Goal: Information Seeking & Learning: Learn about a topic

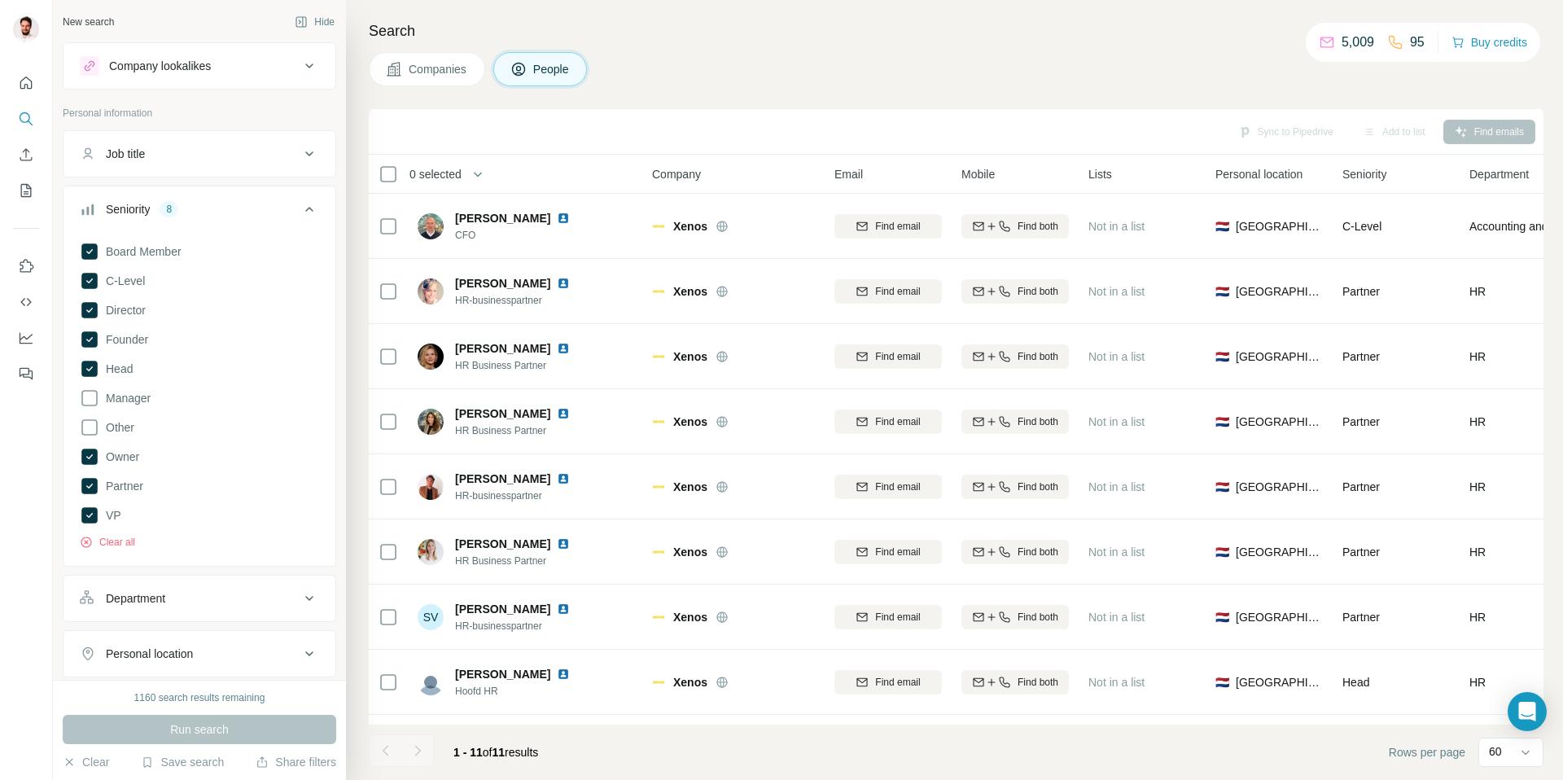
scroll to position [181, 0]
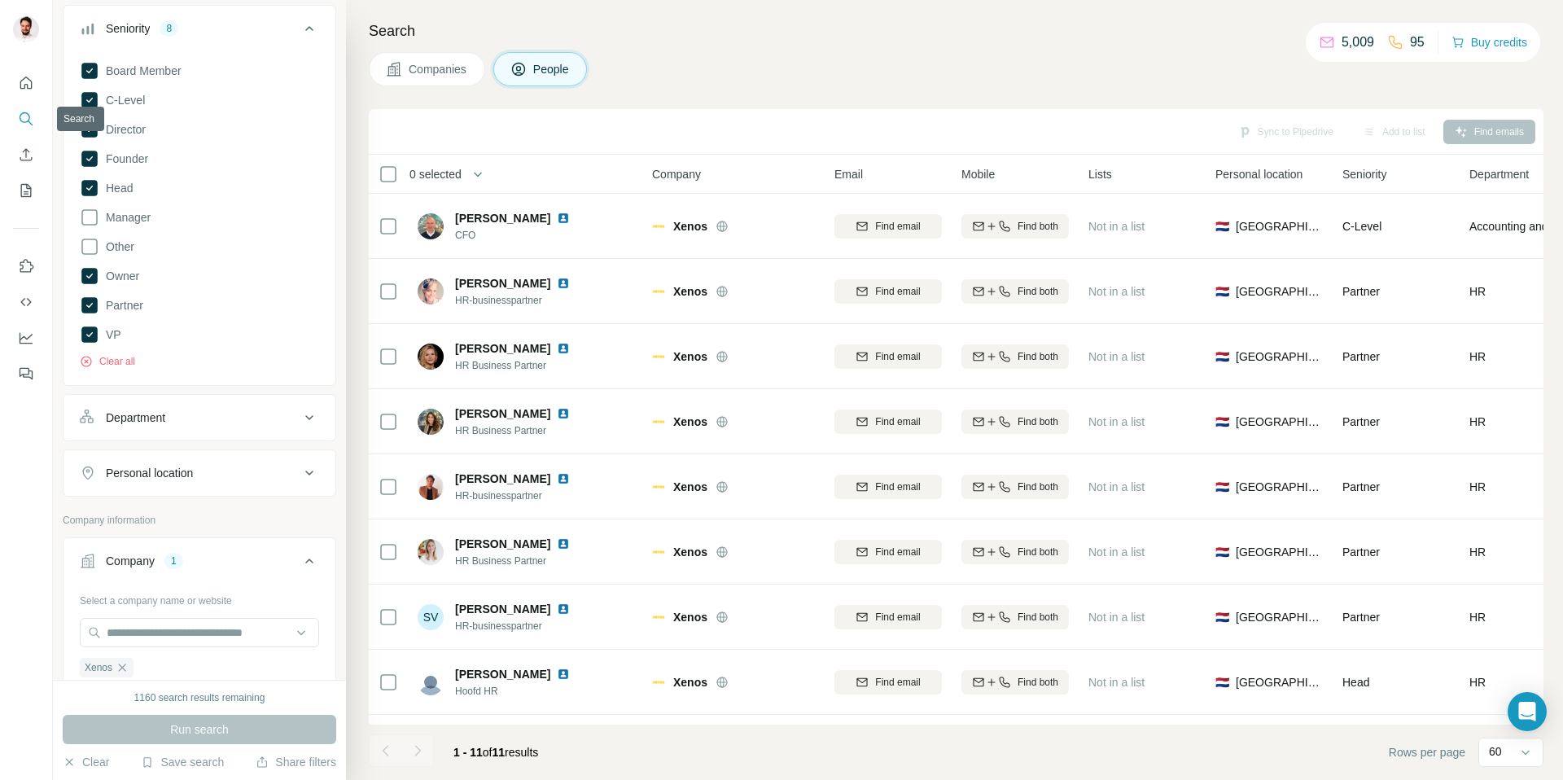
click at [20, 111] on icon "Search" at bounding box center [26, 119] width 16 height 16
click at [24, 115] on icon "Search" at bounding box center [26, 119] width 16 height 16
click at [125, 670] on icon "button" at bounding box center [122, 667] width 13 height 13
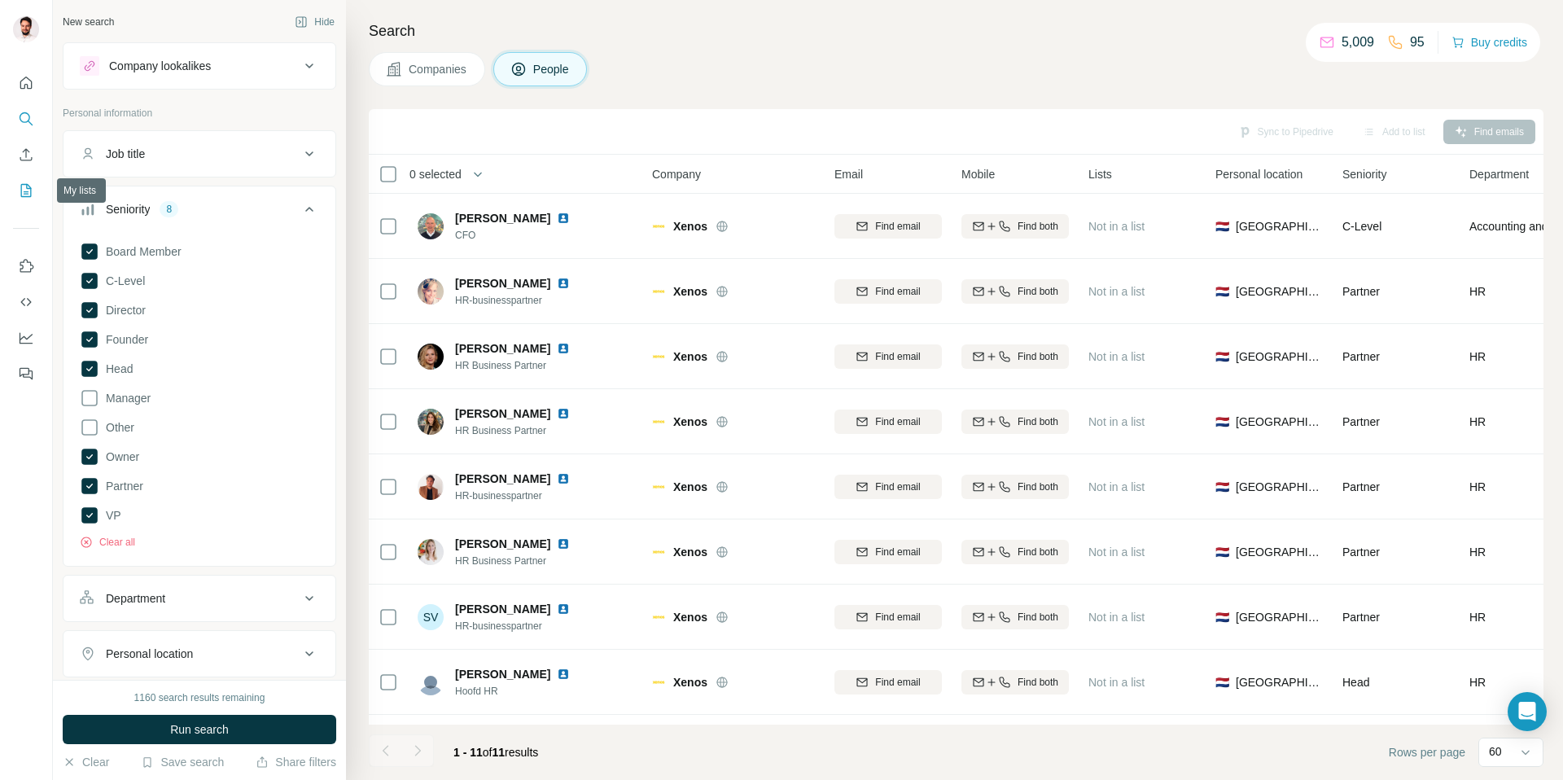
click at [30, 191] on icon "My lists" at bounding box center [26, 190] width 11 height 13
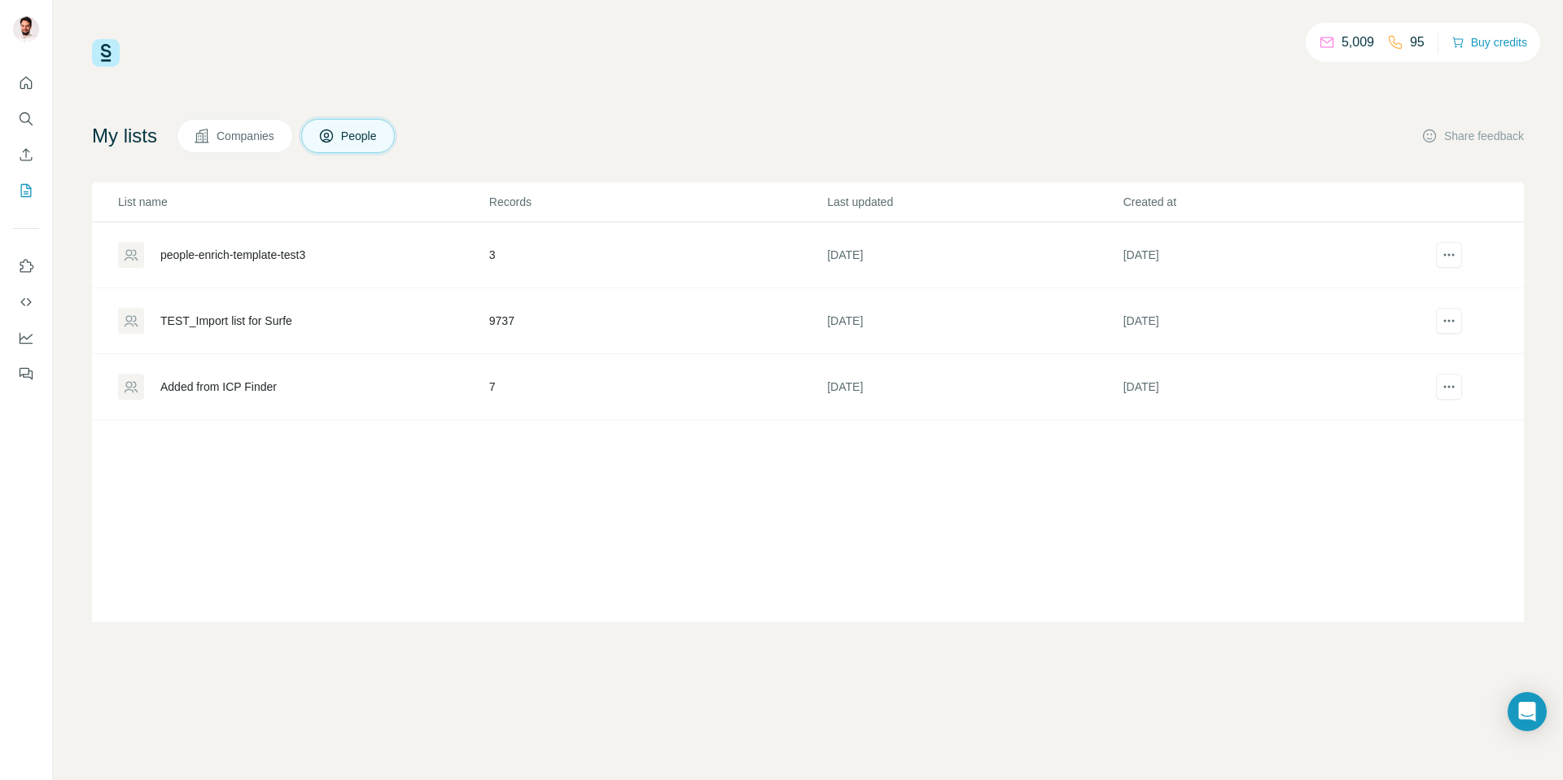
click at [227, 140] on span "Companies" at bounding box center [246, 136] width 59 height 16
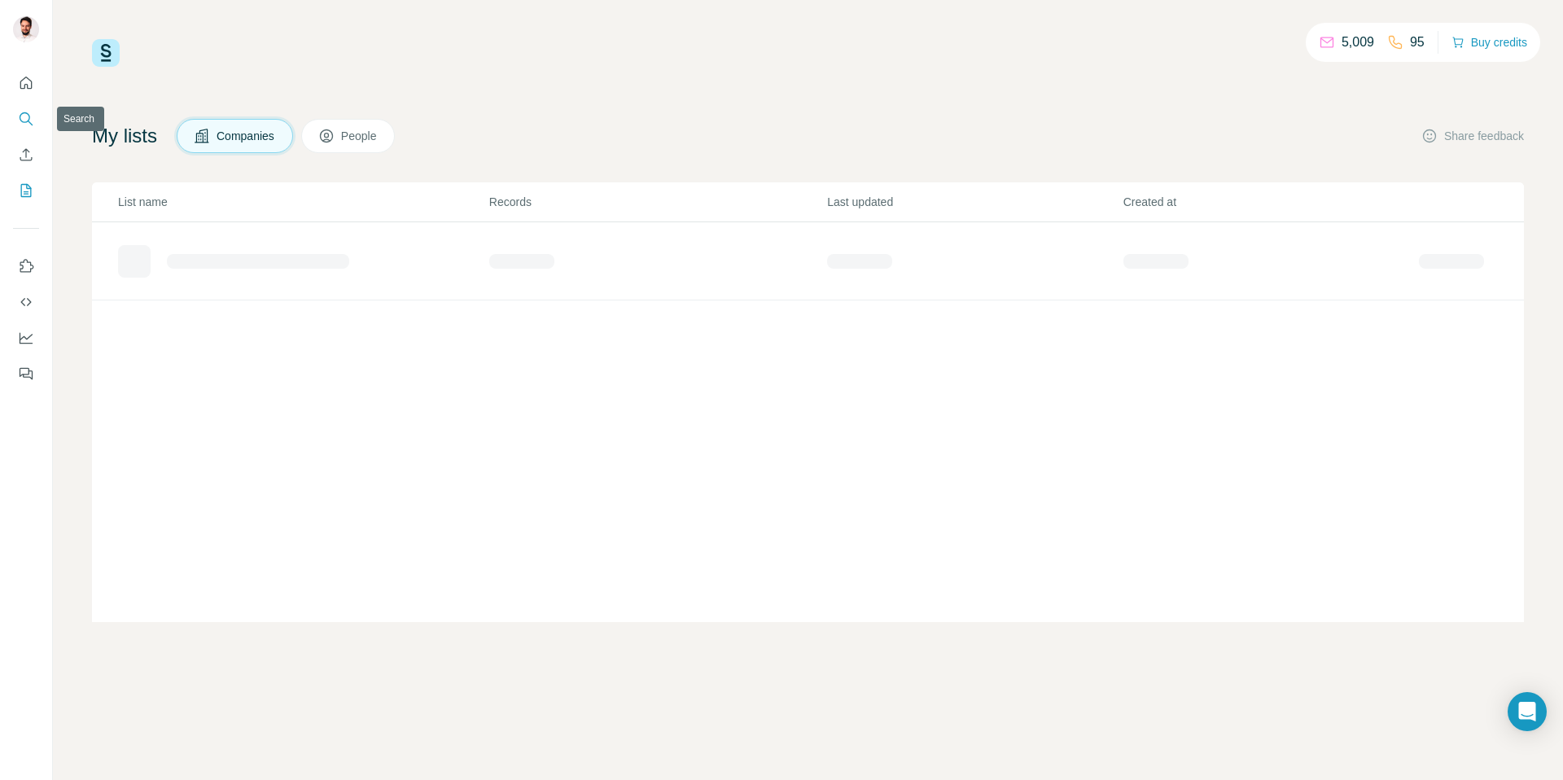
click at [21, 112] on icon "Search" at bounding box center [26, 119] width 16 height 16
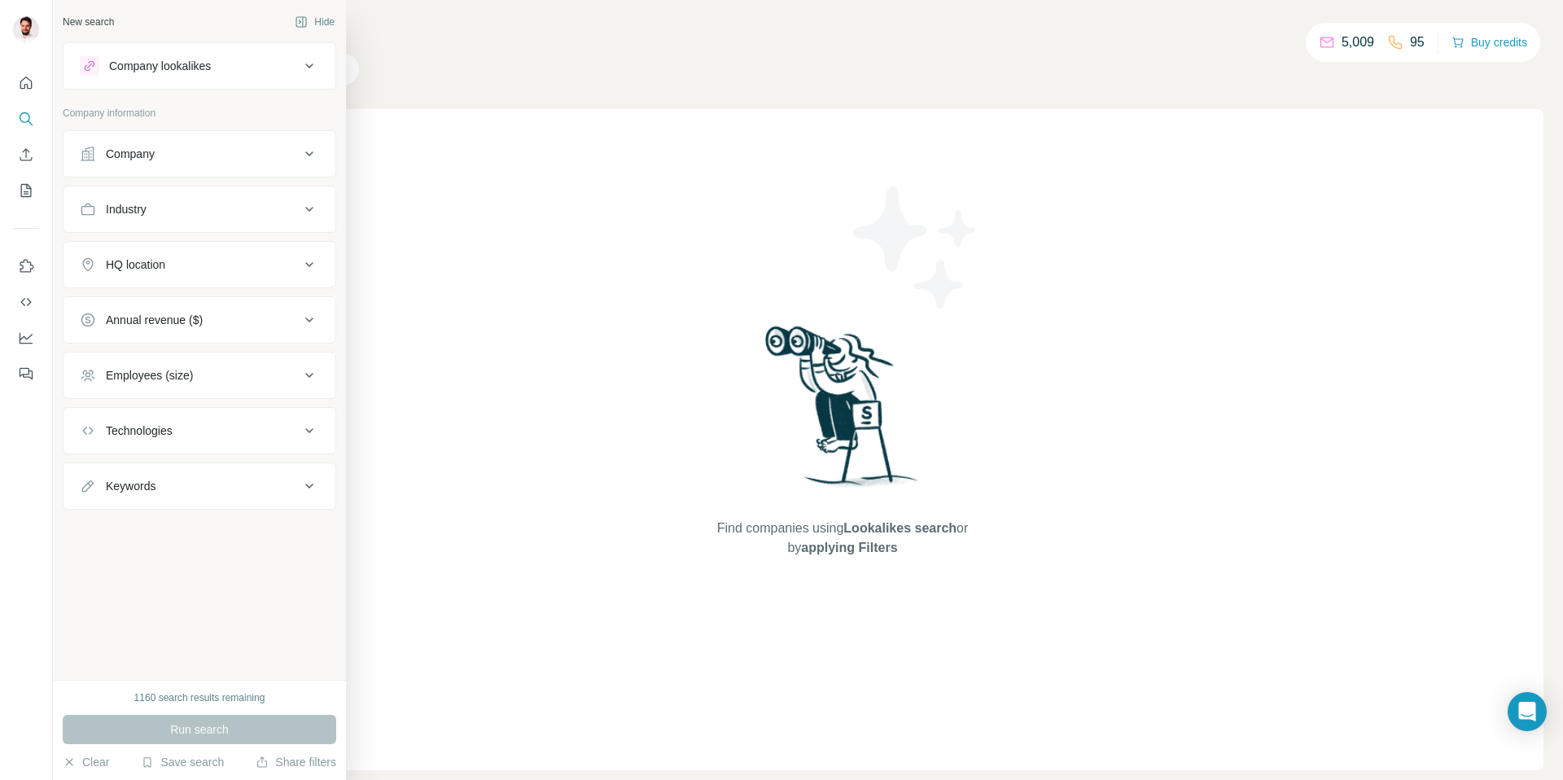
click at [122, 154] on div "Company" at bounding box center [130, 154] width 49 height 16
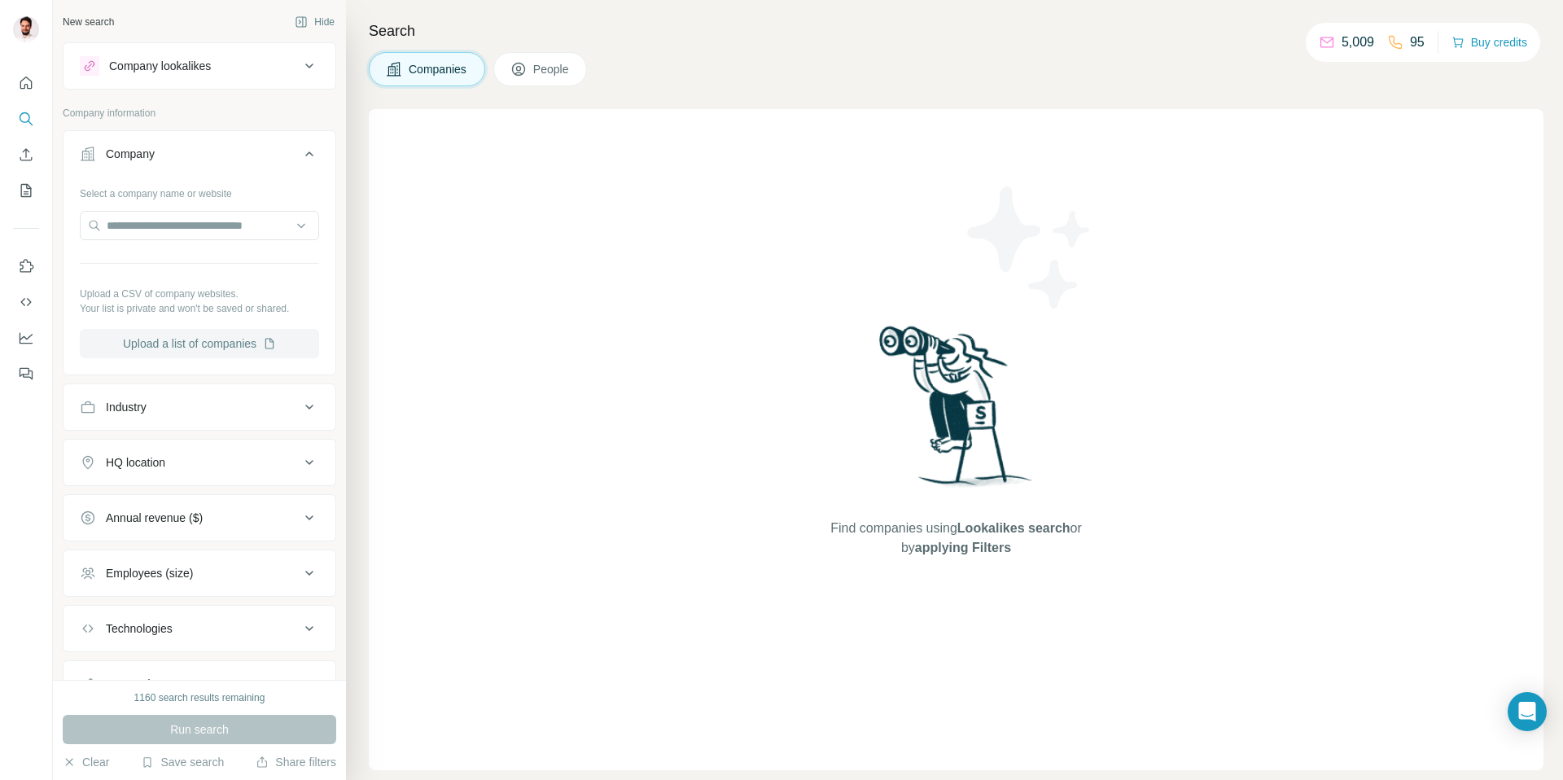
click at [155, 335] on button "Upload a list of companies" at bounding box center [199, 343] width 239 height 29
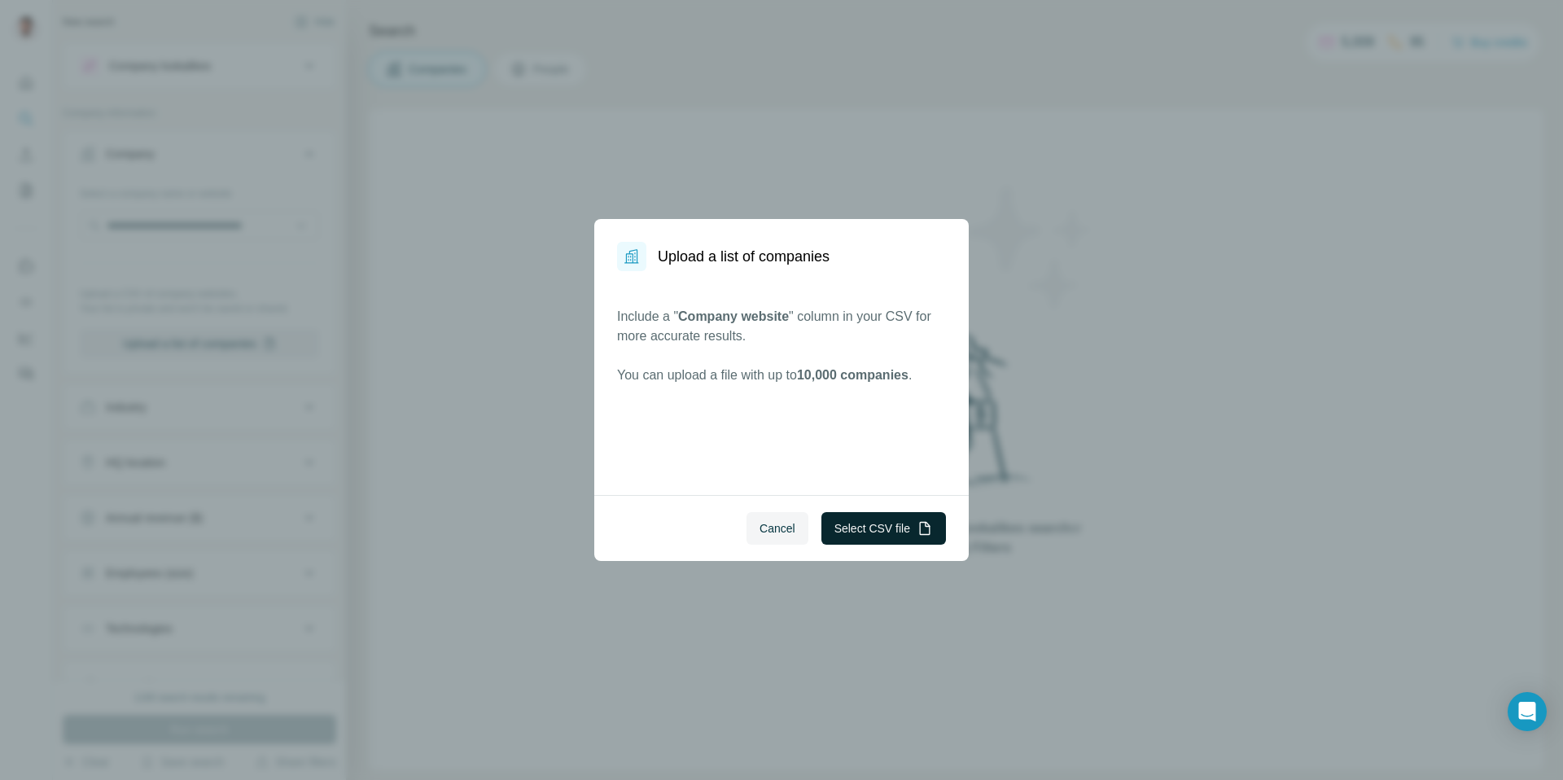
click at [859, 538] on button "Select CSV file" at bounding box center [884, 528] width 125 height 33
click at [855, 291] on div "Include a " Company website " column in your CSV for more accurate results. You…" at bounding box center [781, 383] width 375 height 224
click at [897, 533] on button "Select CSV file" at bounding box center [884, 528] width 125 height 33
click at [778, 535] on span "Cancel" at bounding box center [778, 528] width 36 height 16
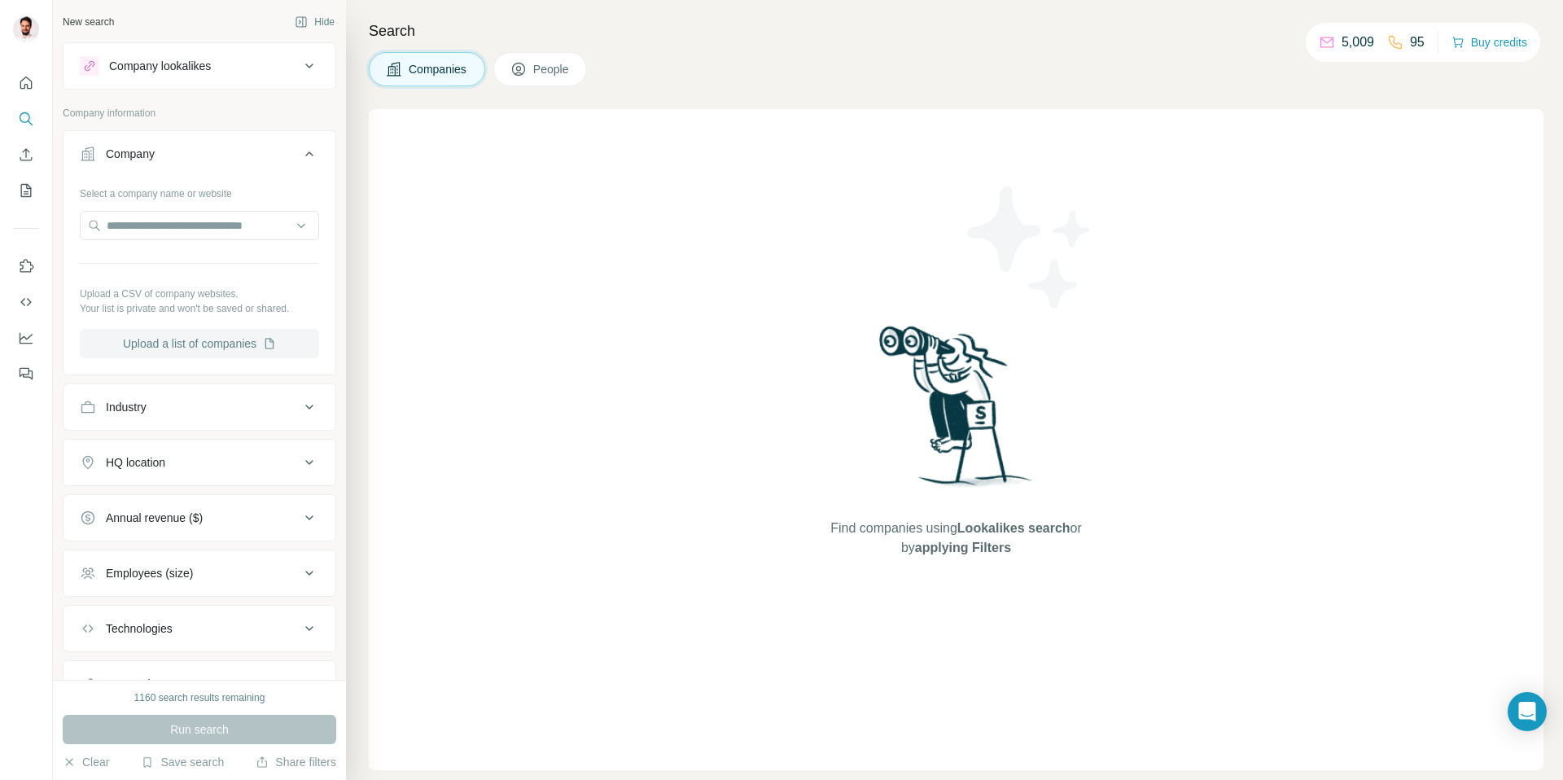
click at [244, 343] on button "Upload a list of companies" at bounding box center [199, 343] width 239 height 29
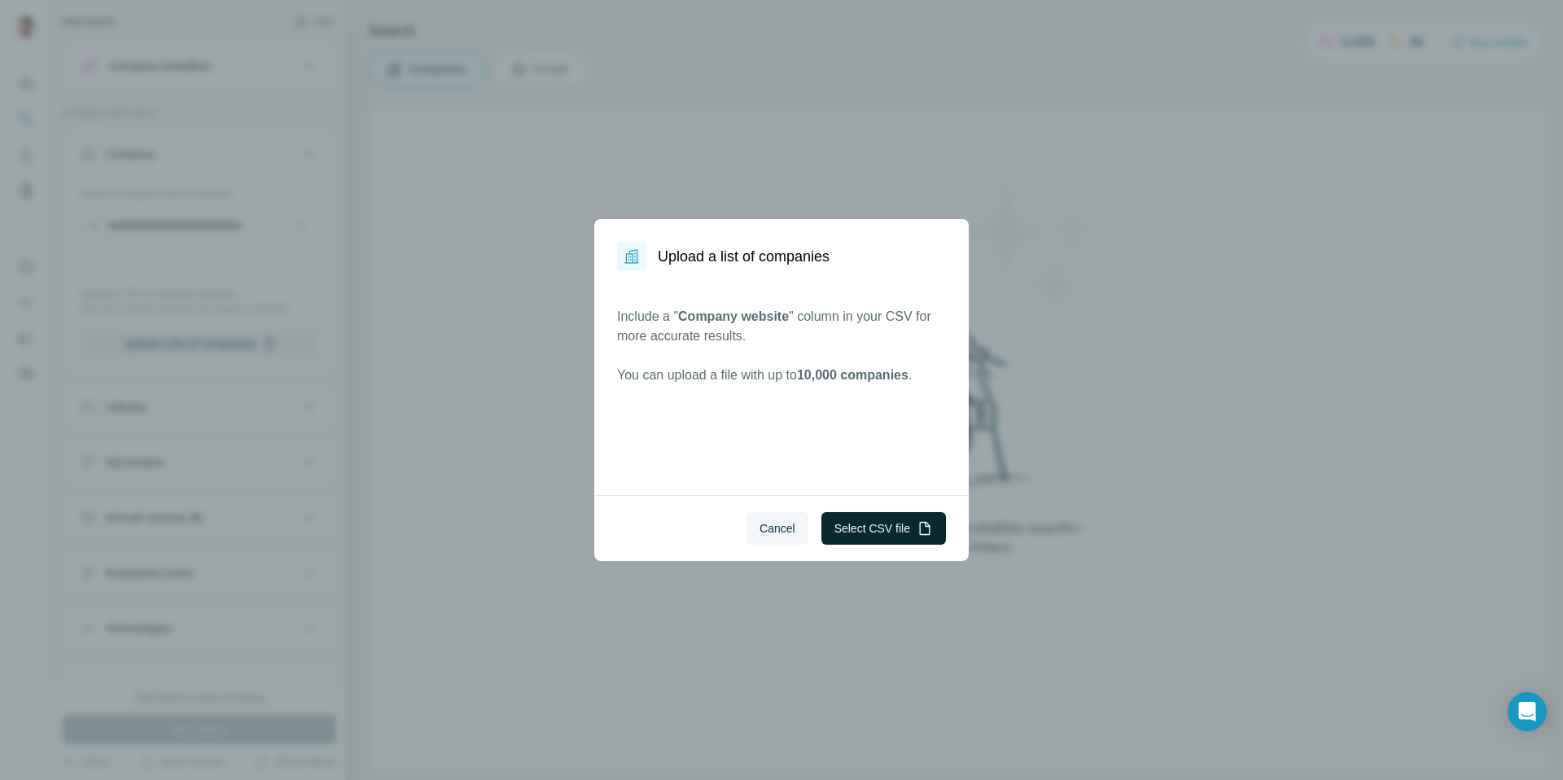
click at [895, 539] on button "Select CSV file" at bounding box center [884, 528] width 125 height 33
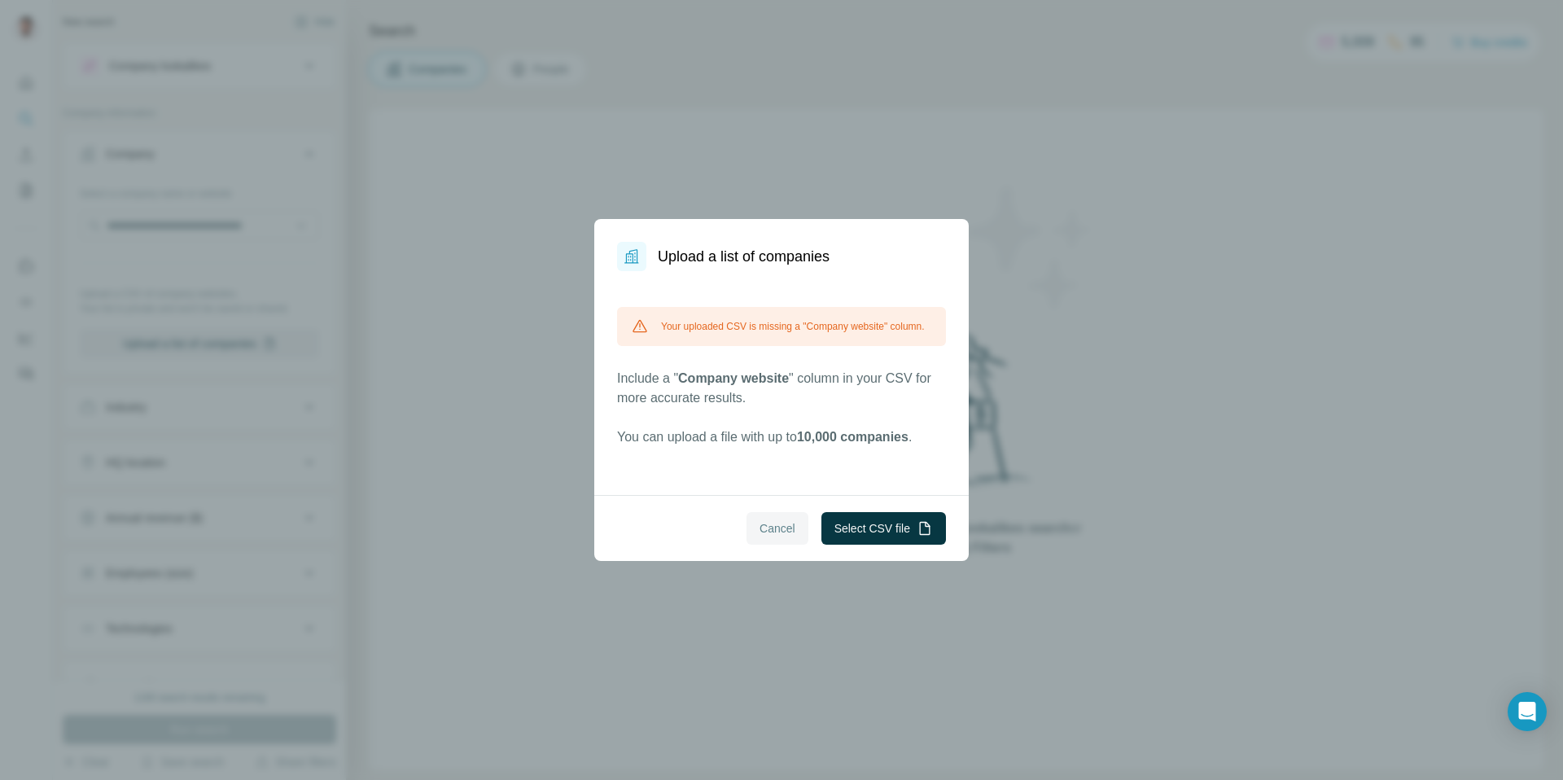
click at [787, 526] on span "Cancel" at bounding box center [778, 528] width 36 height 16
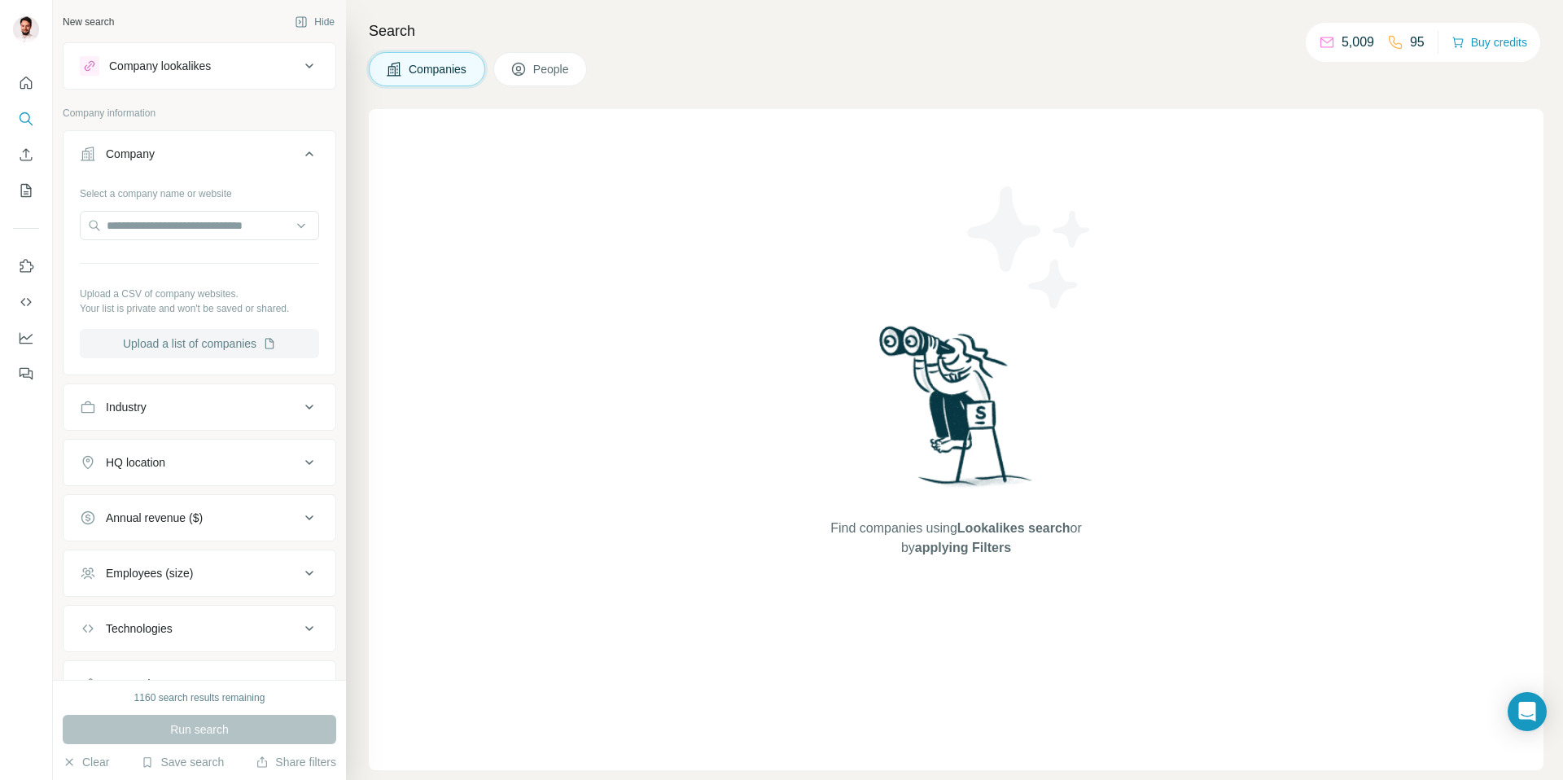
click at [198, 340] on button "Upload a list of companies" at bounding box center [199, 343] width 239 height 29
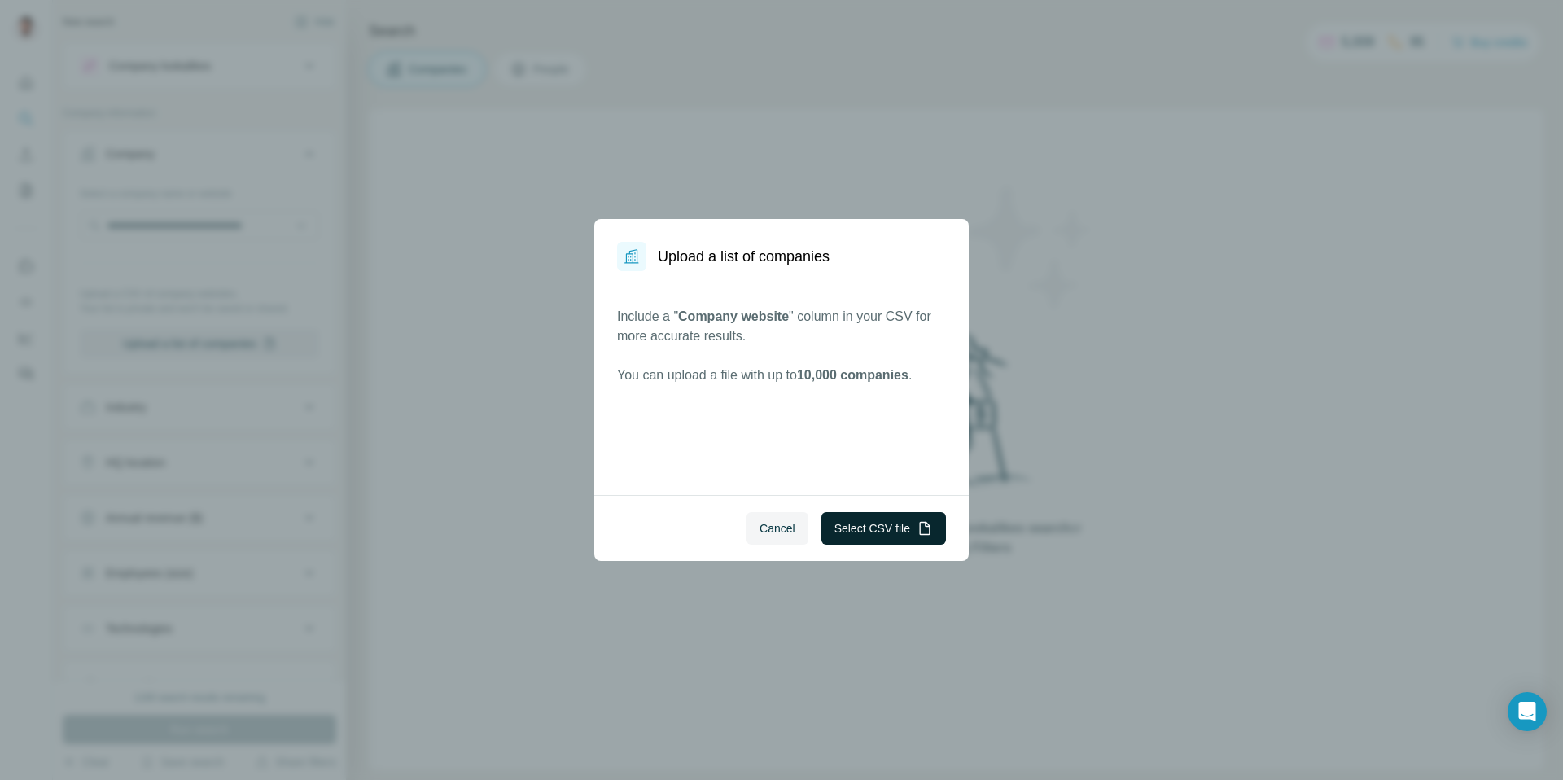
click at [879, 529] on button "Select CSV file" at bounding box center [884, 528] width 125 height 33
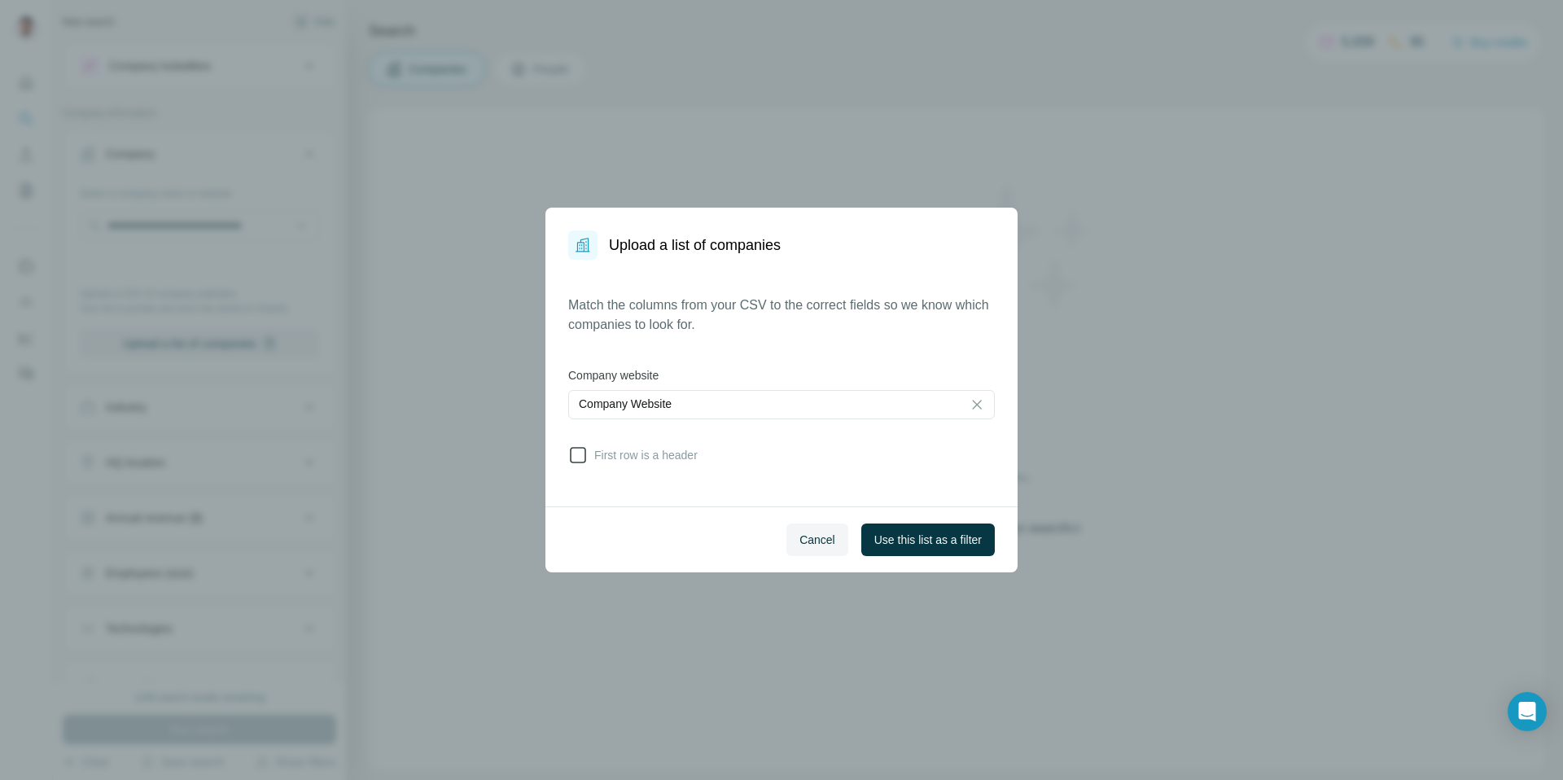
click at [625, 462] on span "First row is a header" at bounding box center [643, 455] width 110 height 16
click at [923, 534] on span "Use this list as a filter" at bounding box center [927, 540] width 107 height 16
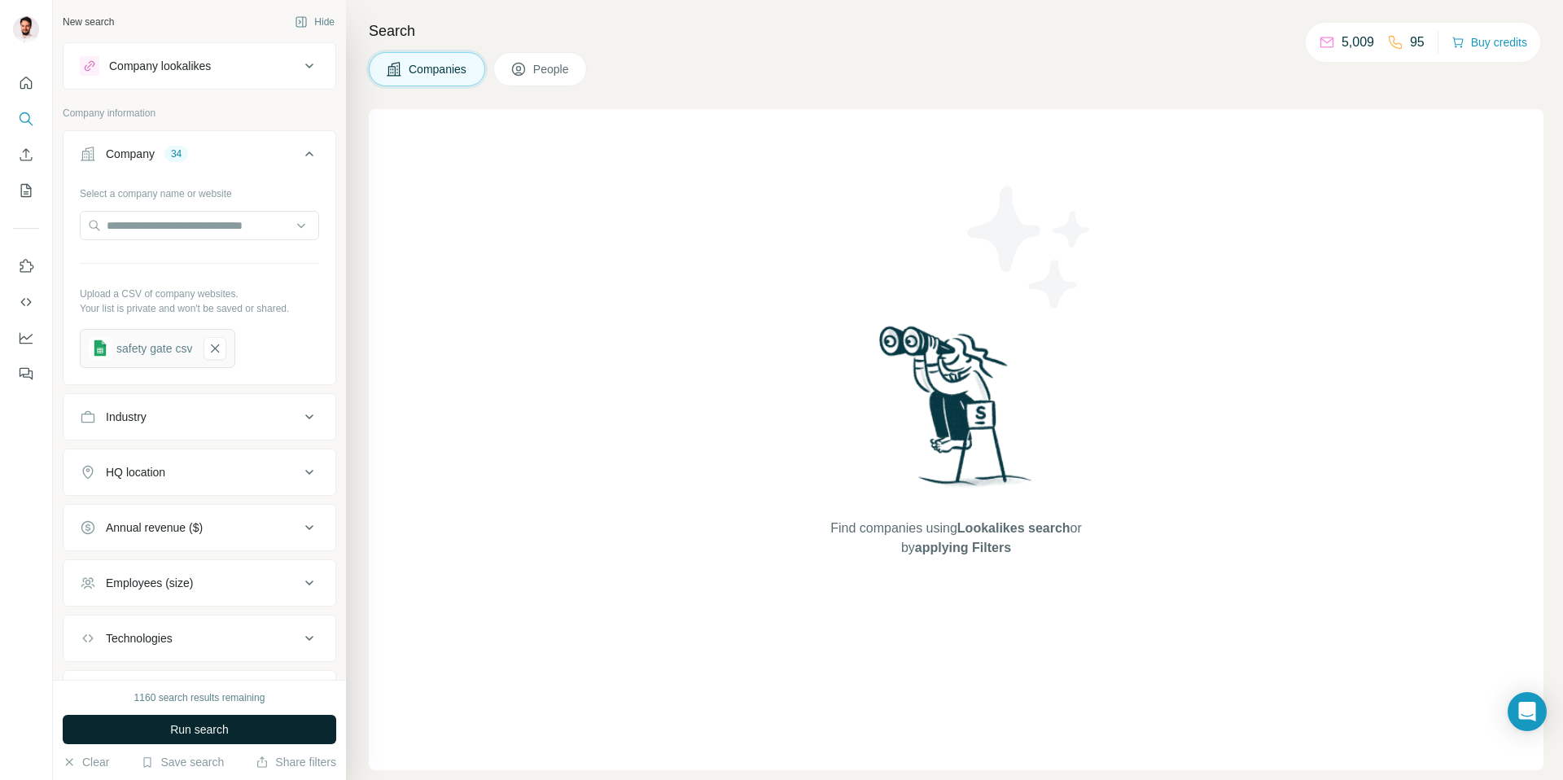
click at [191, 723] on span "Run search" at bounding box center [199, 729] width 59 height 16
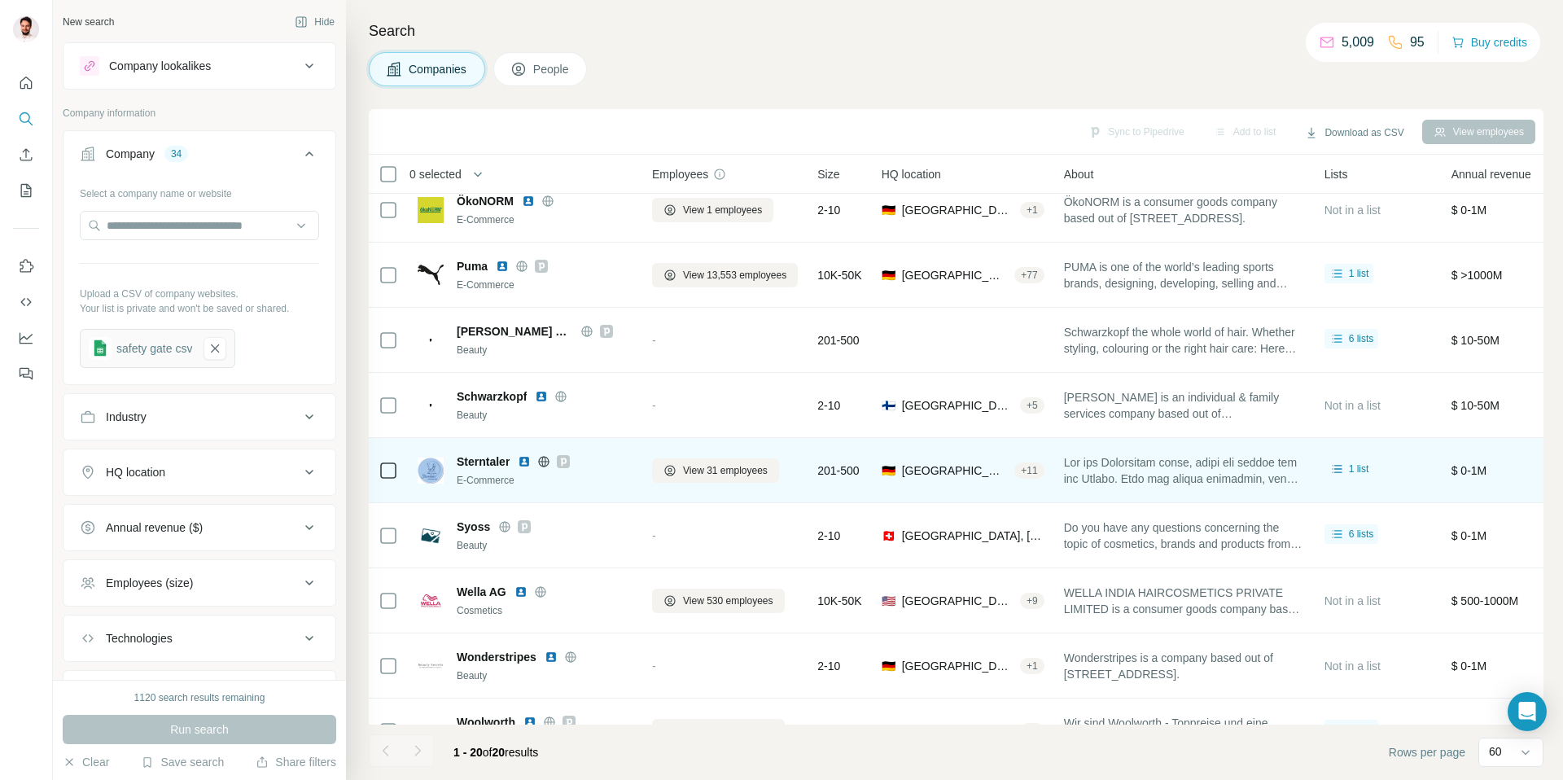
scroll to position [781, 0]
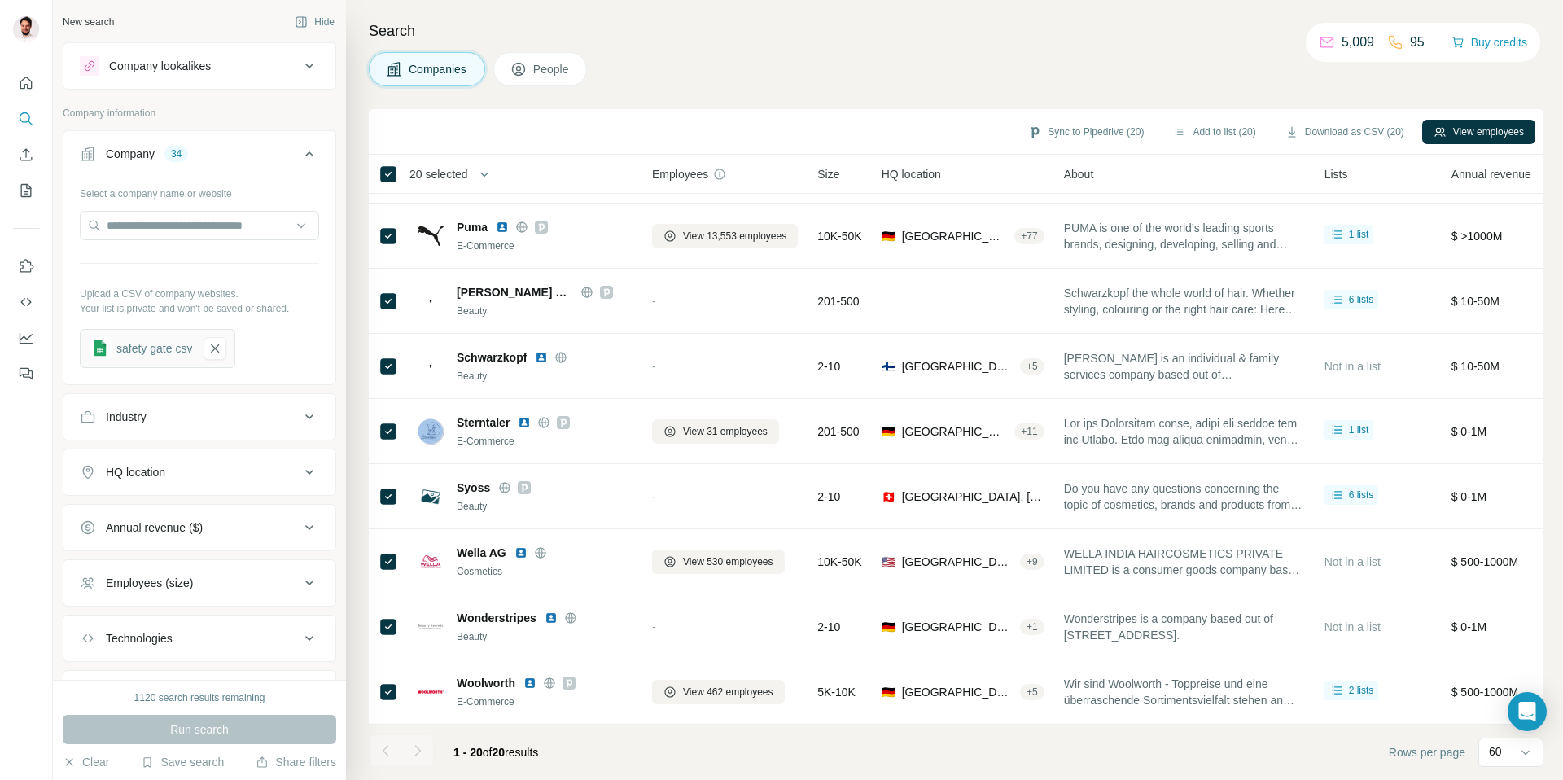
click at [536, 74] on span "People" at bounding box center [551, 69] width 37 height 16
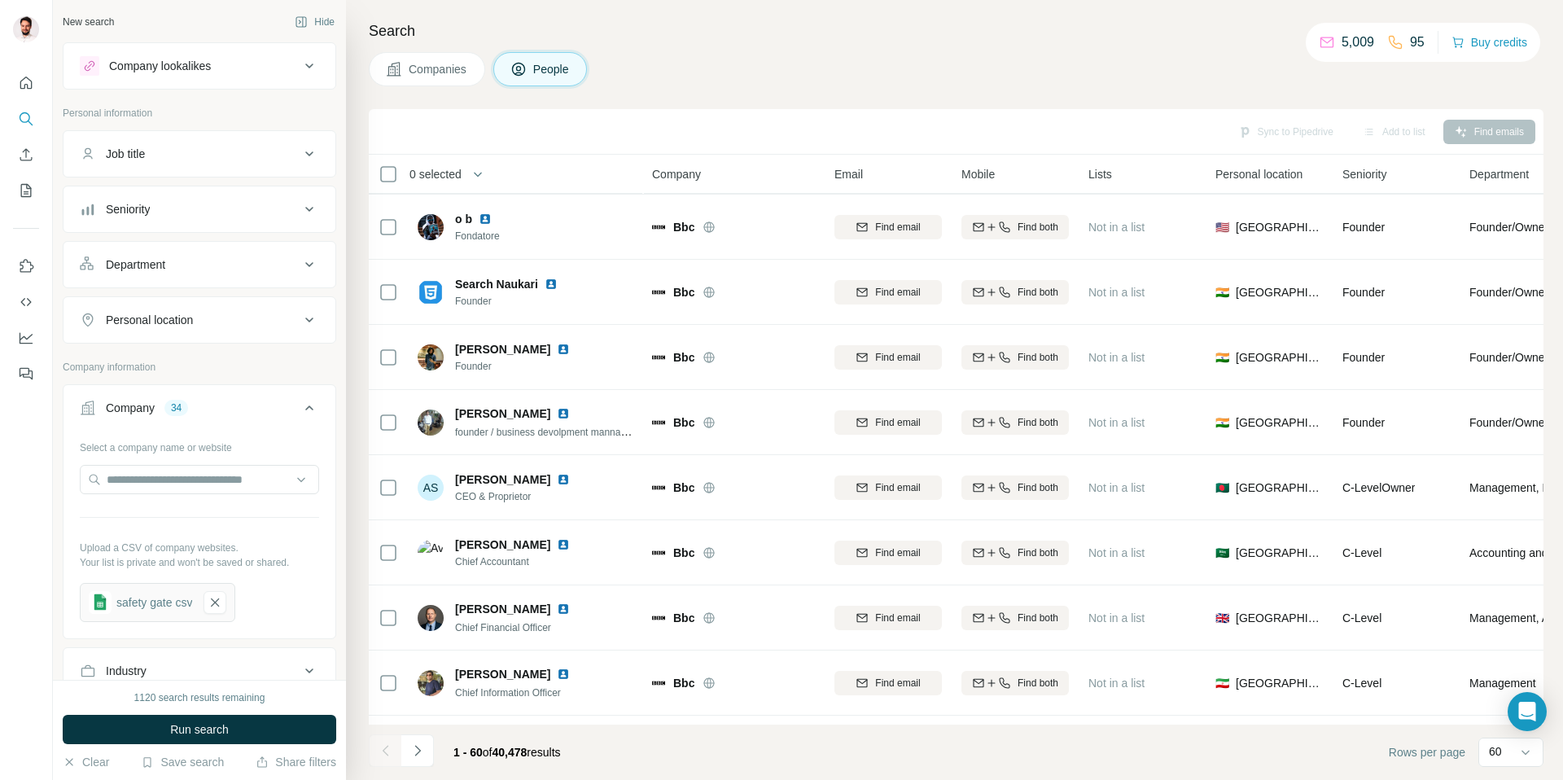
scroll to position [781, 0]
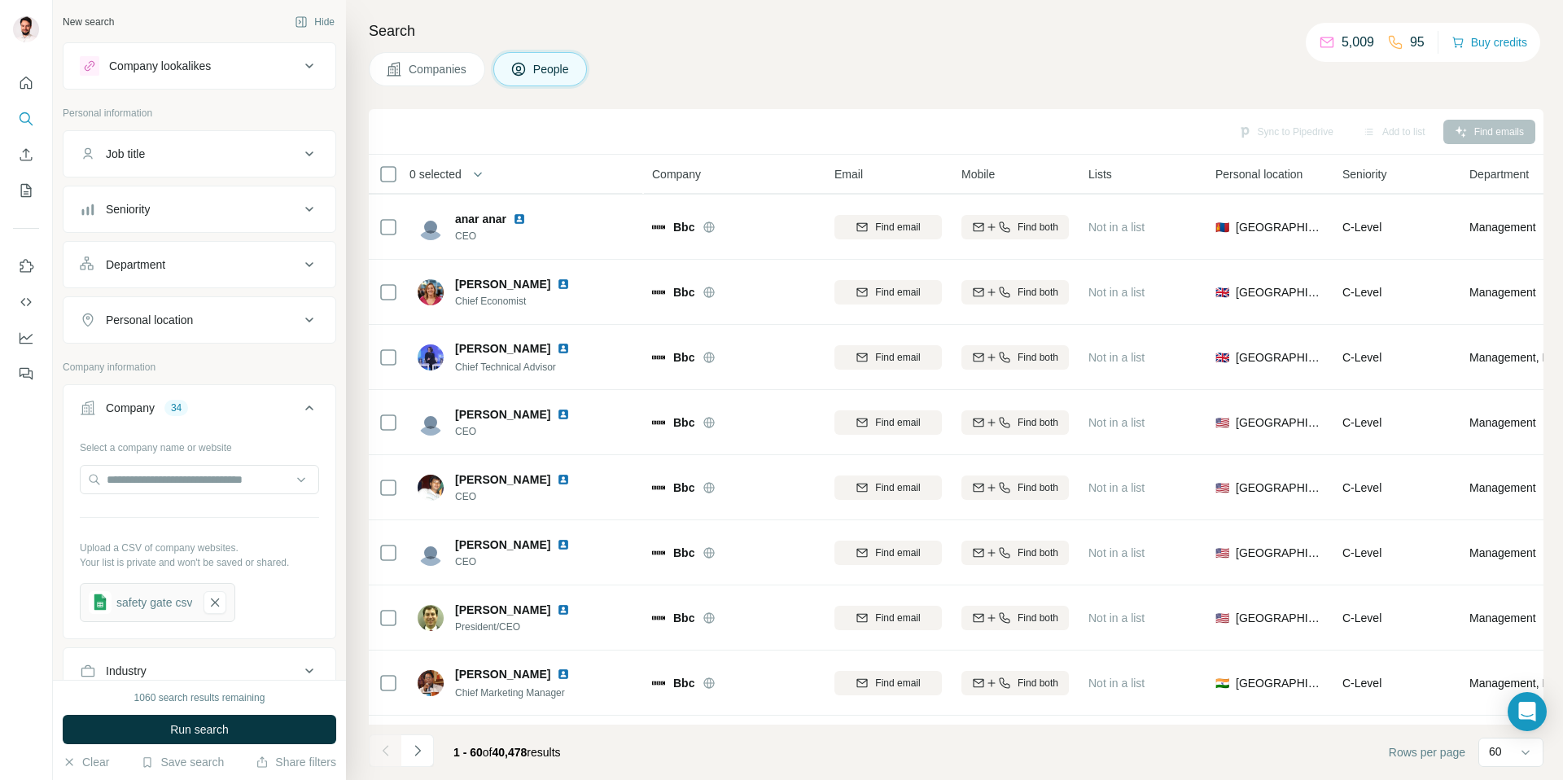
click at [187, 211] on div "Seniority" at bounding box center [190, 209] width 220 height 16
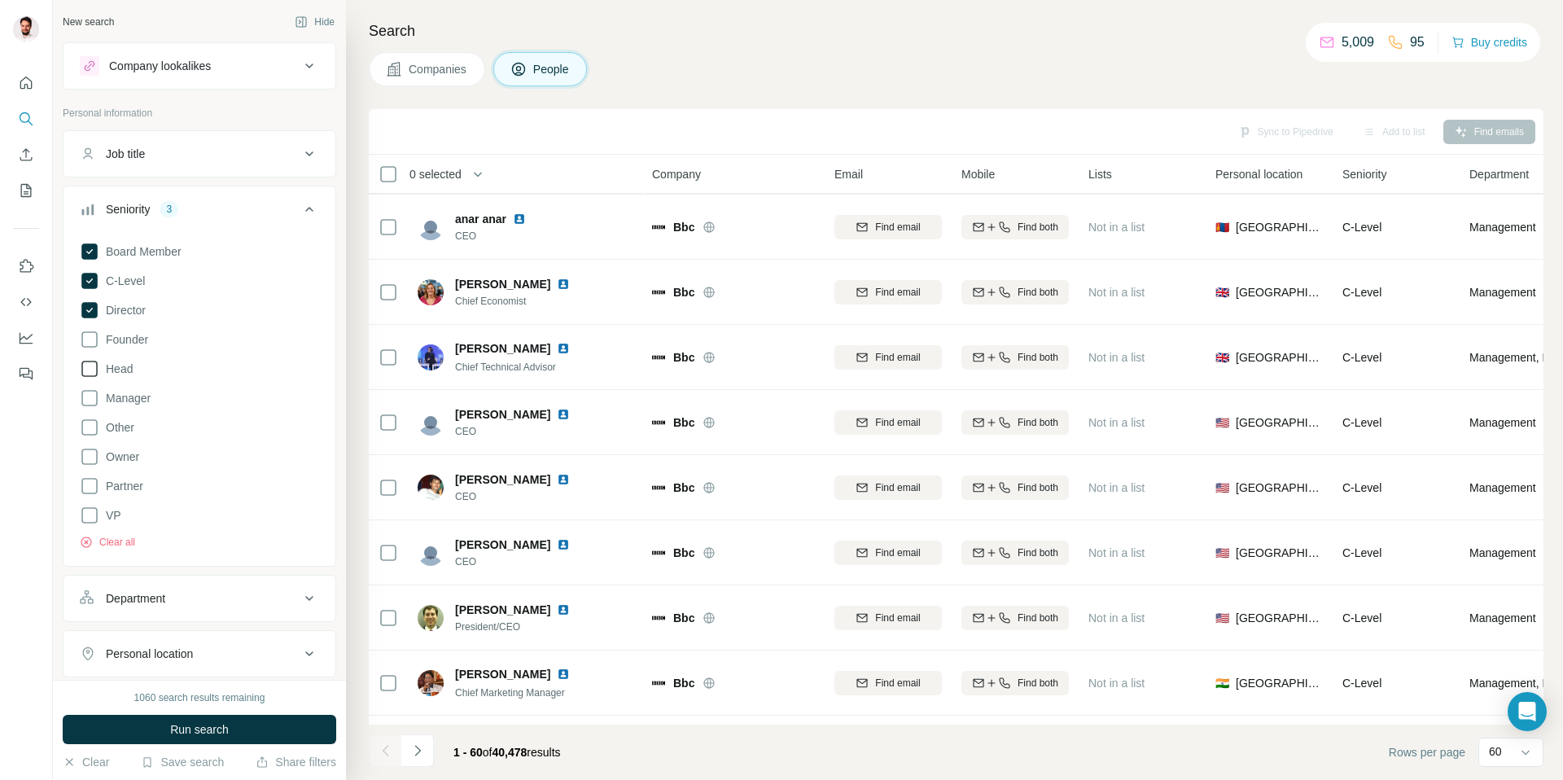
click at [123, 366] on span "Head" at bounding box center [115, 369] width 33 height 16
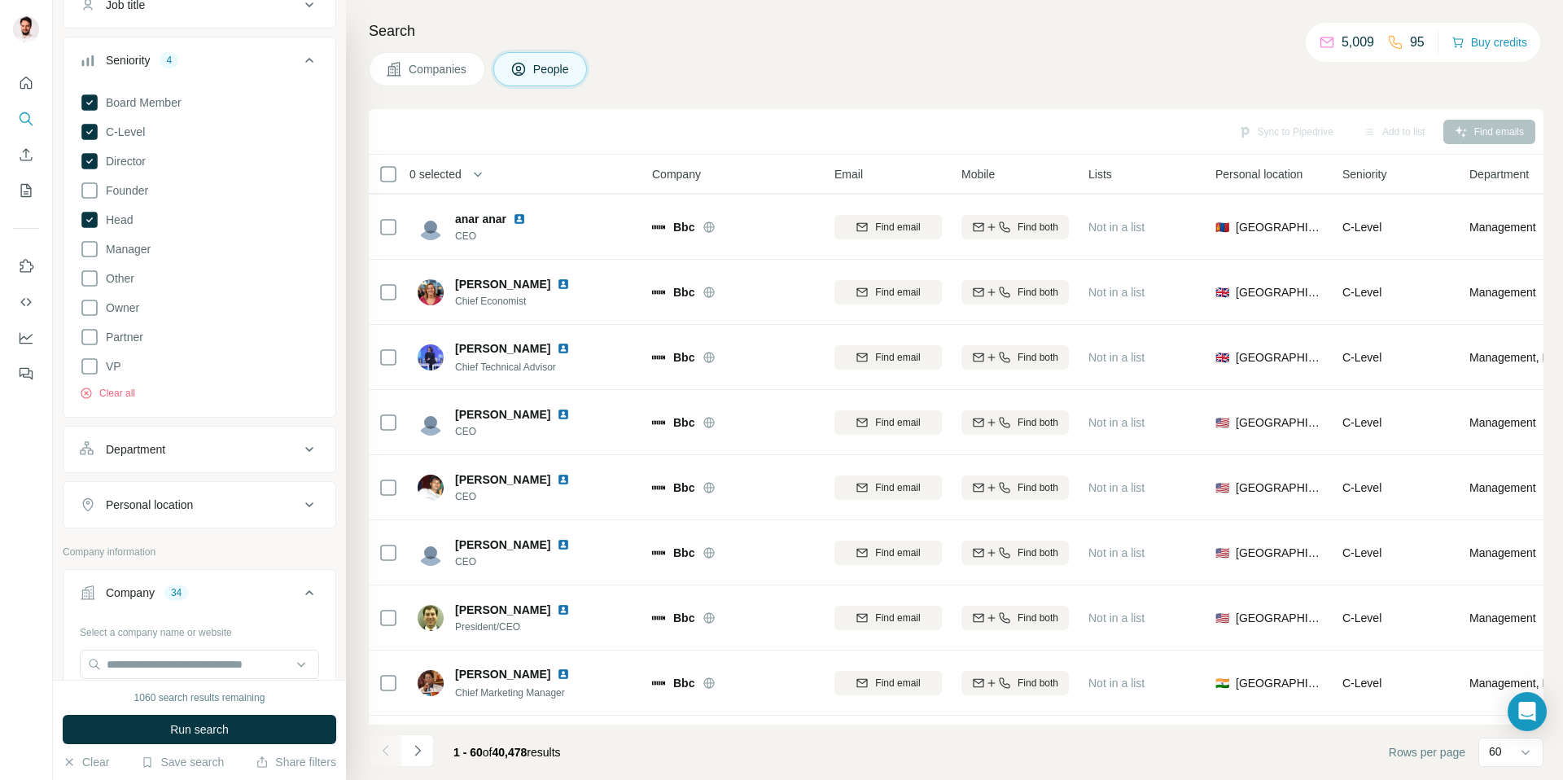
scroll to position [220, 0]
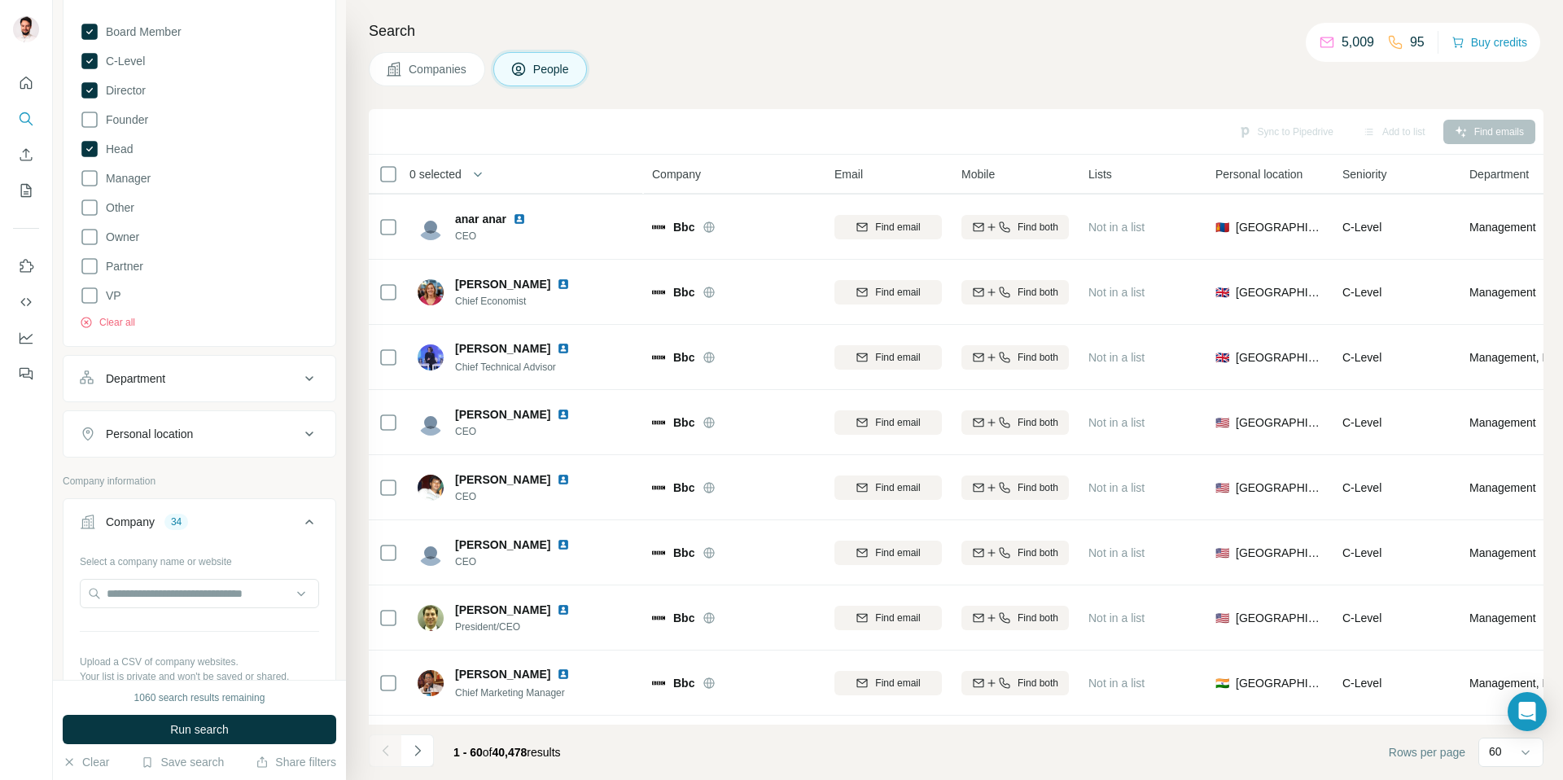
click at [191, 376] on div "Department" at bounding box center [190, 378] width 220 height 16
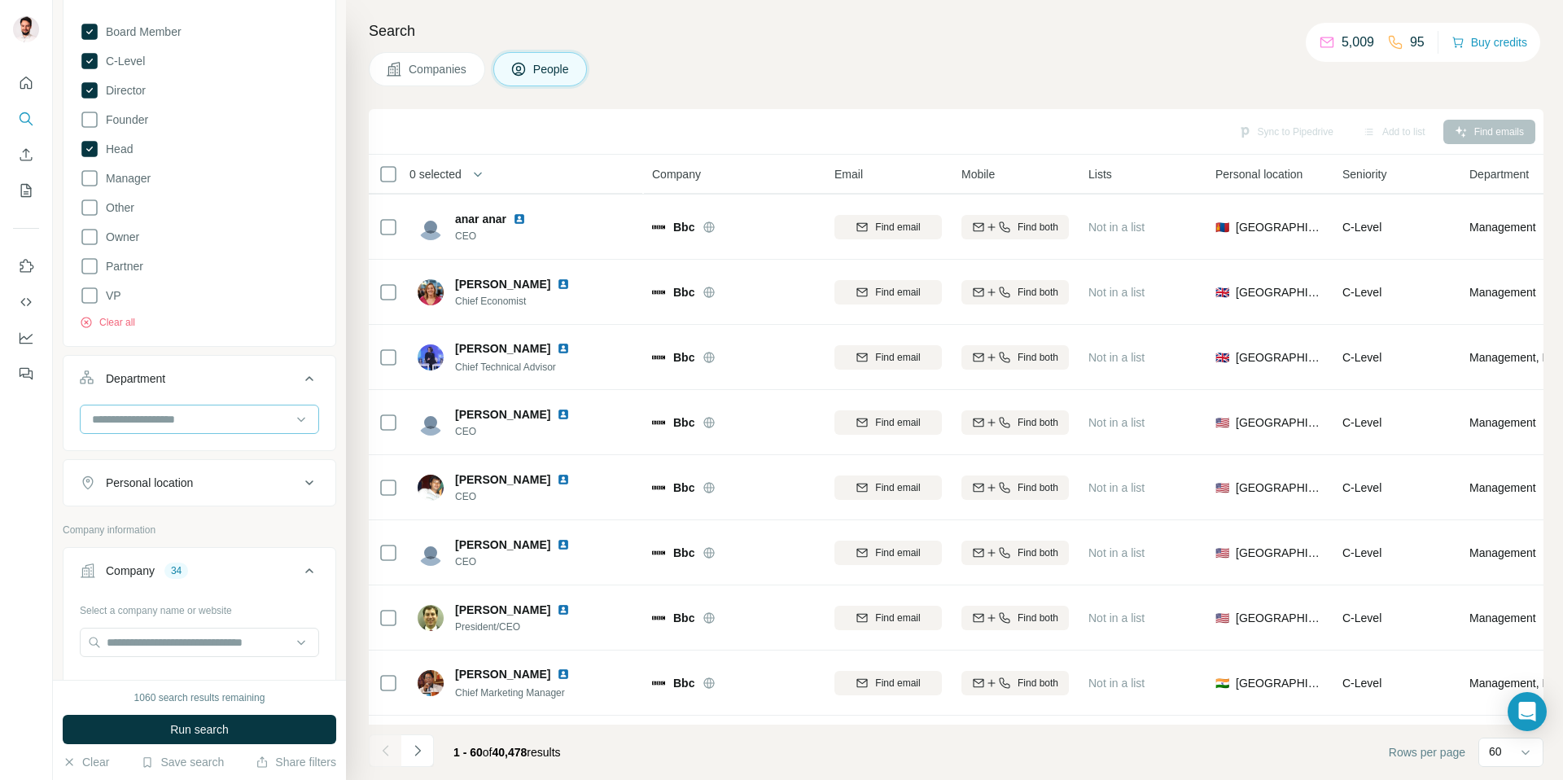
click at [174, 405] on div at bounding box center [190, 419] width 201 height 28
type input "*"
click at [157, 449] on p "Quality Control" at bounding box center [132, 456] width 76 height 16
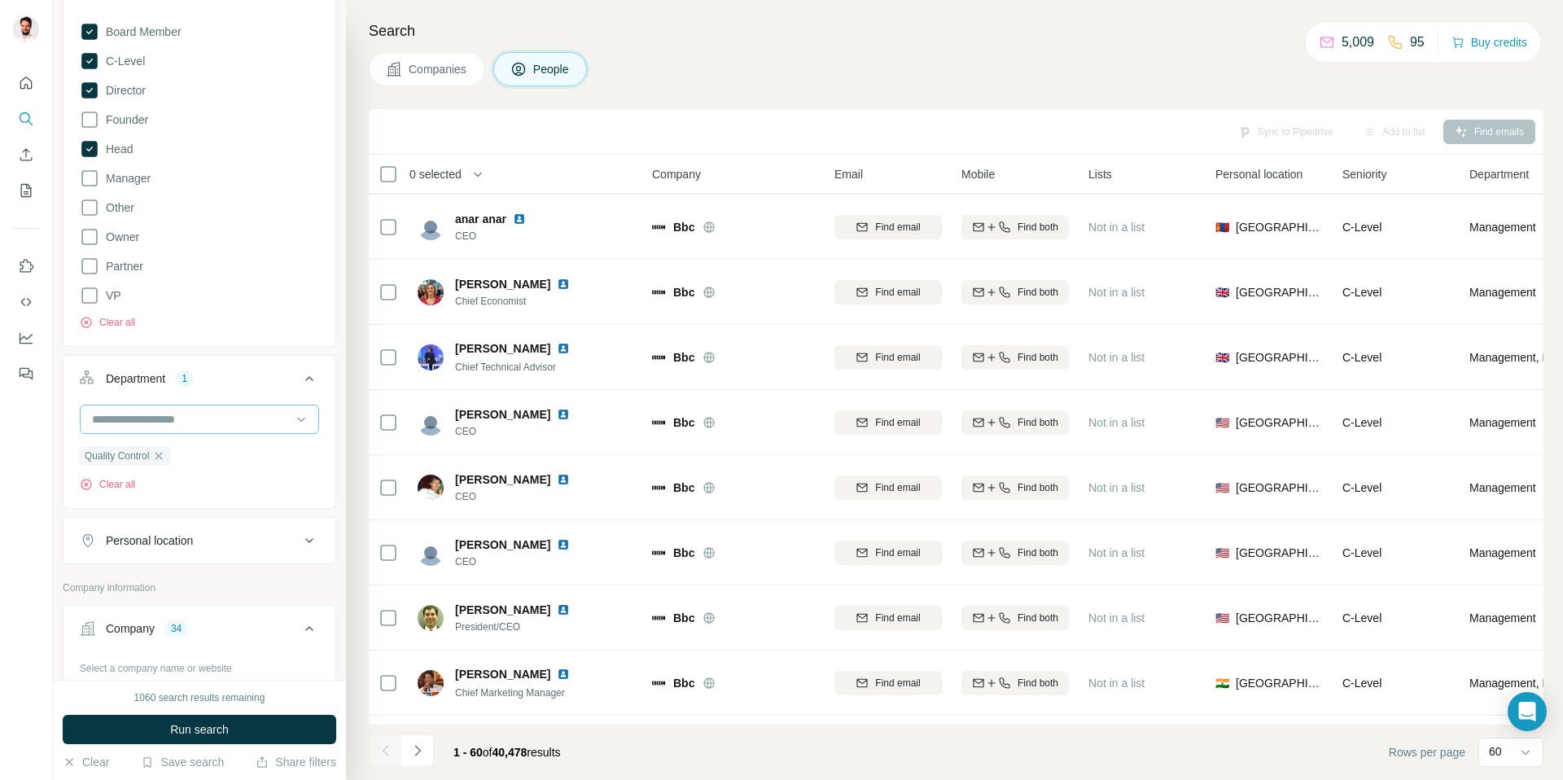
click at [218, 424] on input at bounding box center [190, 419] width 201 height 18
type input "***"
click at [218, 455] on div "Procurement" at bounding box center [193, 456] width 199 height 16
drag, startPoint x: 204, startPoint y: 727, endPoint x: 305, endPoint y: 721, distance: 101.2
click at [204, 727] on span "Run search" at bounding box center [199, 729] width 59 height 16
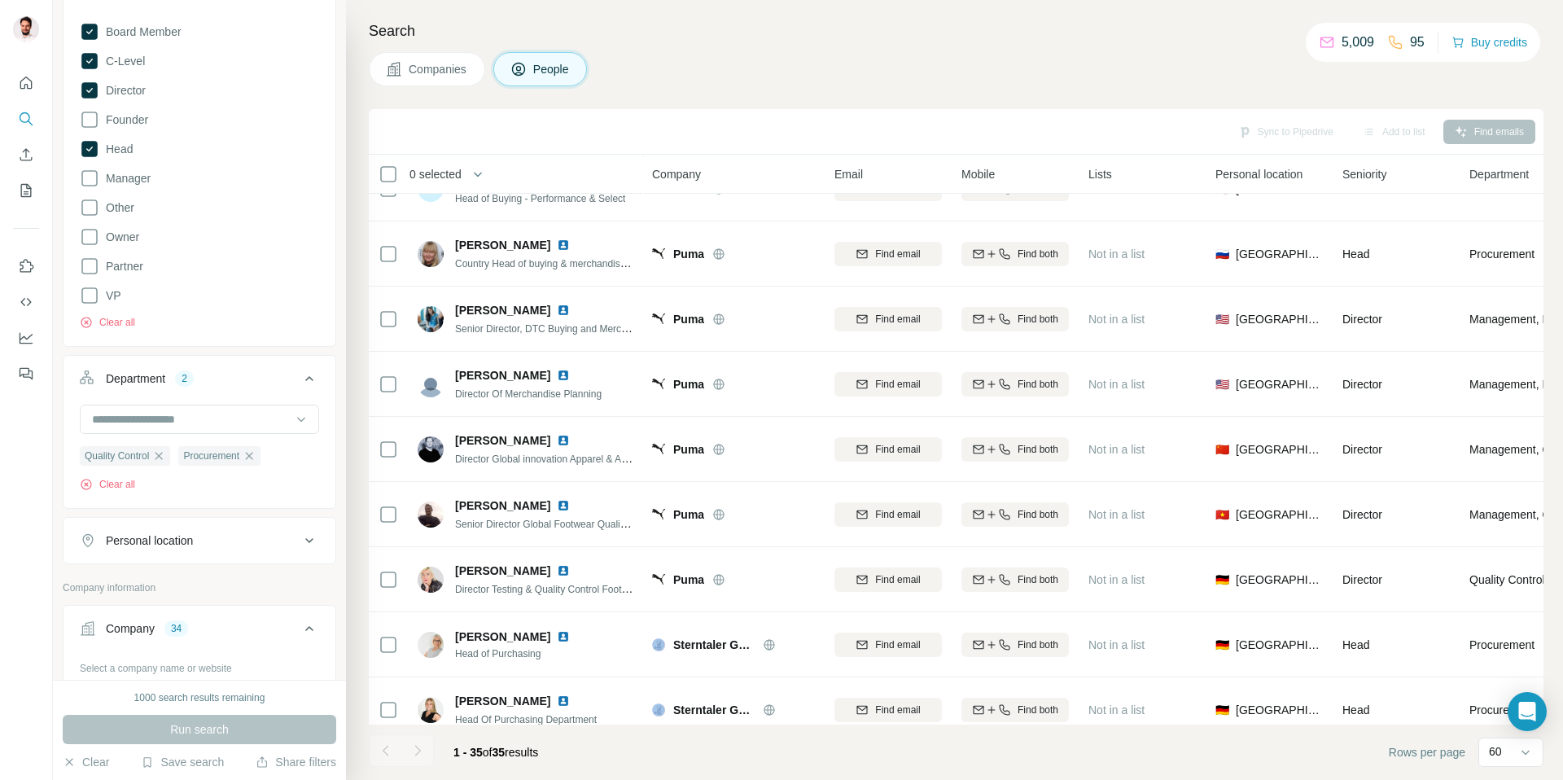
scroll to position [1758, 0]
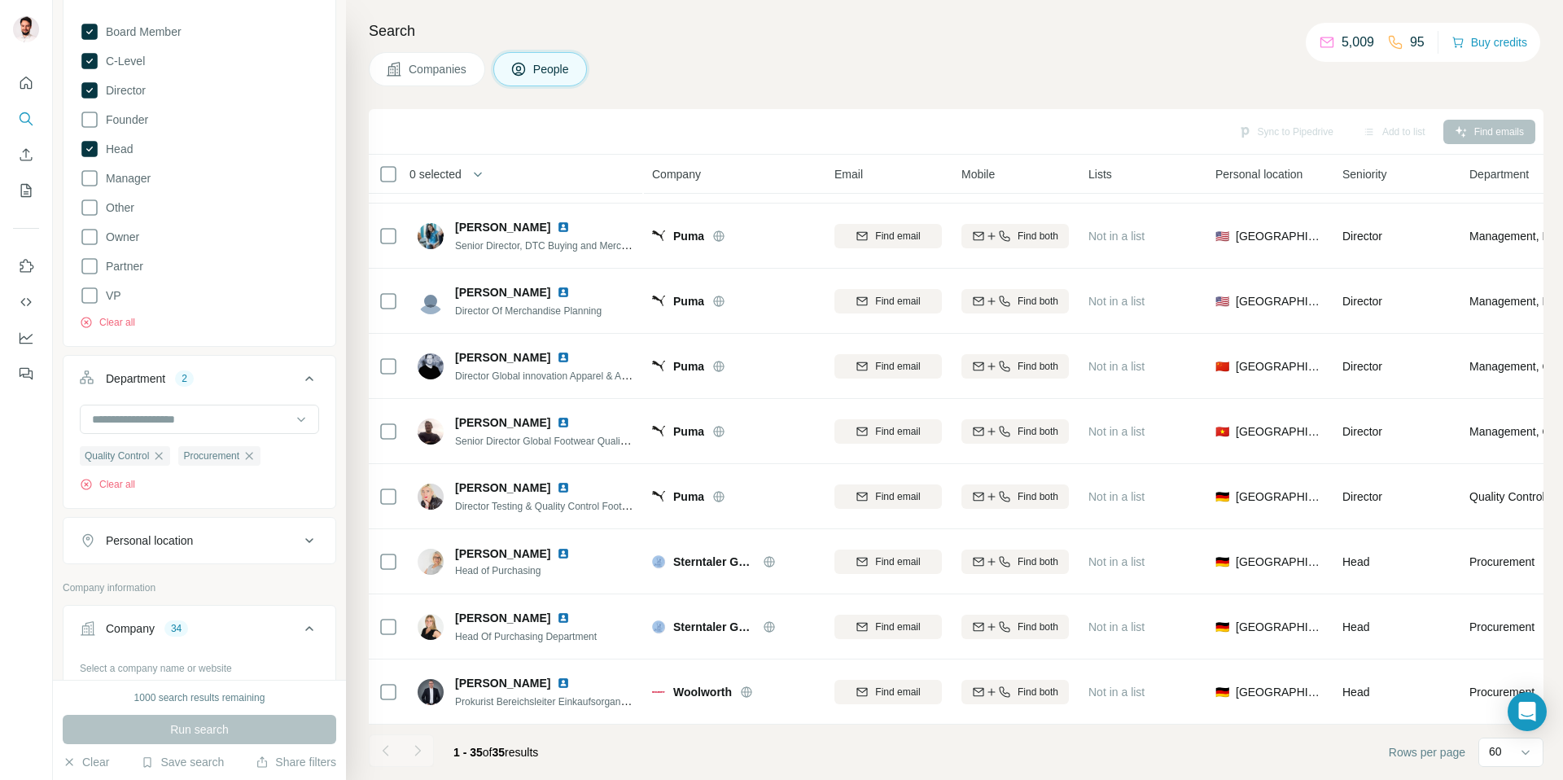
click at [416, 751] on div at bounding box center [417, 750] width 33 height 33
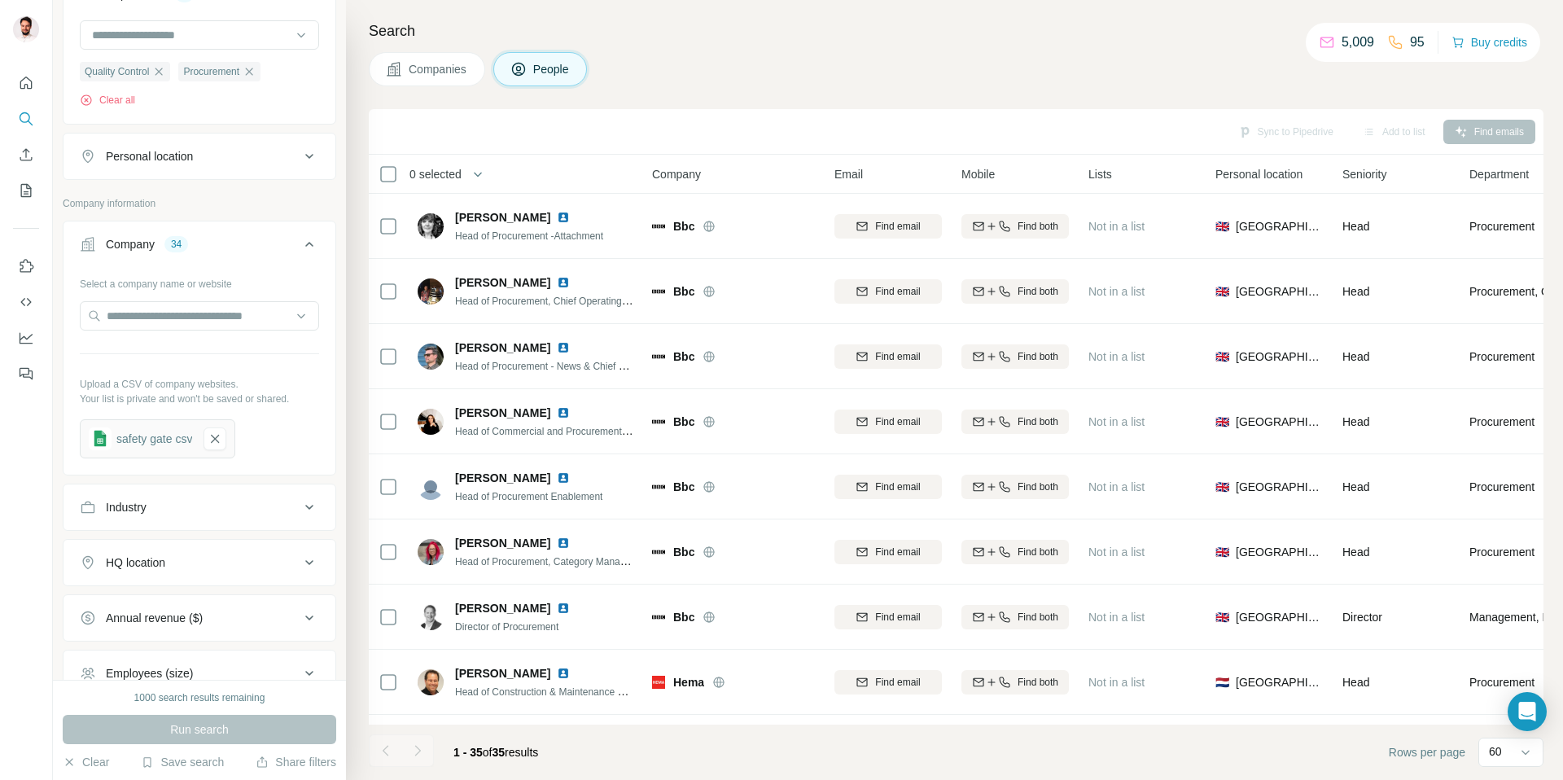
scroll to position [611, 0]
click at [158, 310] on input "text" at bounding box center [199, 309] width 239 height 29
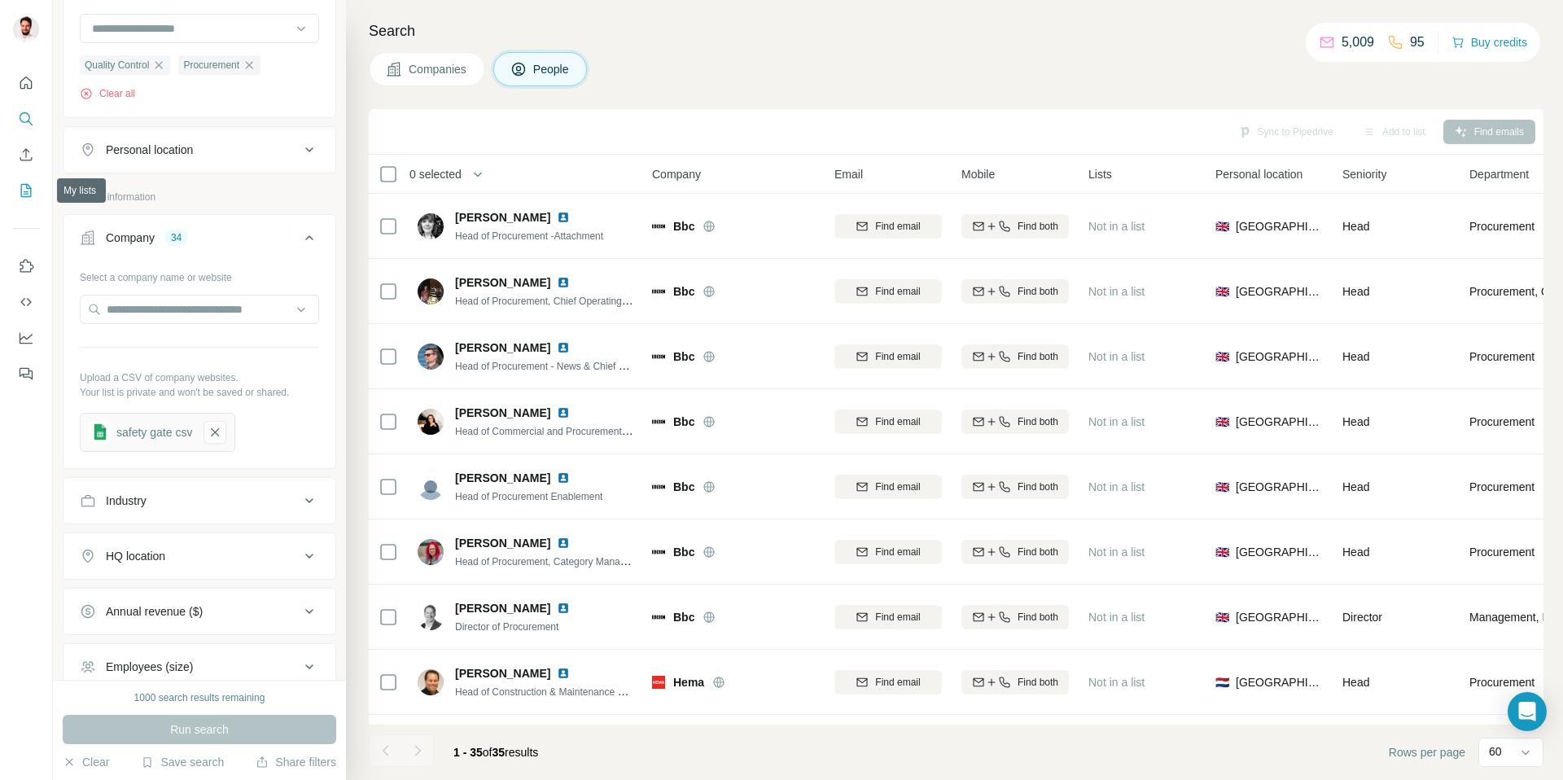
click at [27, 185] on icon "My lists" at bounding box center [26, 190] width 16 height 16
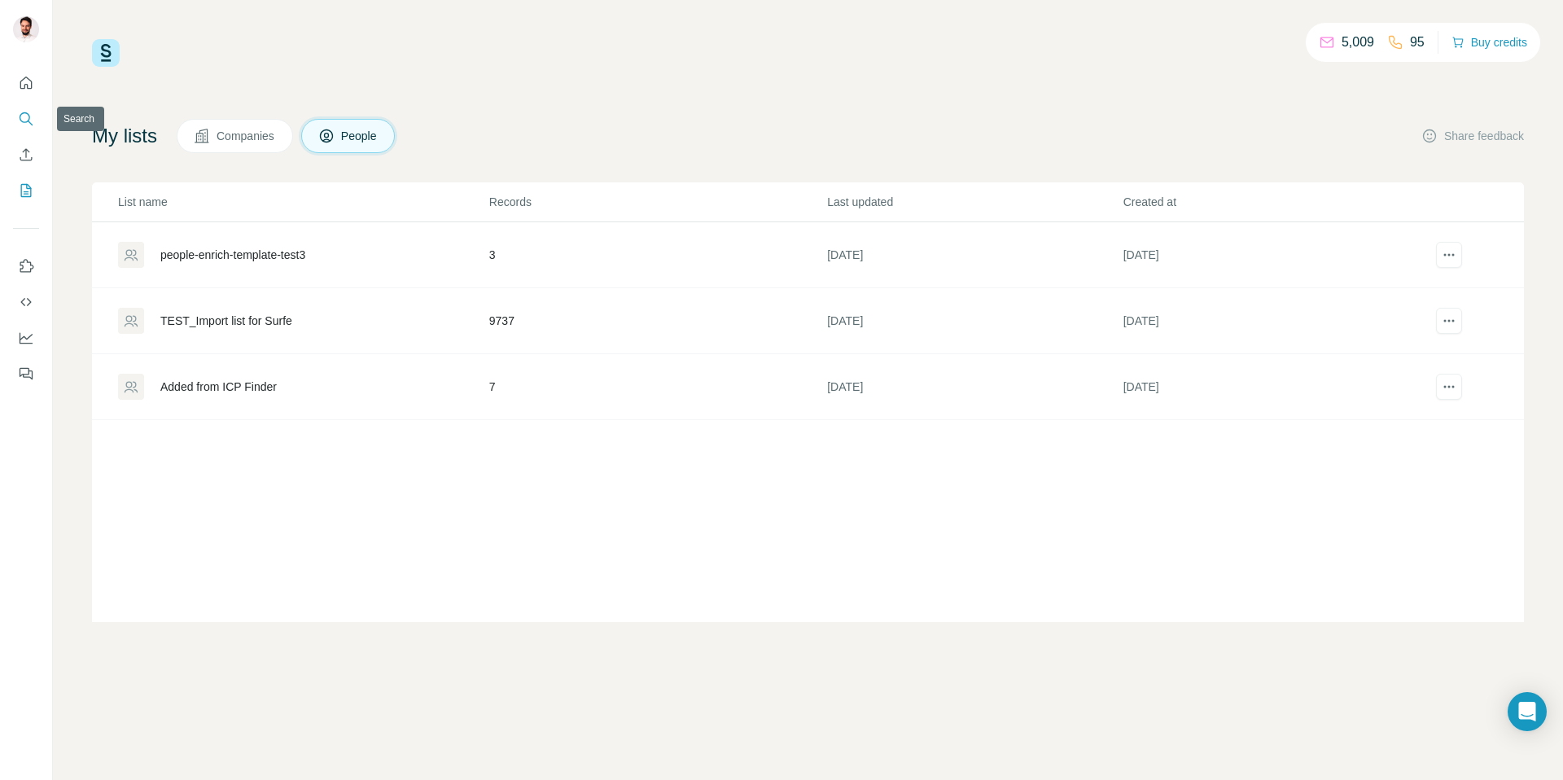
click at [33, 115] on icon "Search" at bounding box center [26, 119] width 16 height 16
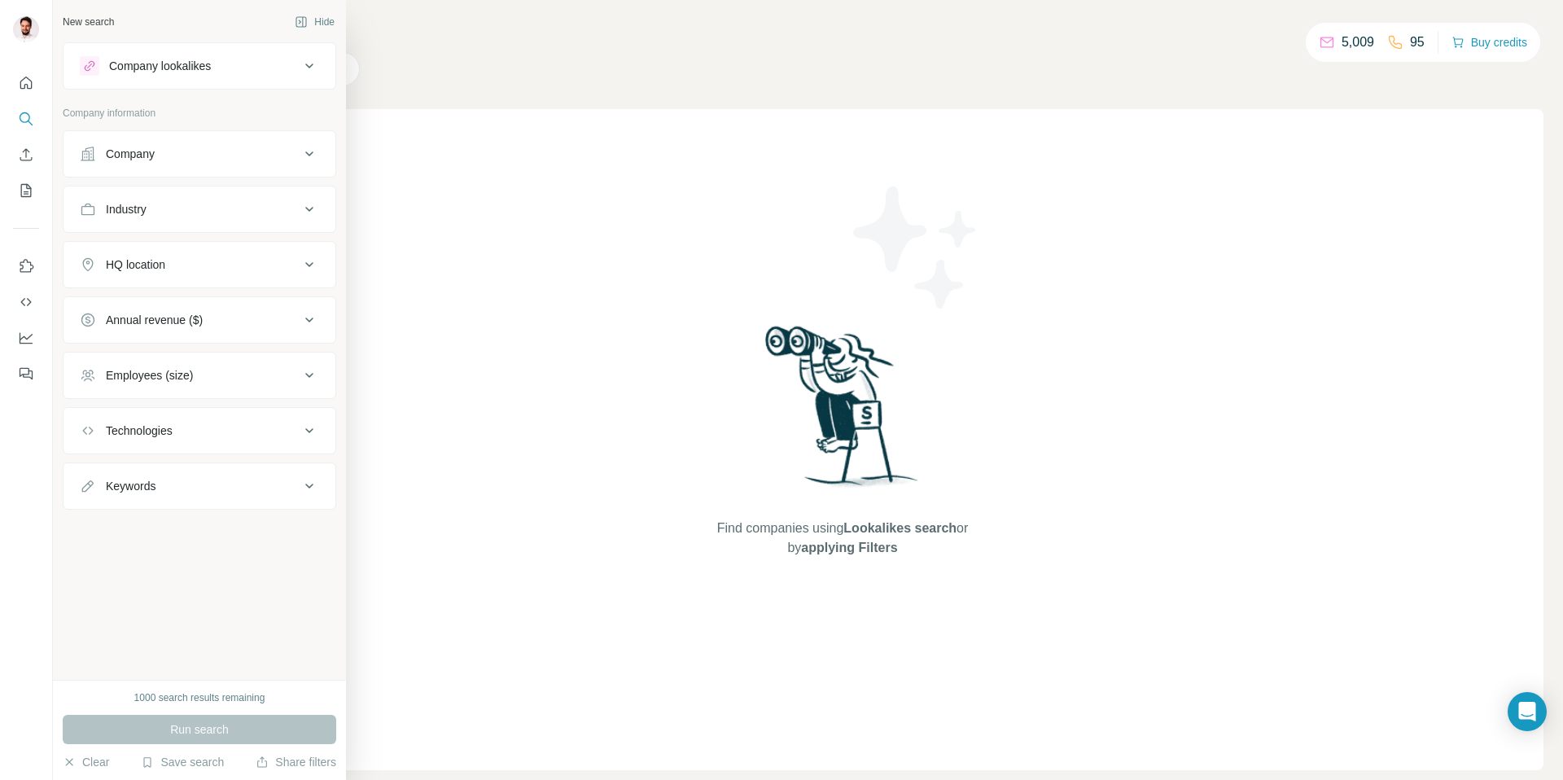
click at [133, 155] on div "Company" at bounding box center [130, 154] width 49 height 16
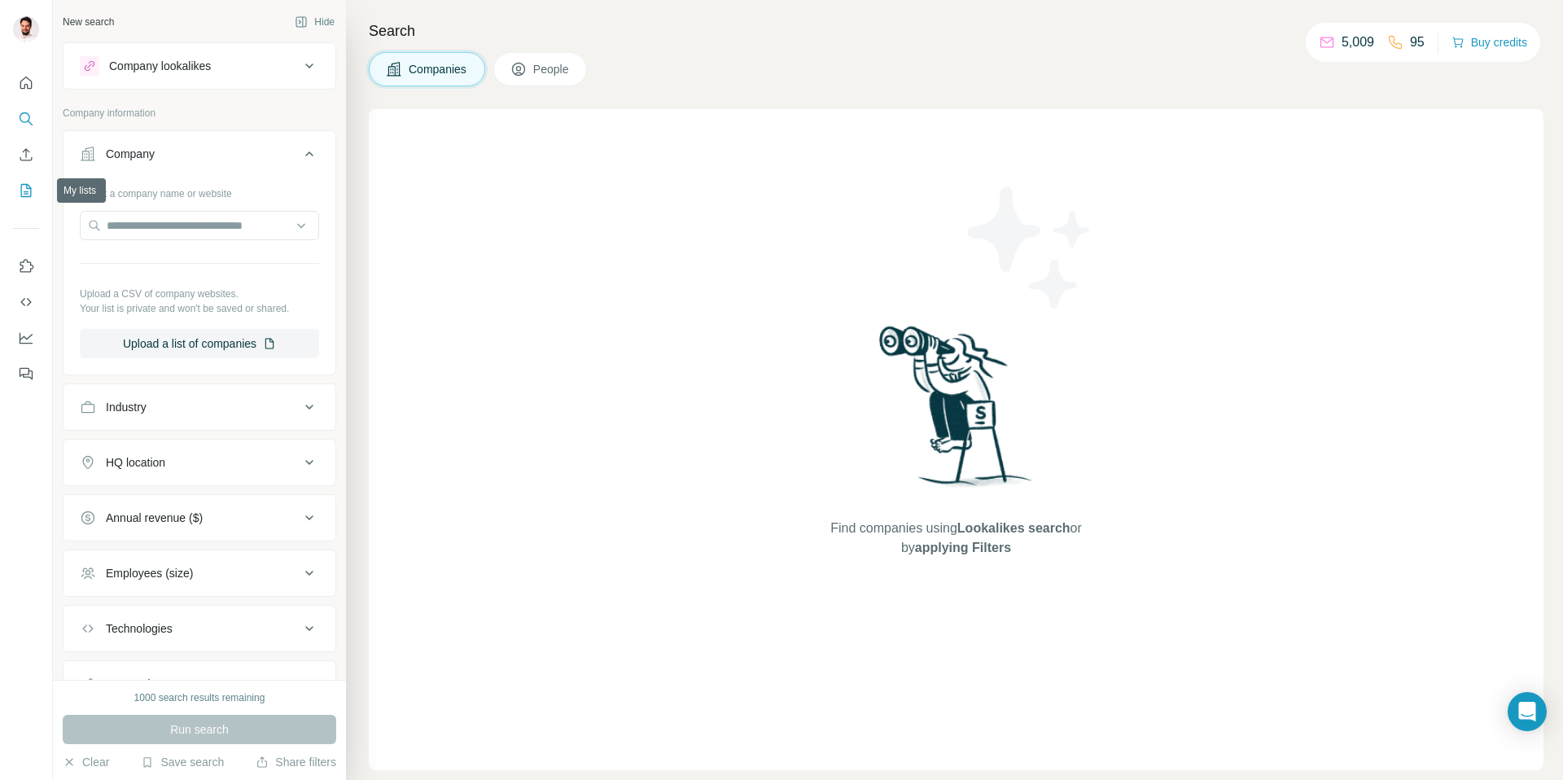
click at [28, 191] on icon "My lists" at bounding box center [28, 189] width 8 height 11
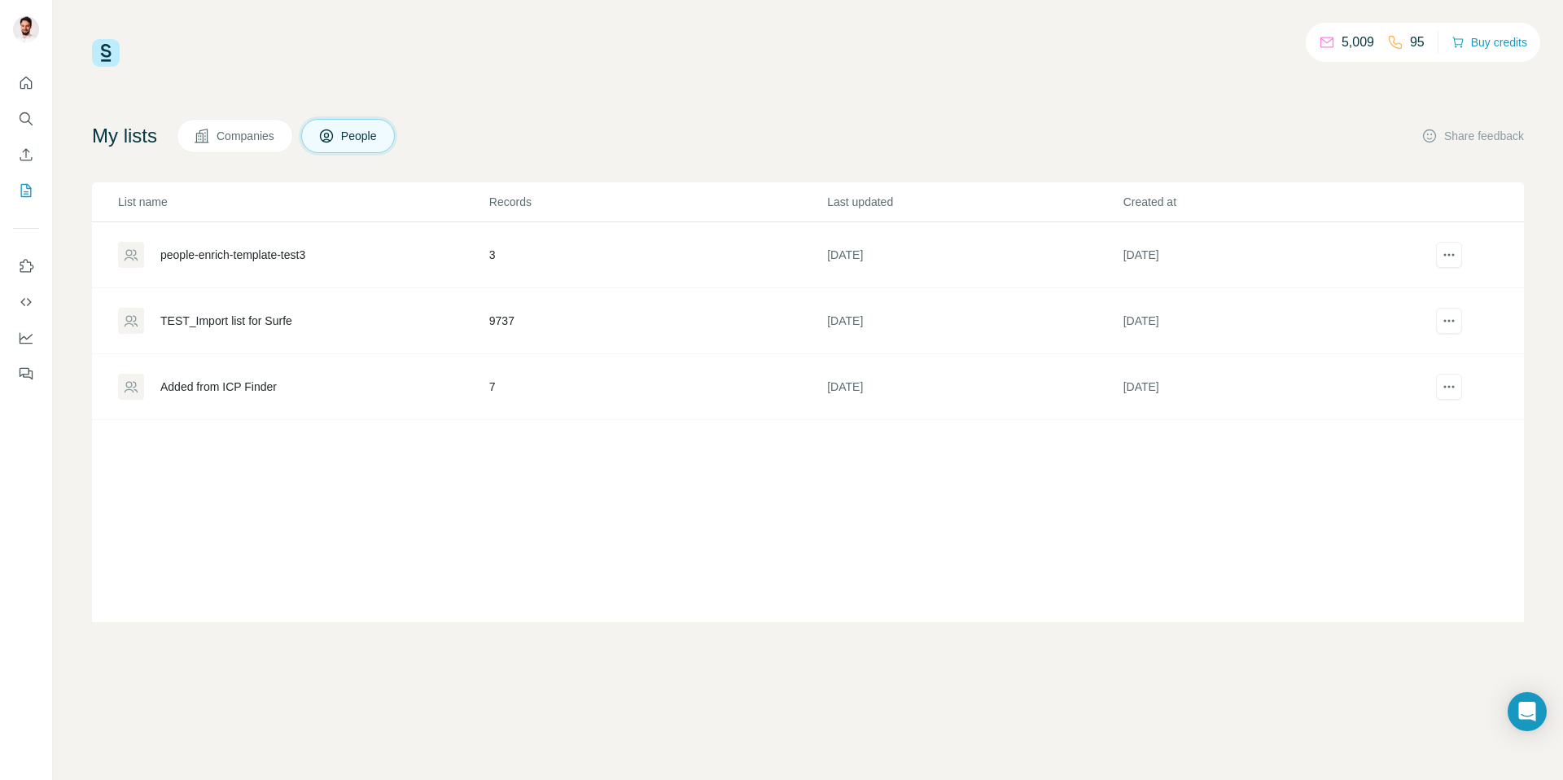
click at [253, 140] on span "Companies" at bounding box center [246, 136] width 59 height 16
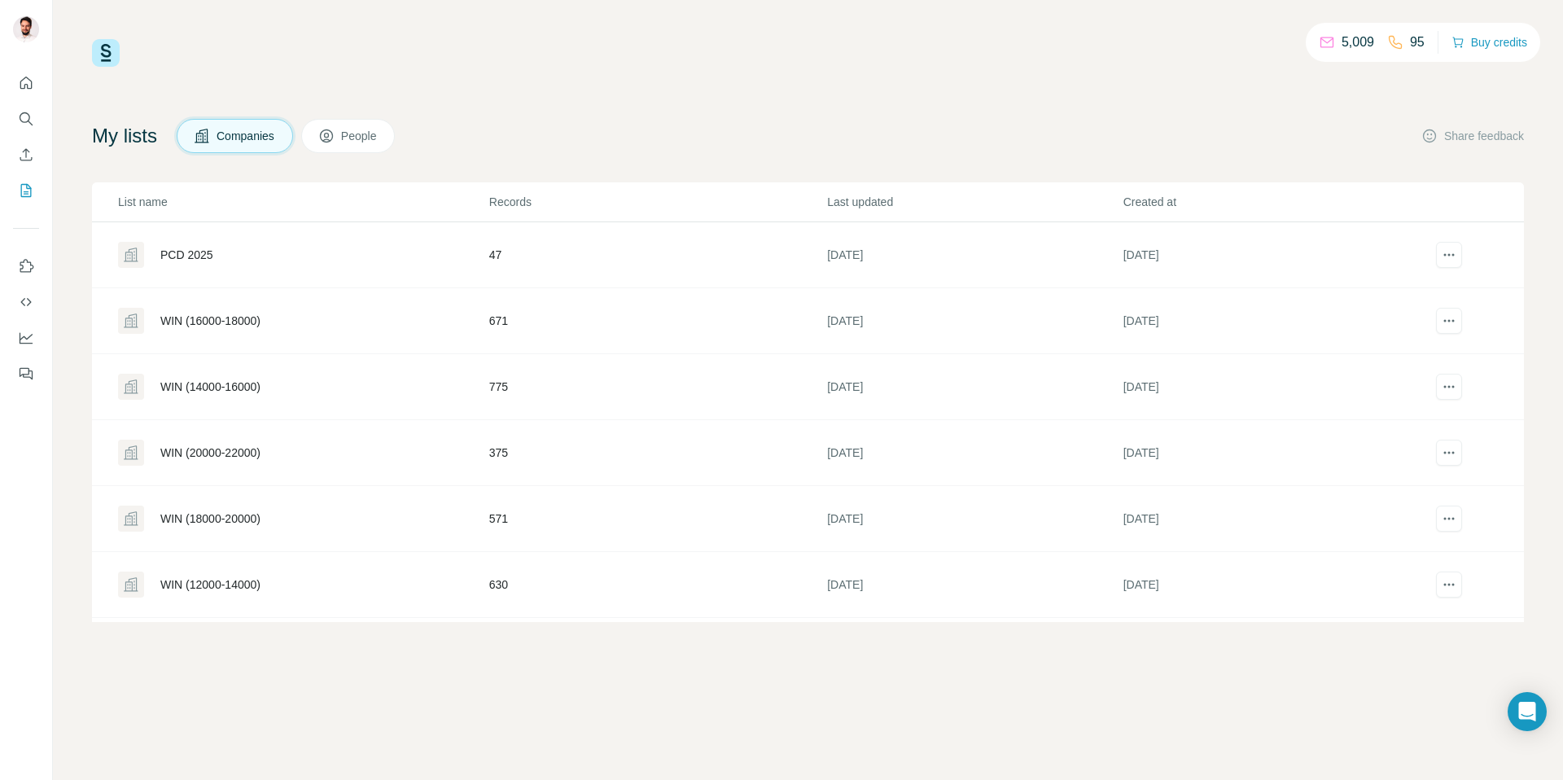
click at [191, 256] on div "PCD 2025" at bounding box center [186, 255] width 53 height 16
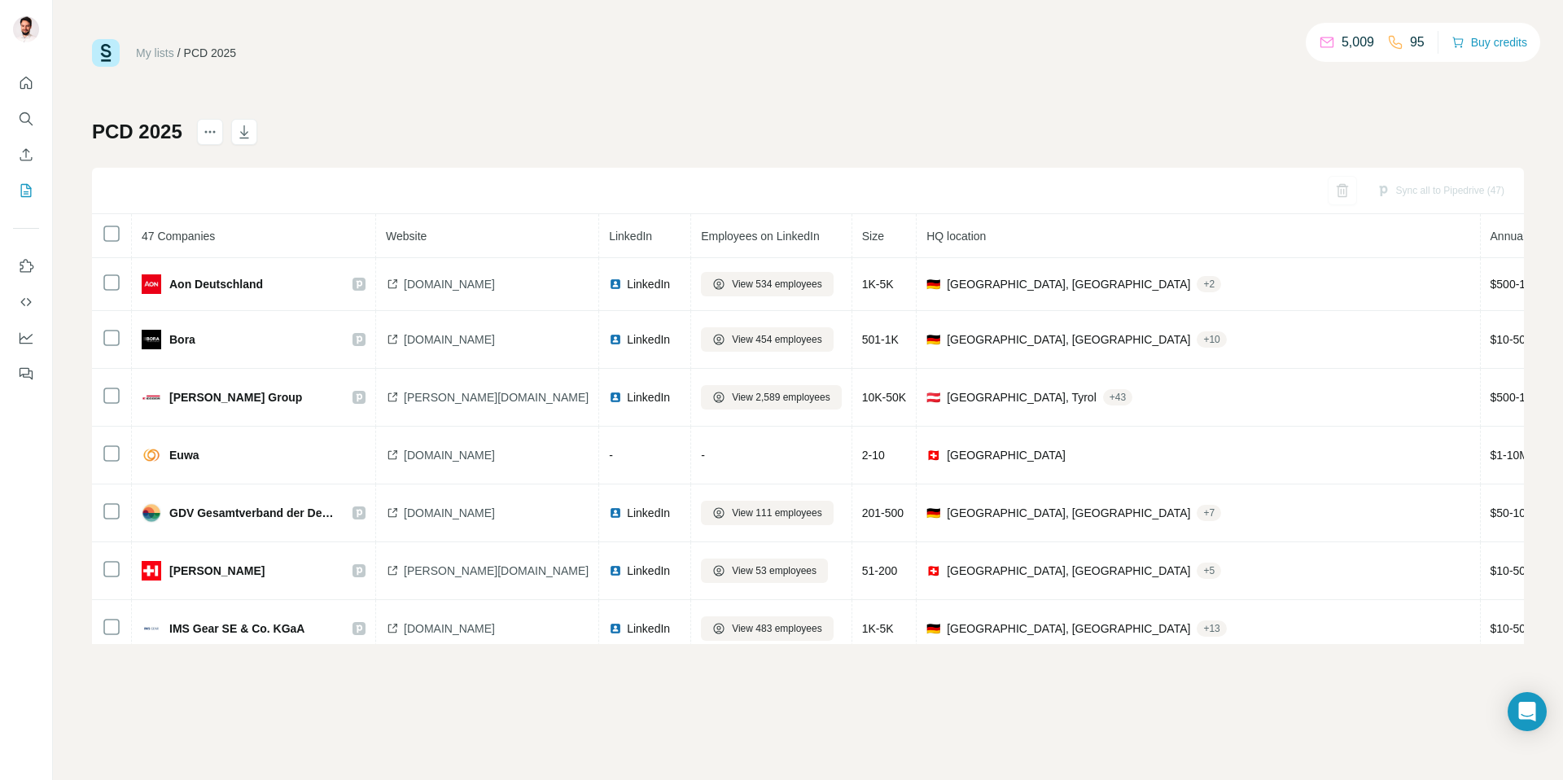
click at [106, 243] on th at bounding box center [112, 236] width 40 height 44
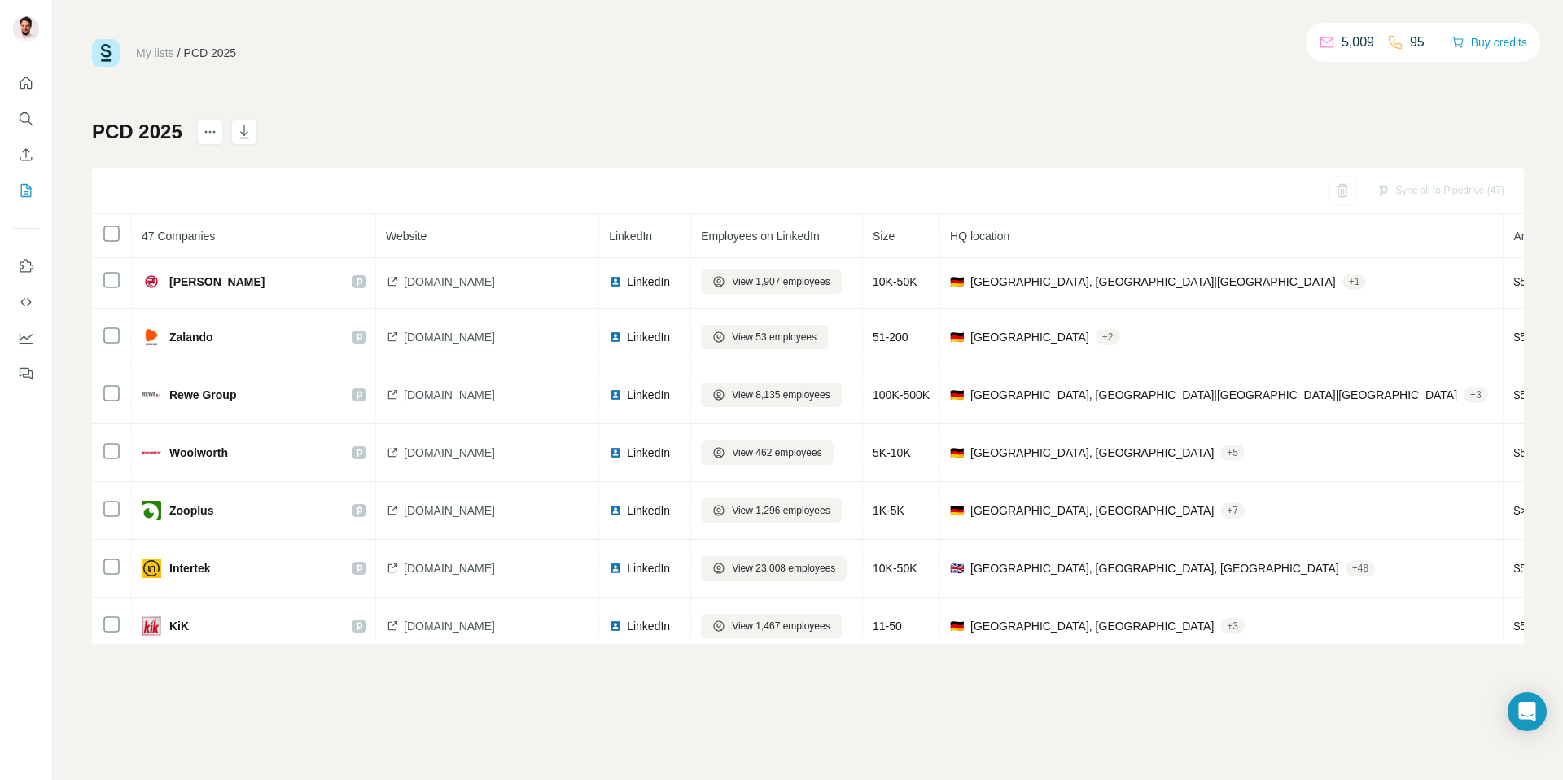
scroll to position [1365, 0]
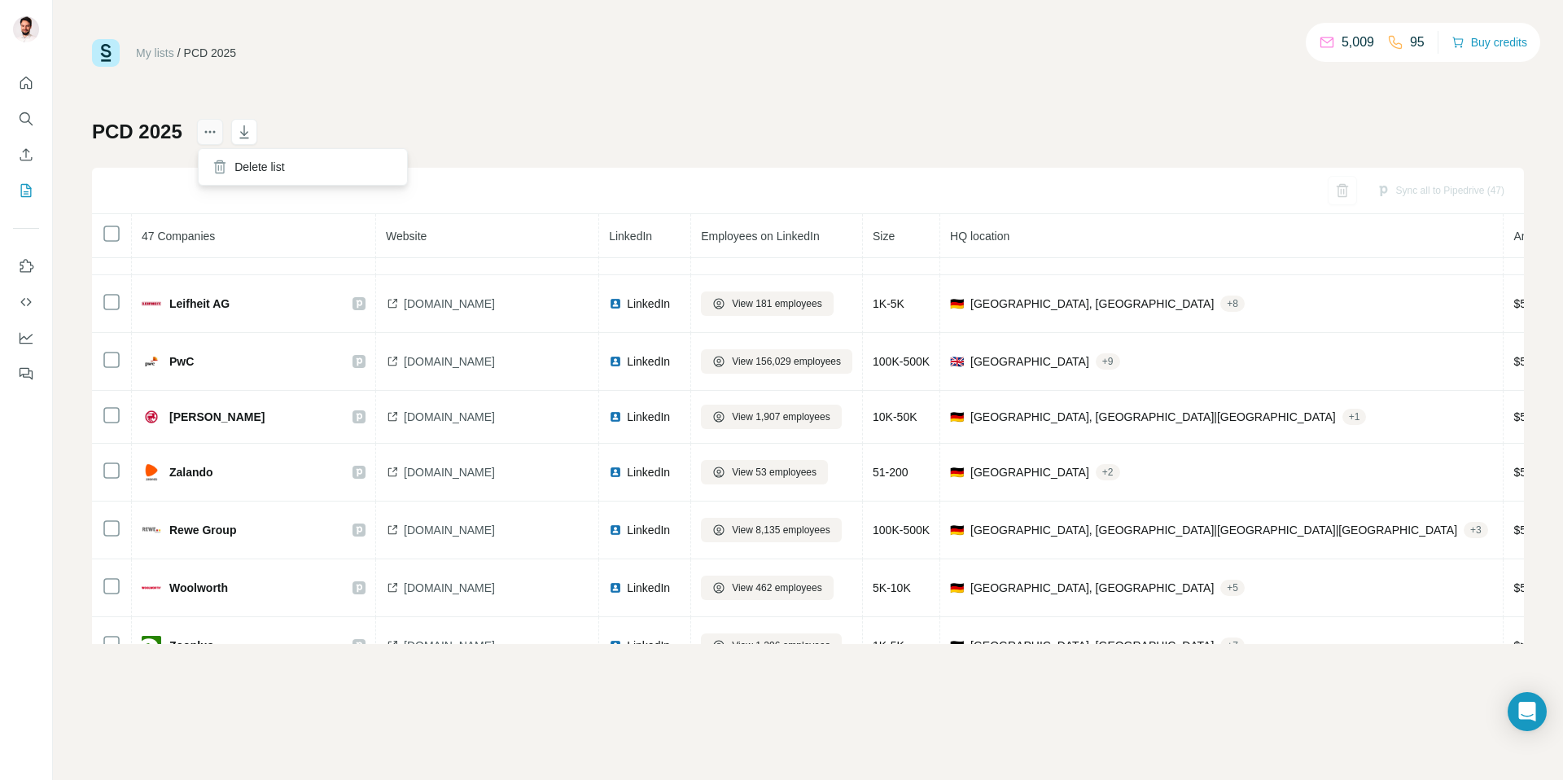
click at [207, 122] on button "actions" at bounding box center [210, 132] width 26 height 26
click at [31, 119] on icon "Search" at bounding box center [26, 119] width 16 height 16
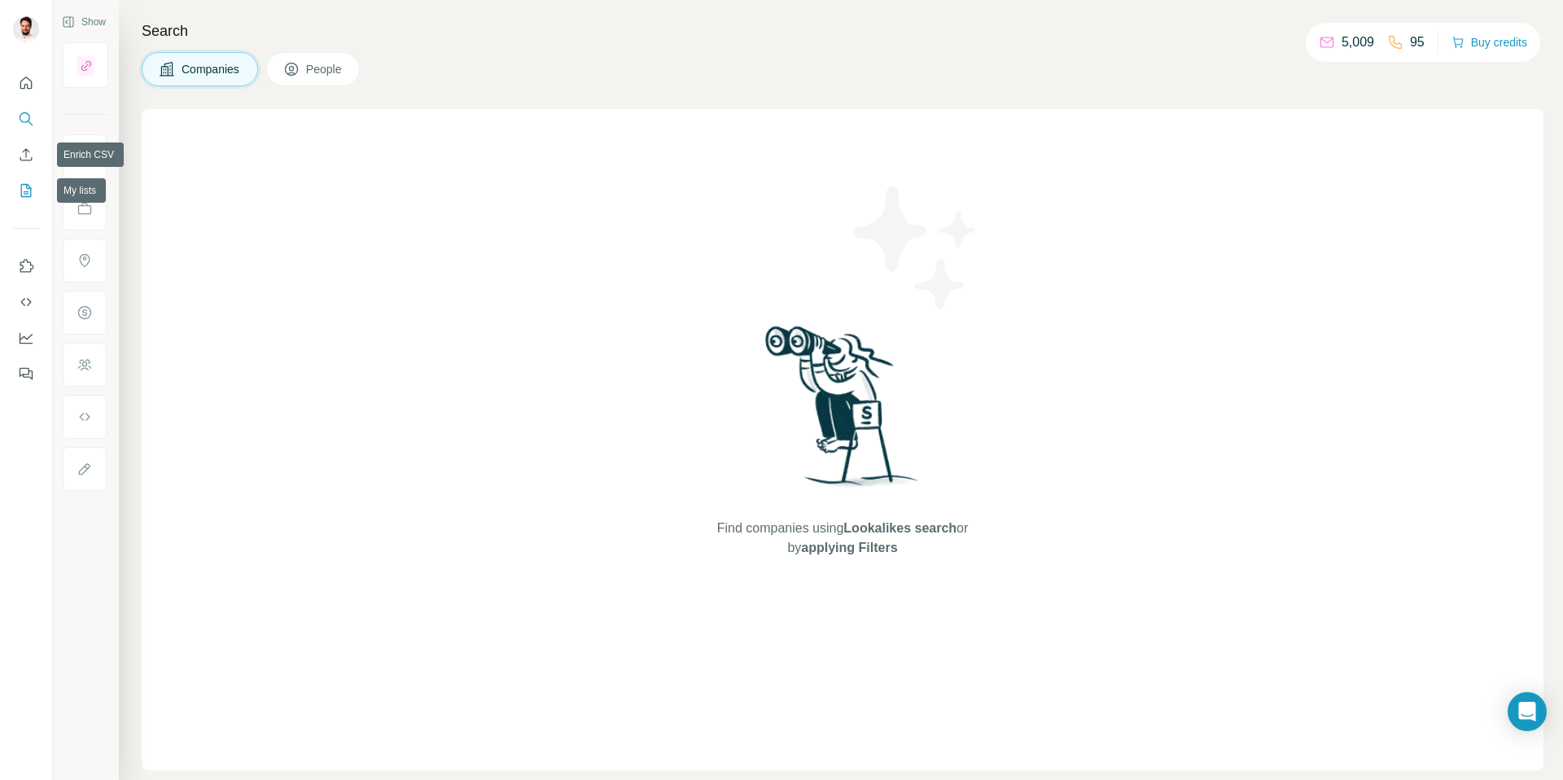
click at [28, 193] on icon "My lists" at bounding box center [26, 190] width 16 height 16
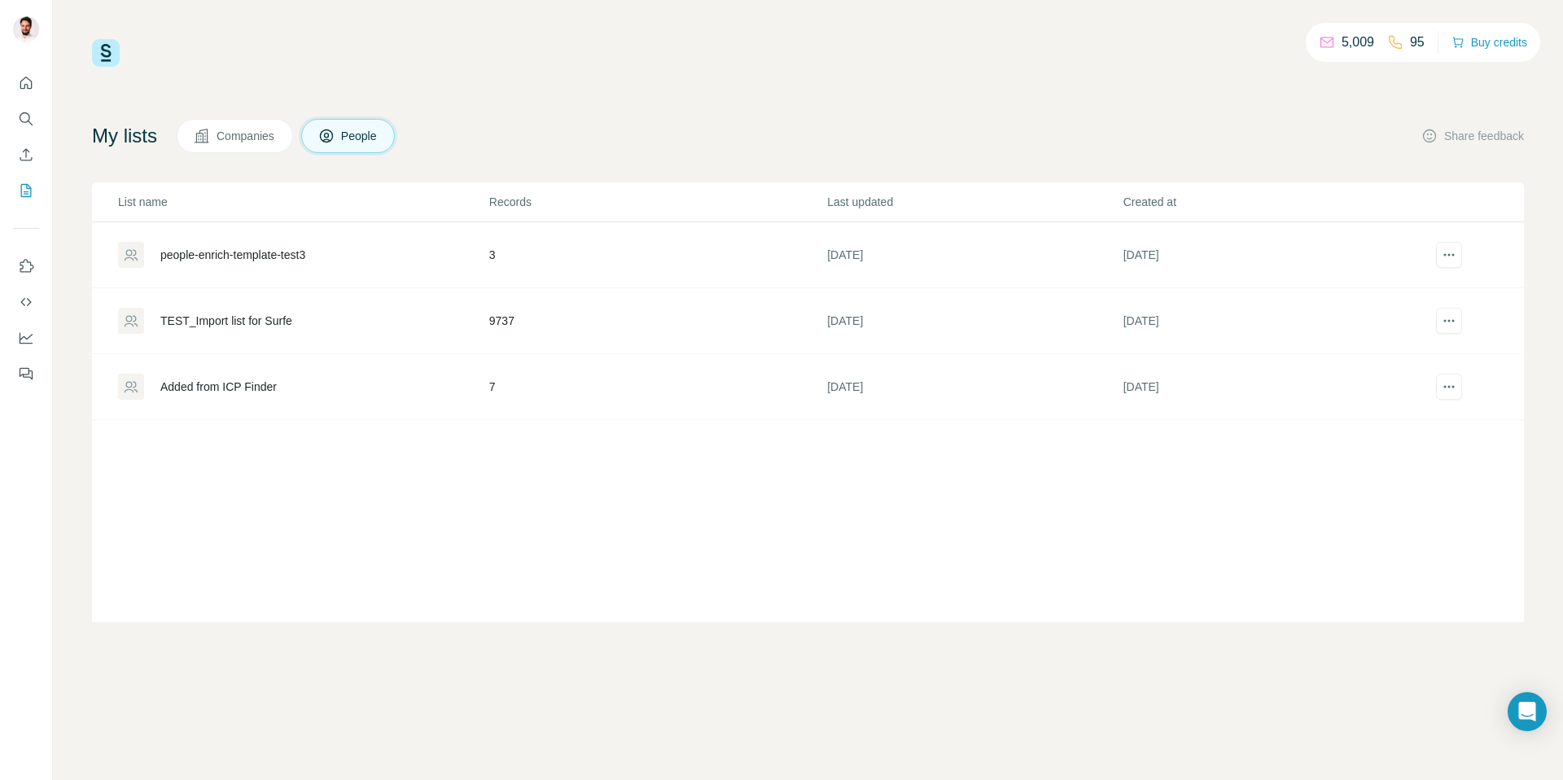
click at [239, 140] on span "Companies" at bounding box center [246, 136] width 59 height 16
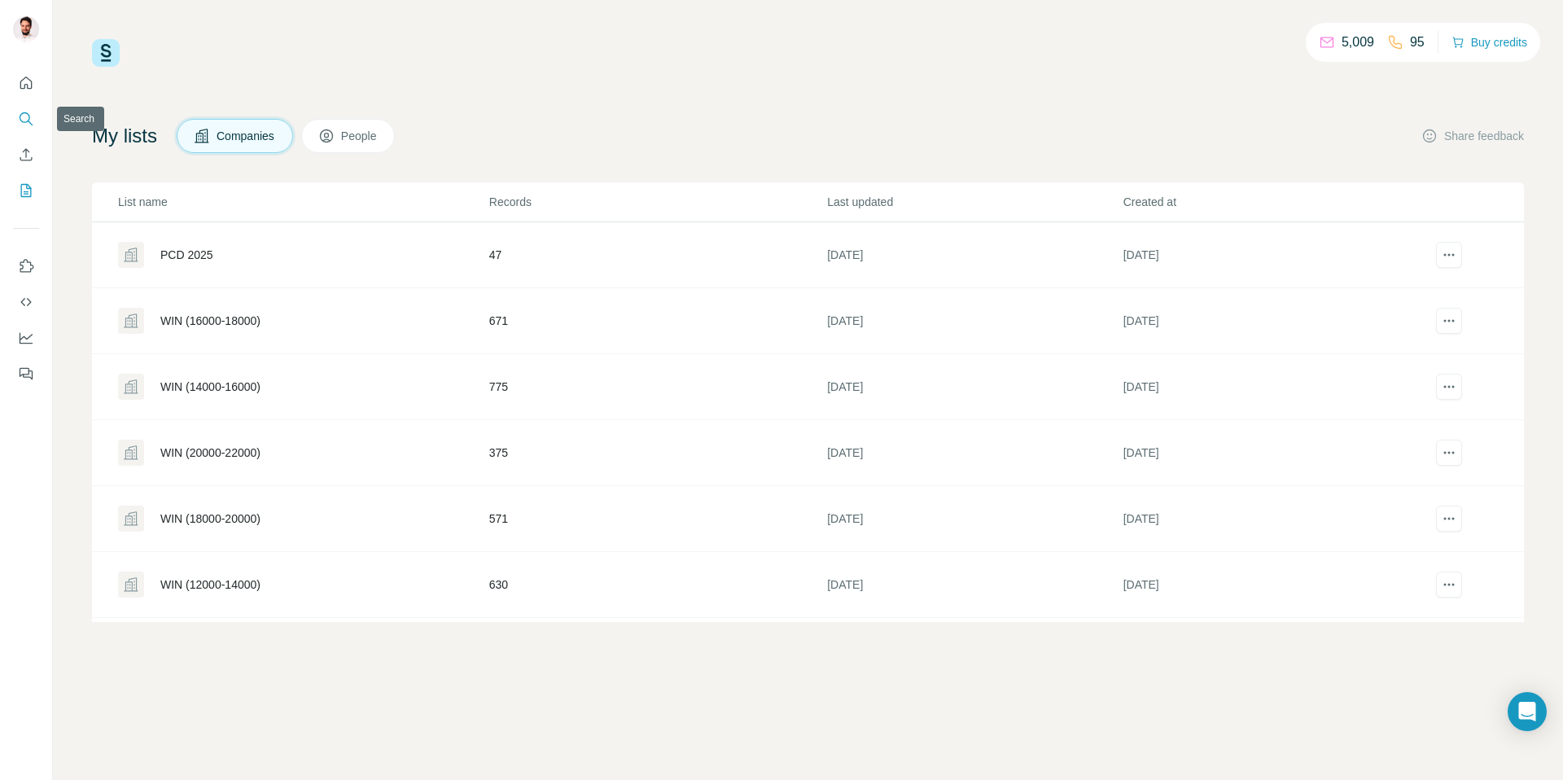
click at [36, 122] on button "Search" at bounding box center [26, 118] width 26 height 29
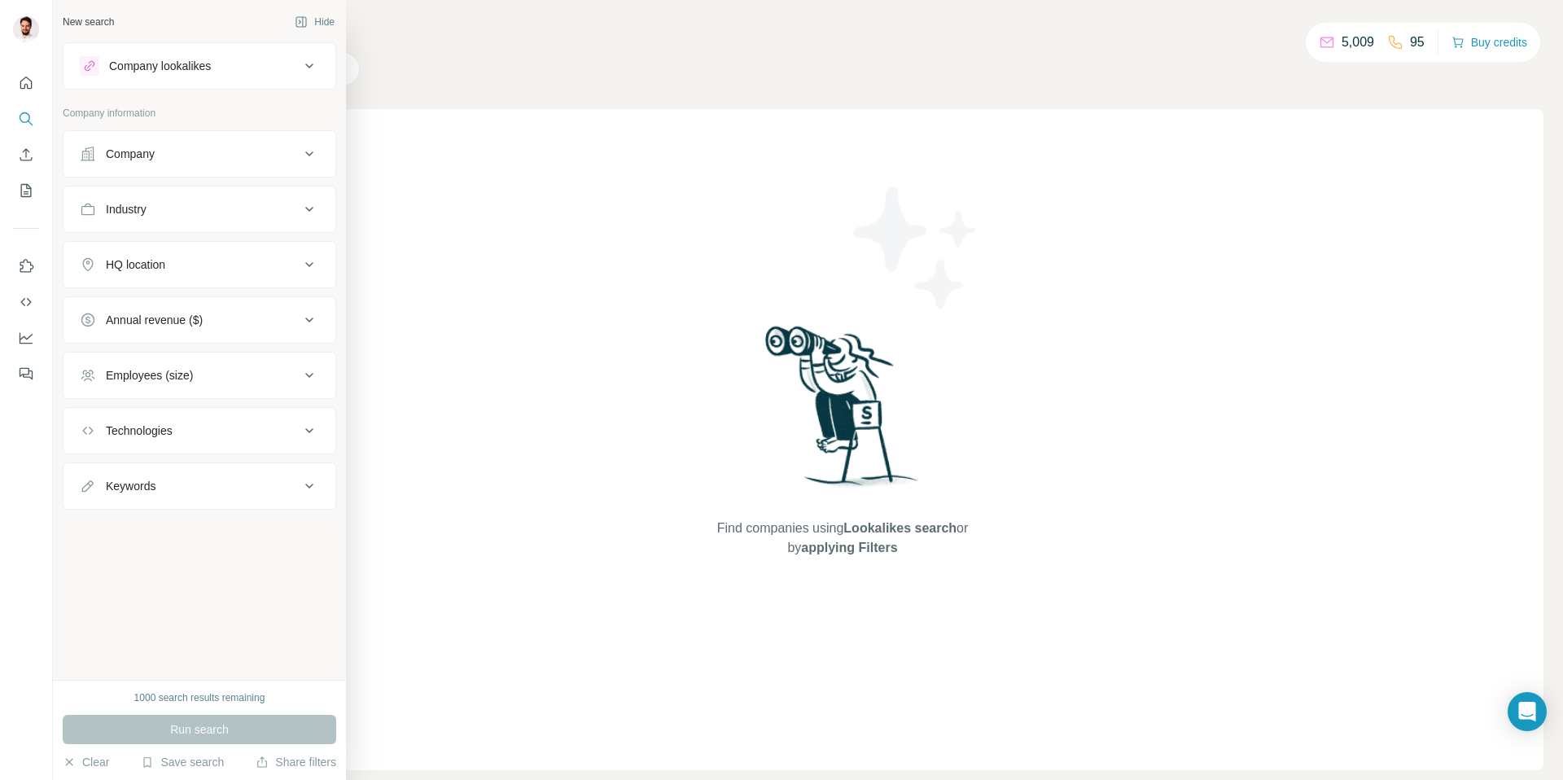
click at [151, 149] on div "Company" at bounding box center [130, 154] width 49 height 16
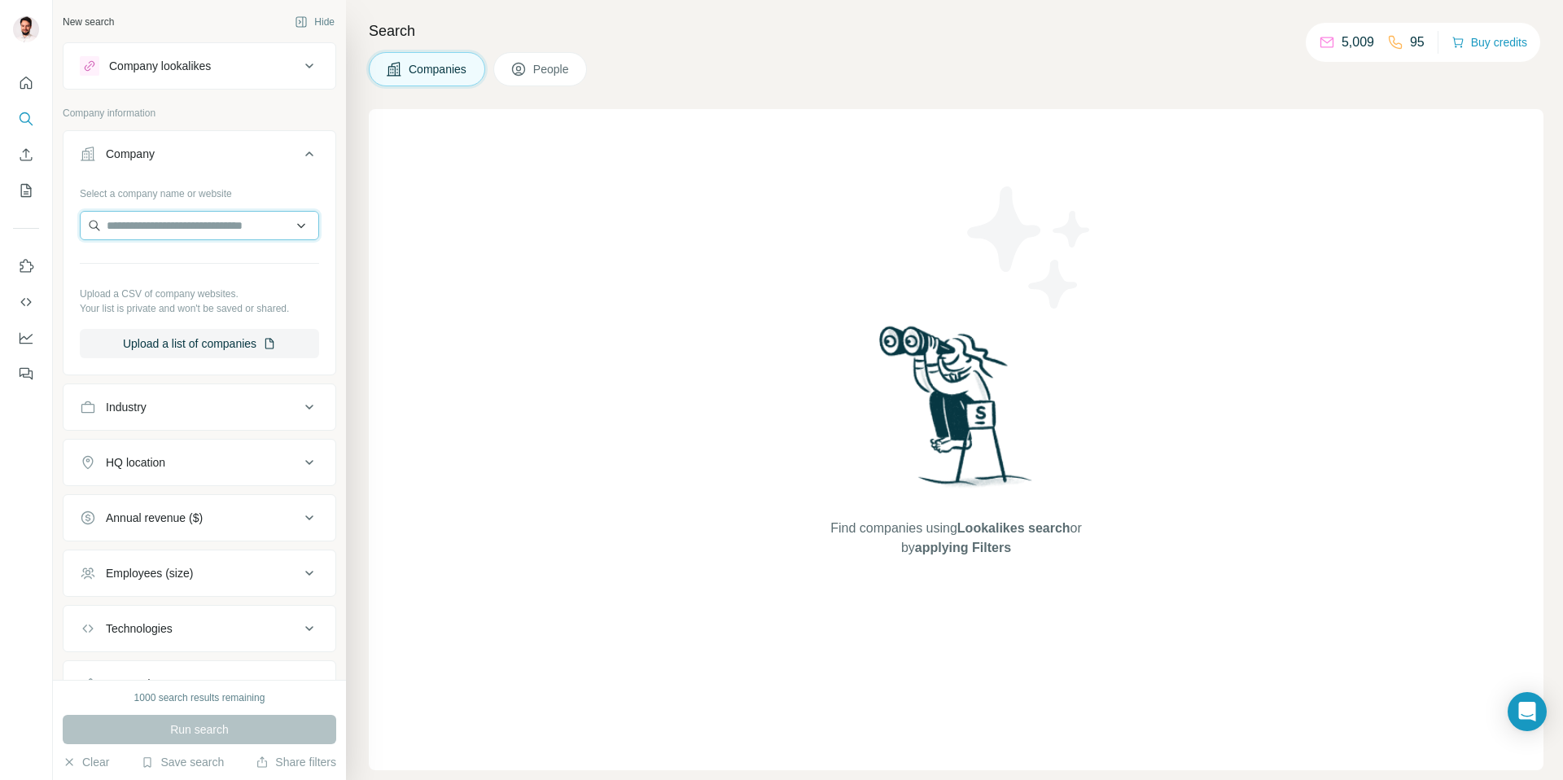
click at [141, 226] on input "text" at bounding box center [199, 225] width 239 height 29
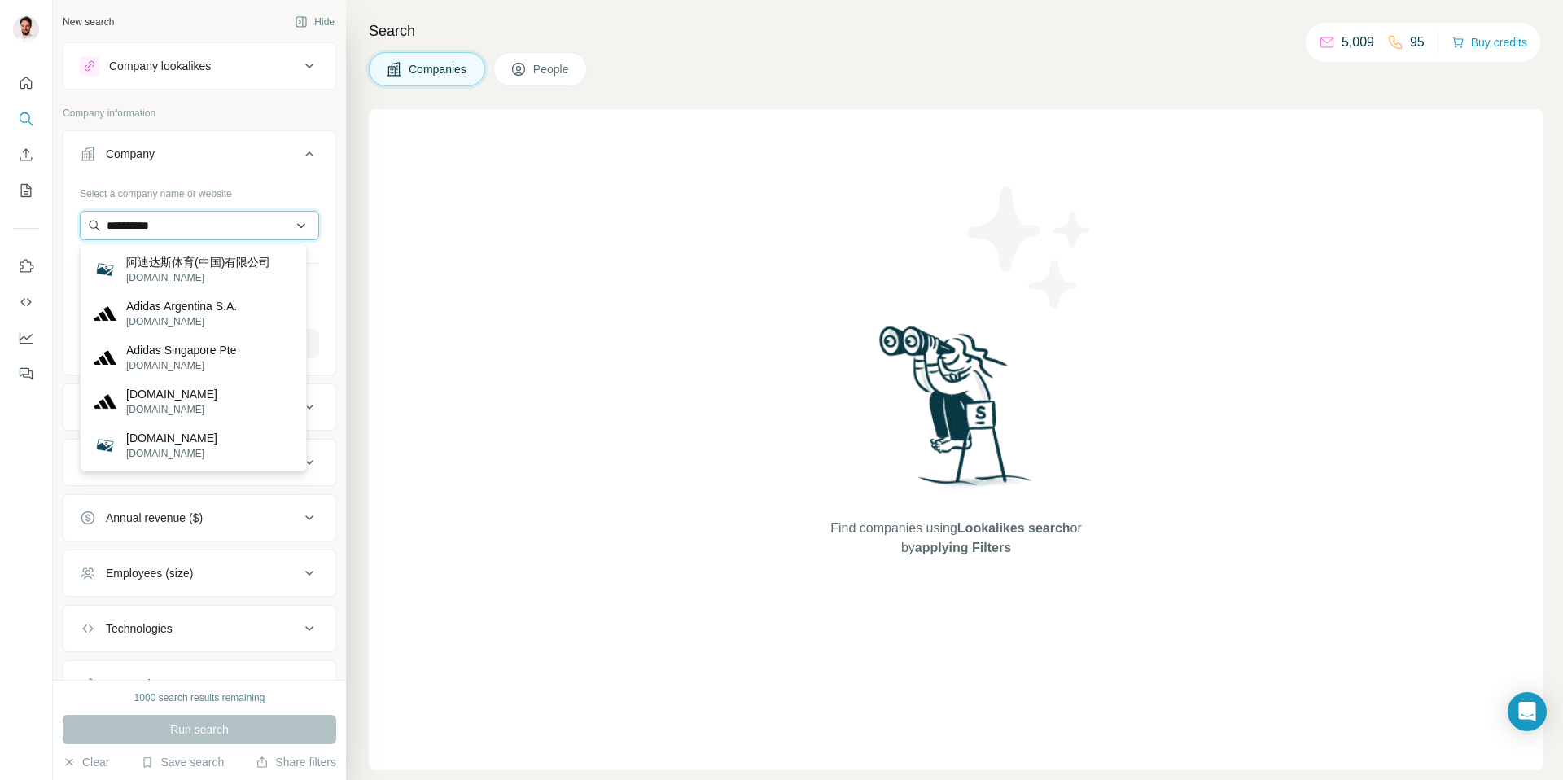
click at [173, 234] on input "**********" at bounding box center [199, 225] width 239 height 29
click at [180, 219] on input "******" at bounding box center [199, 225] width 239 height 29
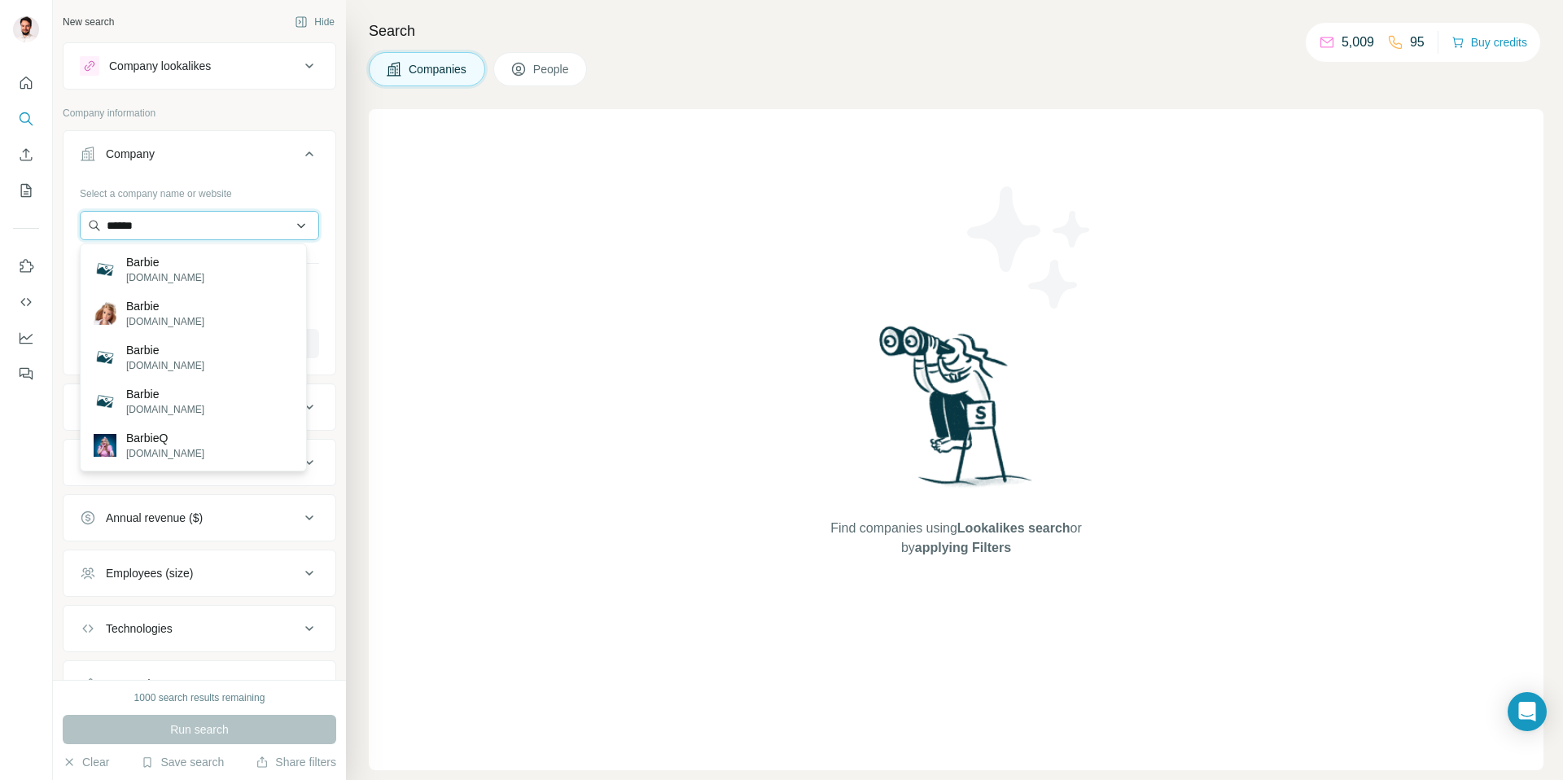
click at [180, 219] on input "******" at bounding box center [199, 225] width 239 height 29
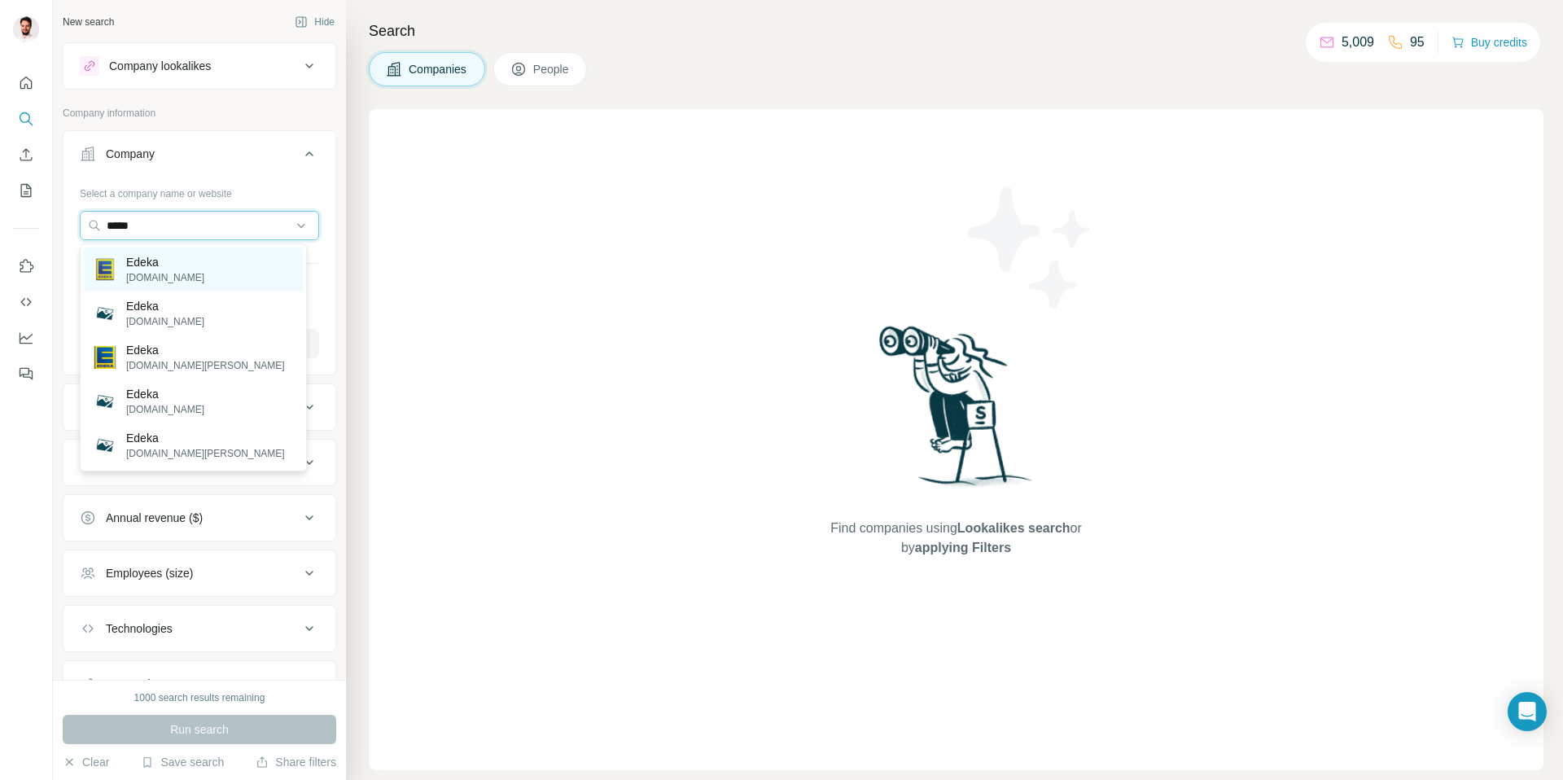
type input "*****"
click at [176, 266] on div "[PERSON_NAME][DOMAIN_NAME]" at bounding box center [193, 270] width 219 height 44
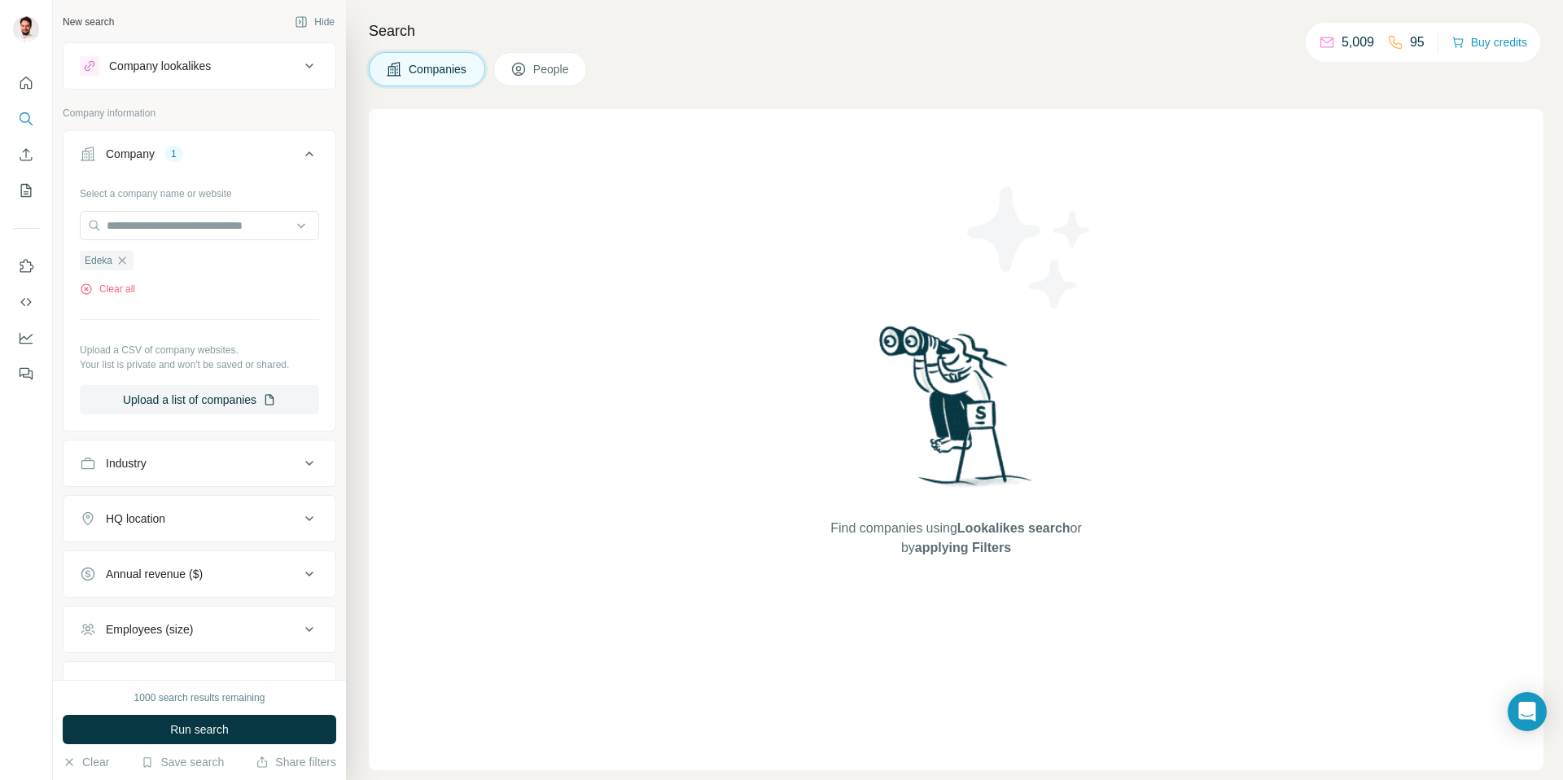
click at [571, 77] on span "People" at bounding box center [551, 69] width 37 height 16
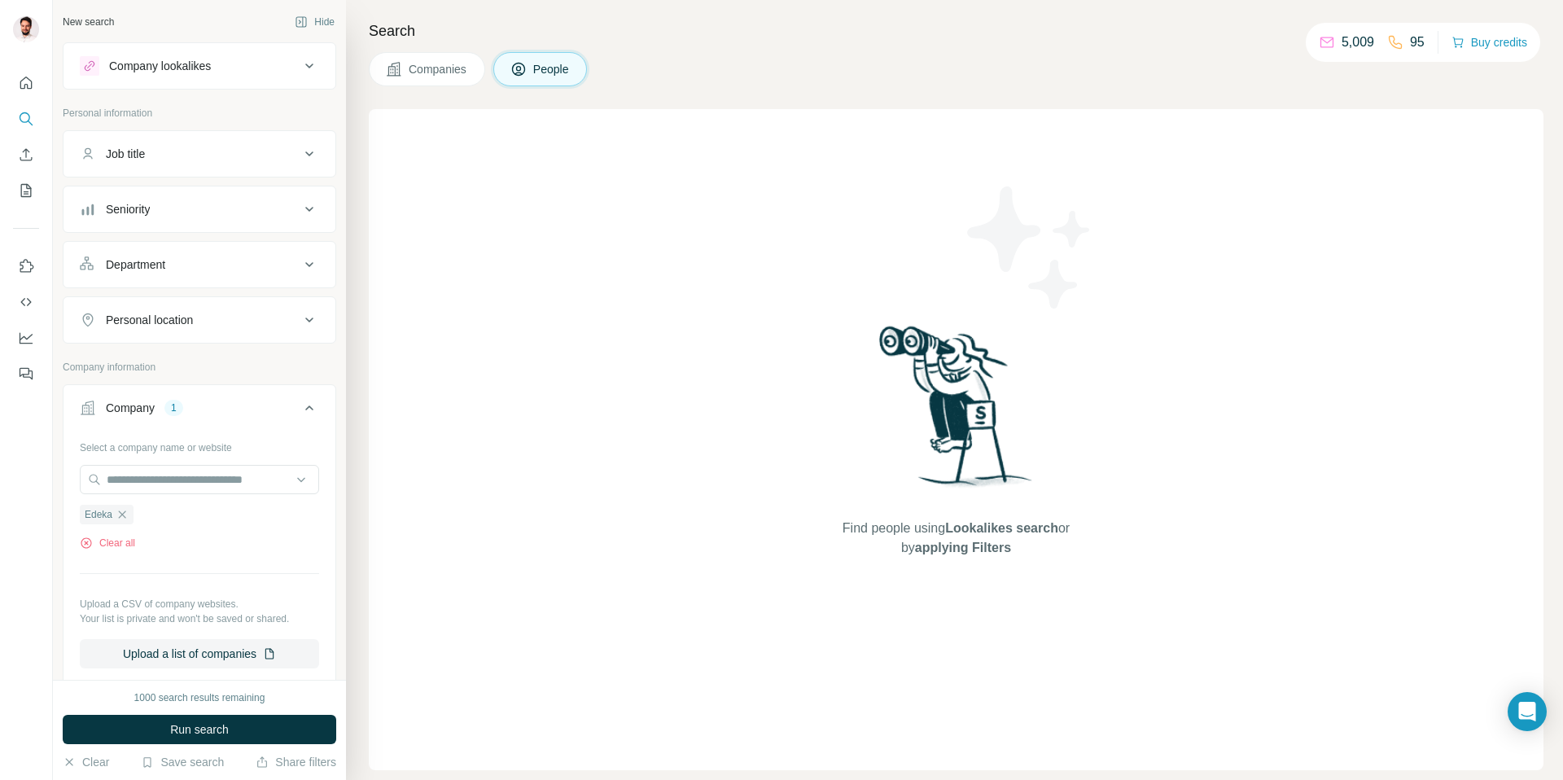
click at [179, 205] on div "Seniority" at bounding box center [190, 209] width 220 height 16
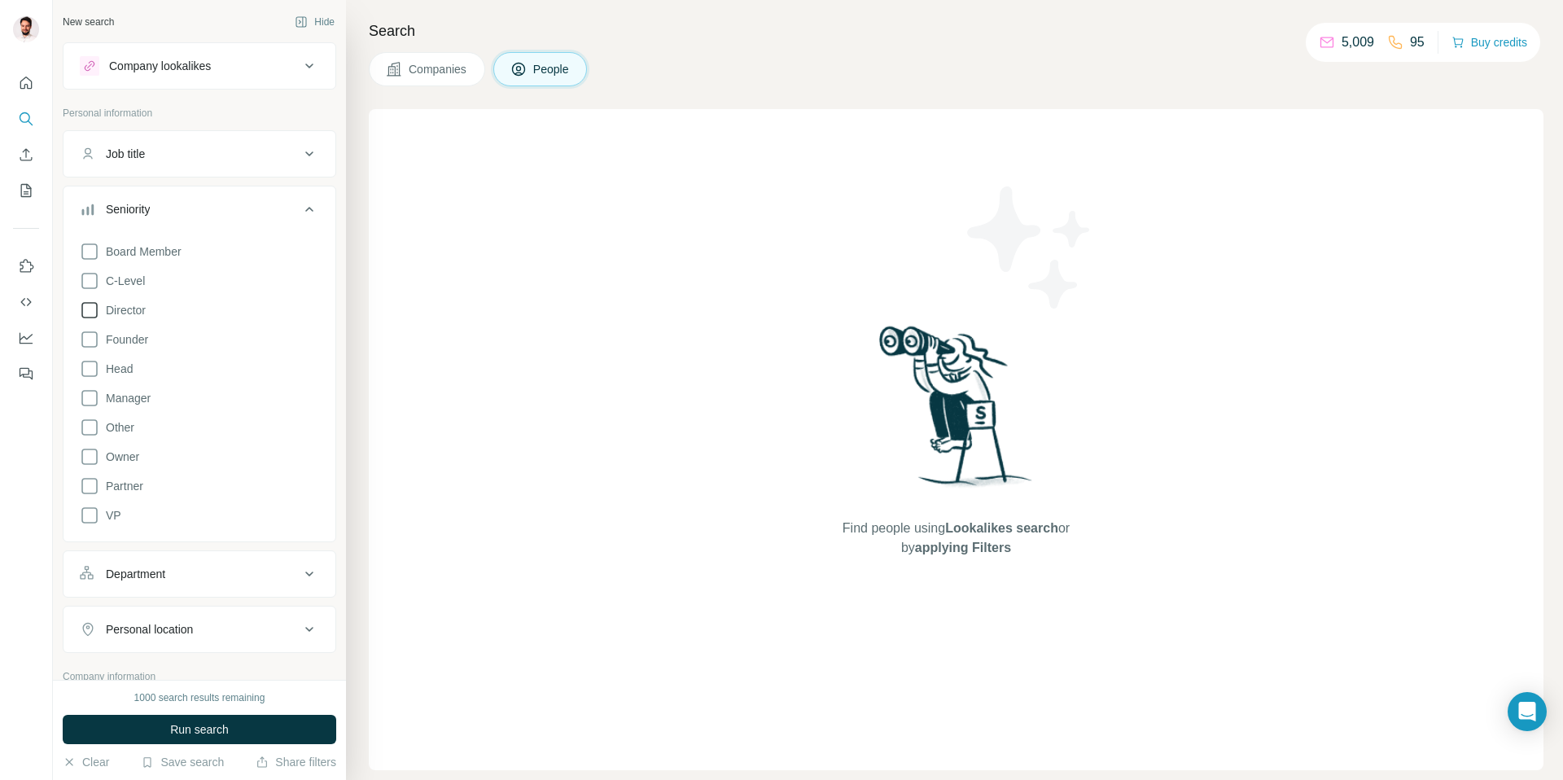
click at [91, 309] on icon at bounding box center [90, 310] width 20 height 20
click at [89, 281] on icon at bounding box center [90, 281] width 20 height 20
click at [86, 255] on icon at bounding box center [90, 252] width 20 height 20
click at [95, 374] on icon at bounding box center [90, 369] width 20 height 20
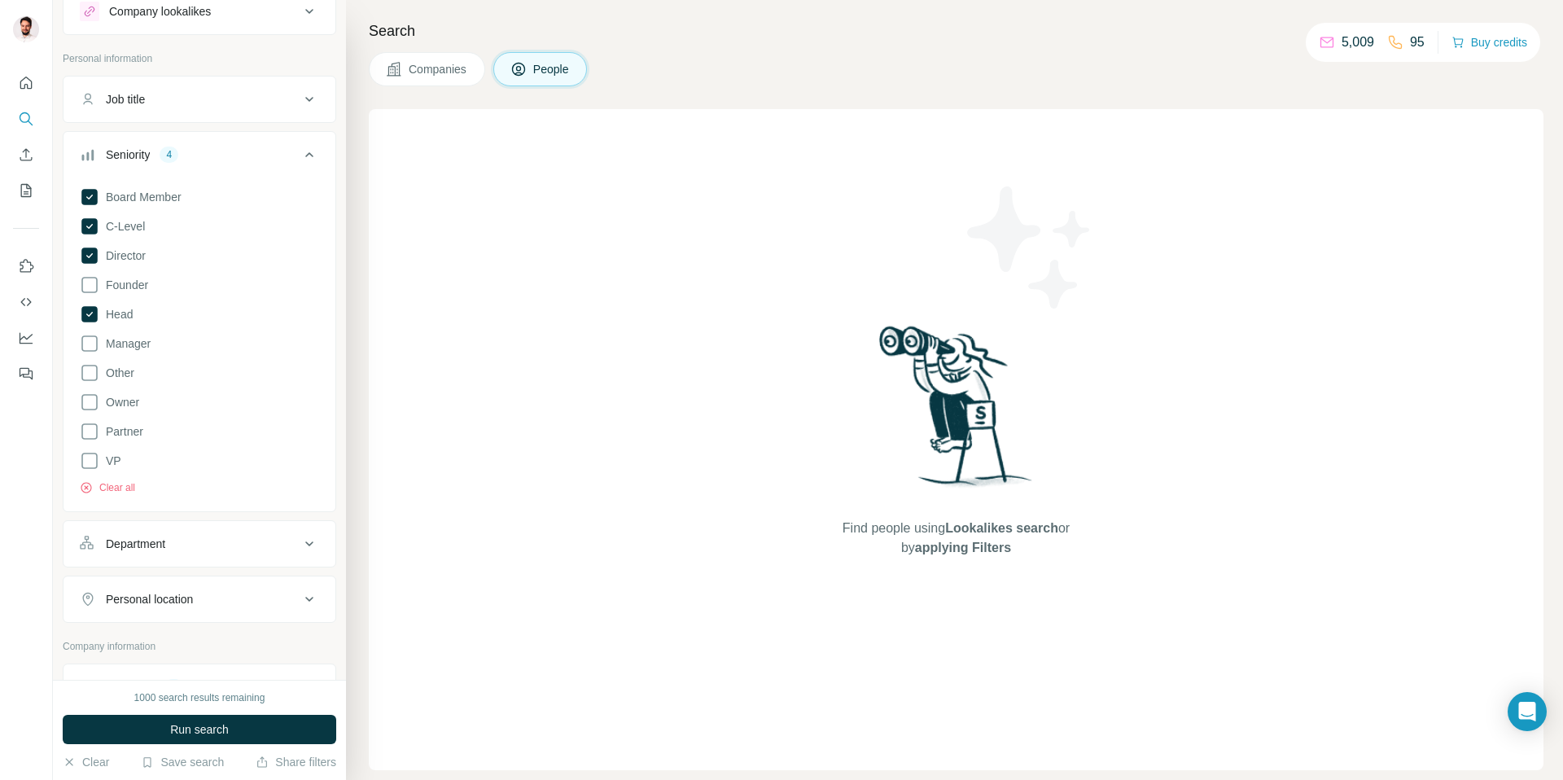
scroll to position [204, 0]
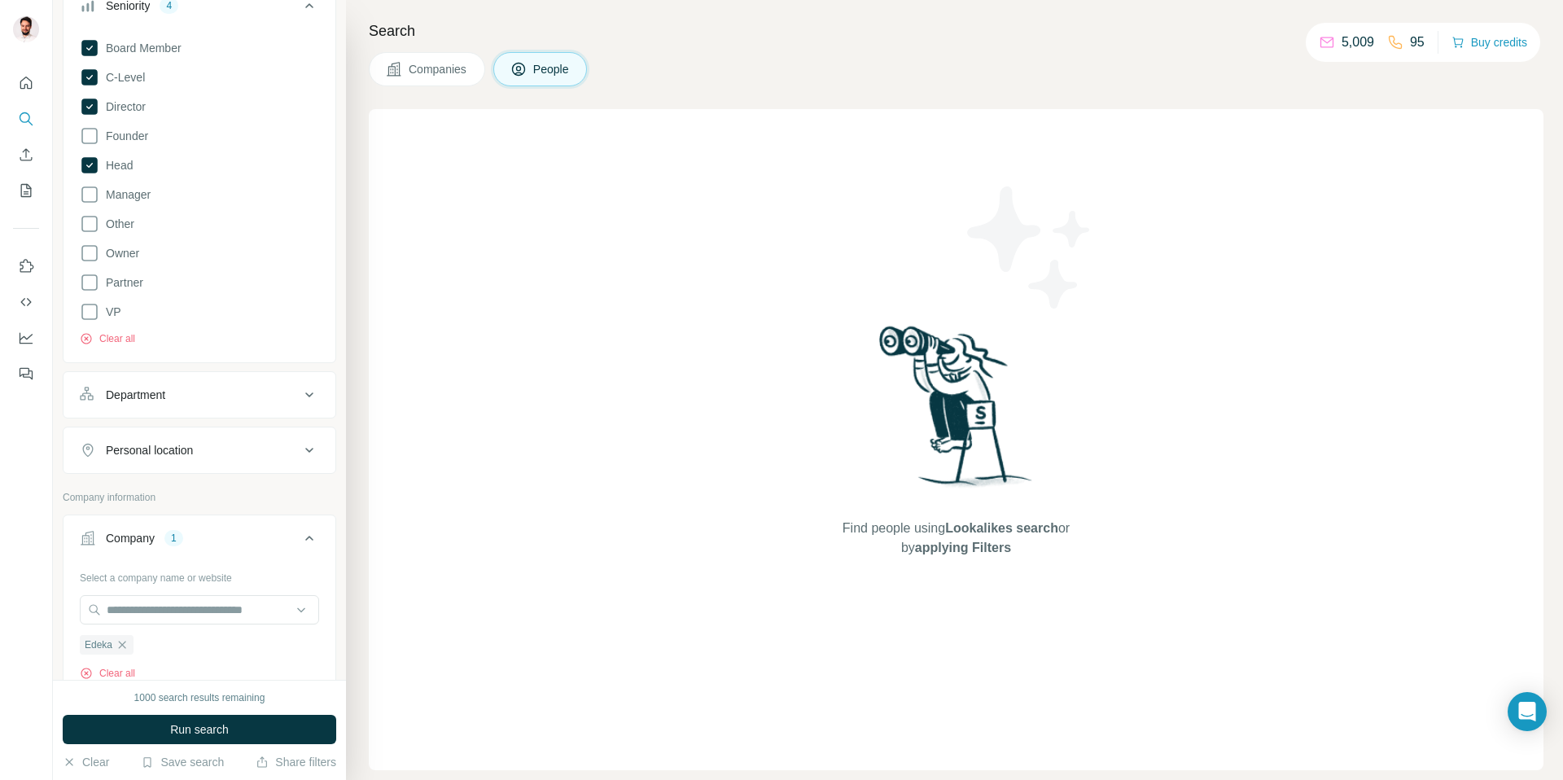
click at [158, 394] on div "Department" at bounding box center [135, 395] width 59 height 16
click at [152, 442] on input at bounding box center [190, 436] width 201 height 18
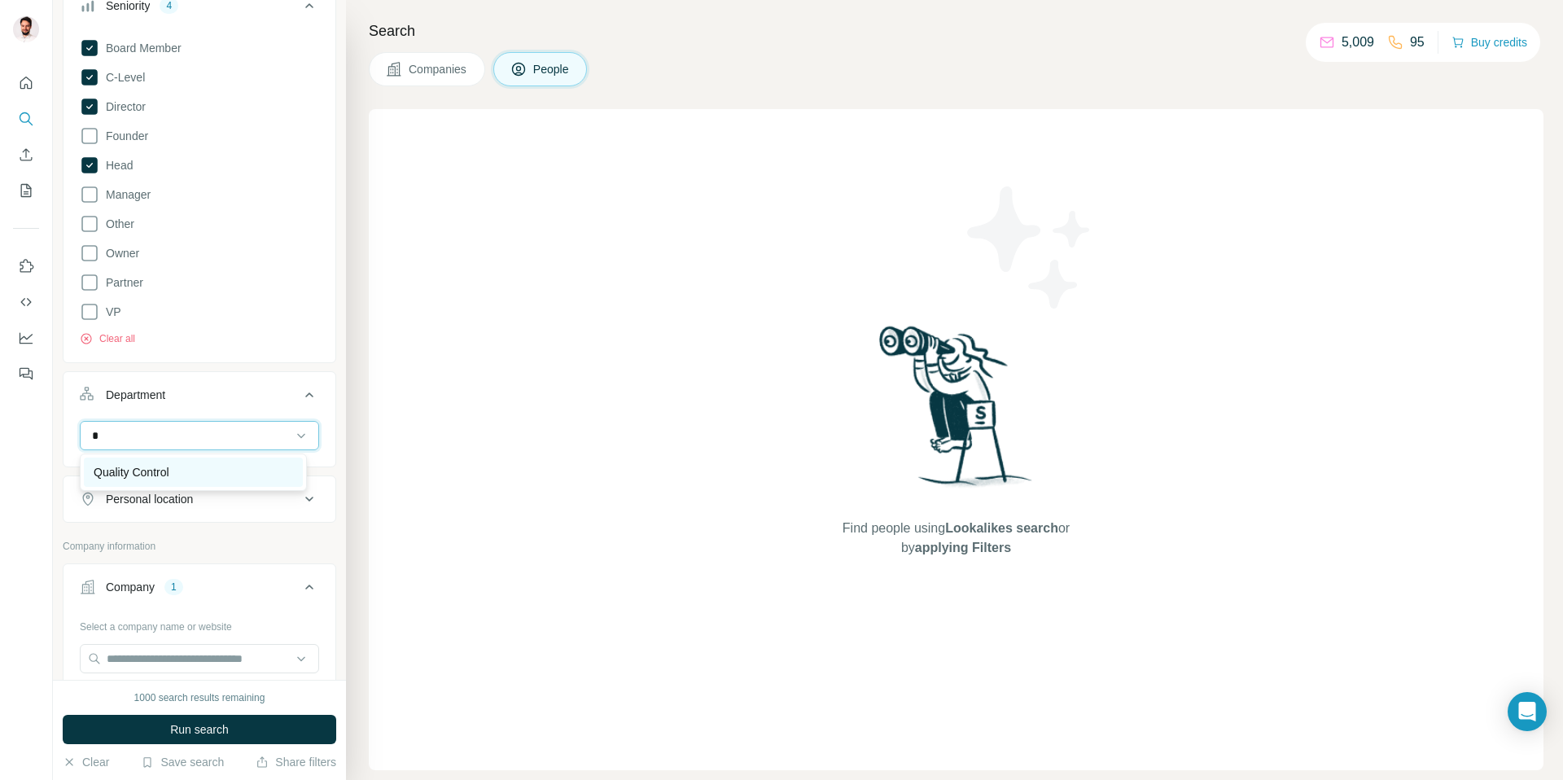
type input "*"
click at [147, 466] on p "Quality Control" at bounding box center [132, 472] width 76 height 16
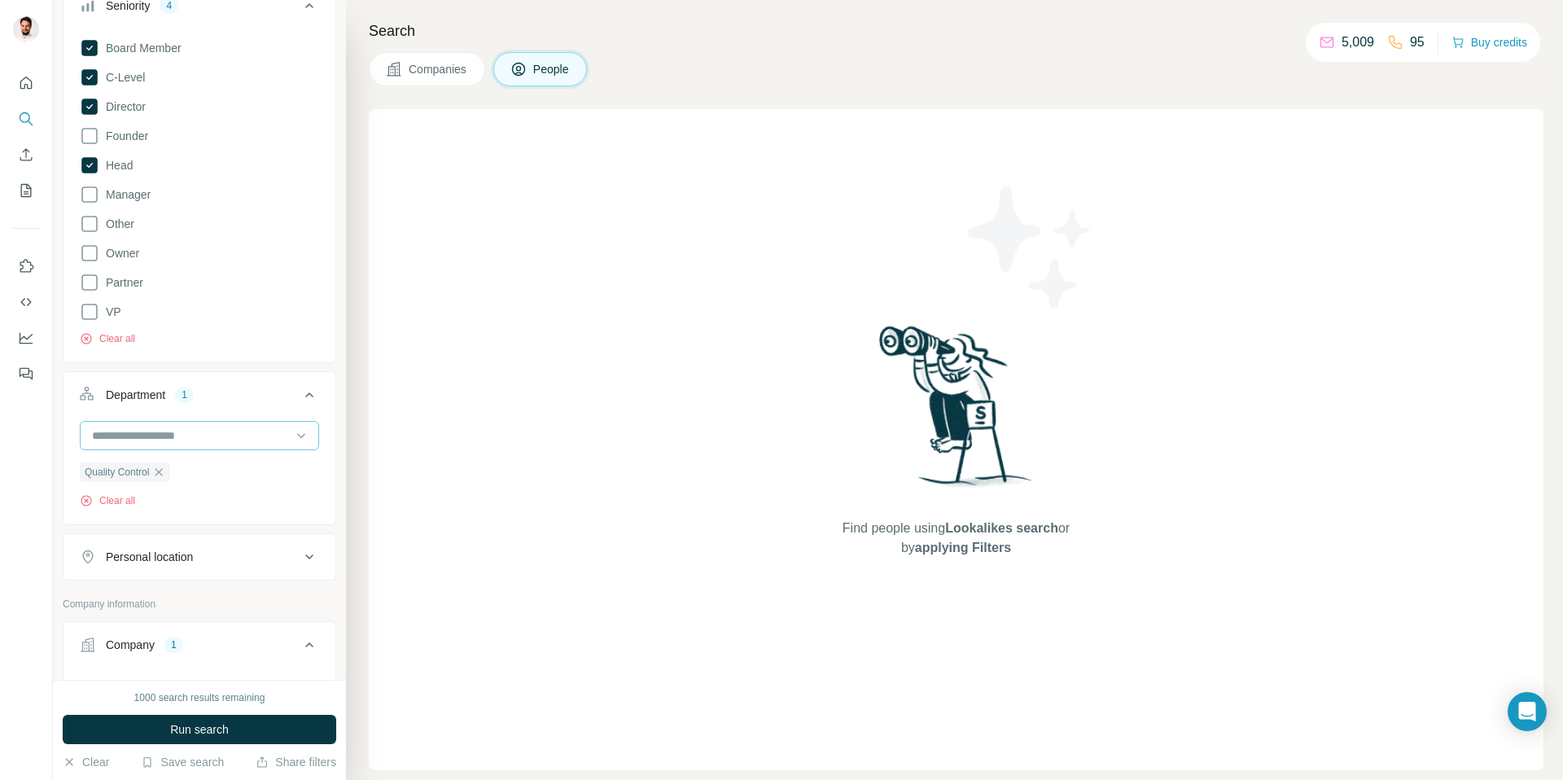
click at [151, 432] on input at bounding box center [190, 436] width 201 height 18
type input "**"
click at [132, 507] on p "Procurement" at bounding box center [126, 501] width 65 height 16
click at [178, 731] on span "Run search" at bounding box center [199, 729] width 59 height 16
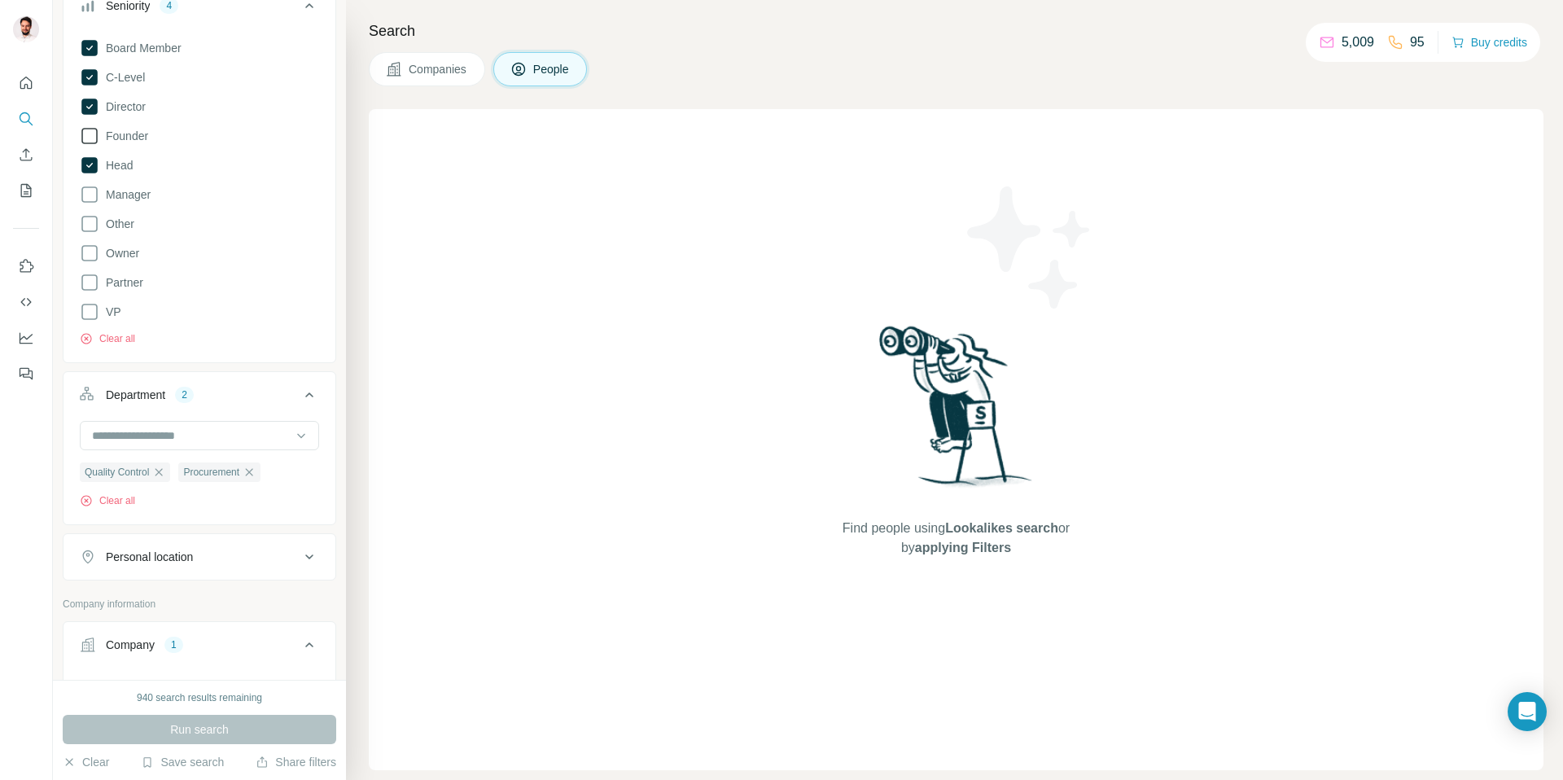
click at [91, 134] on icon at bounding box center [90, 136] width 20 height 20
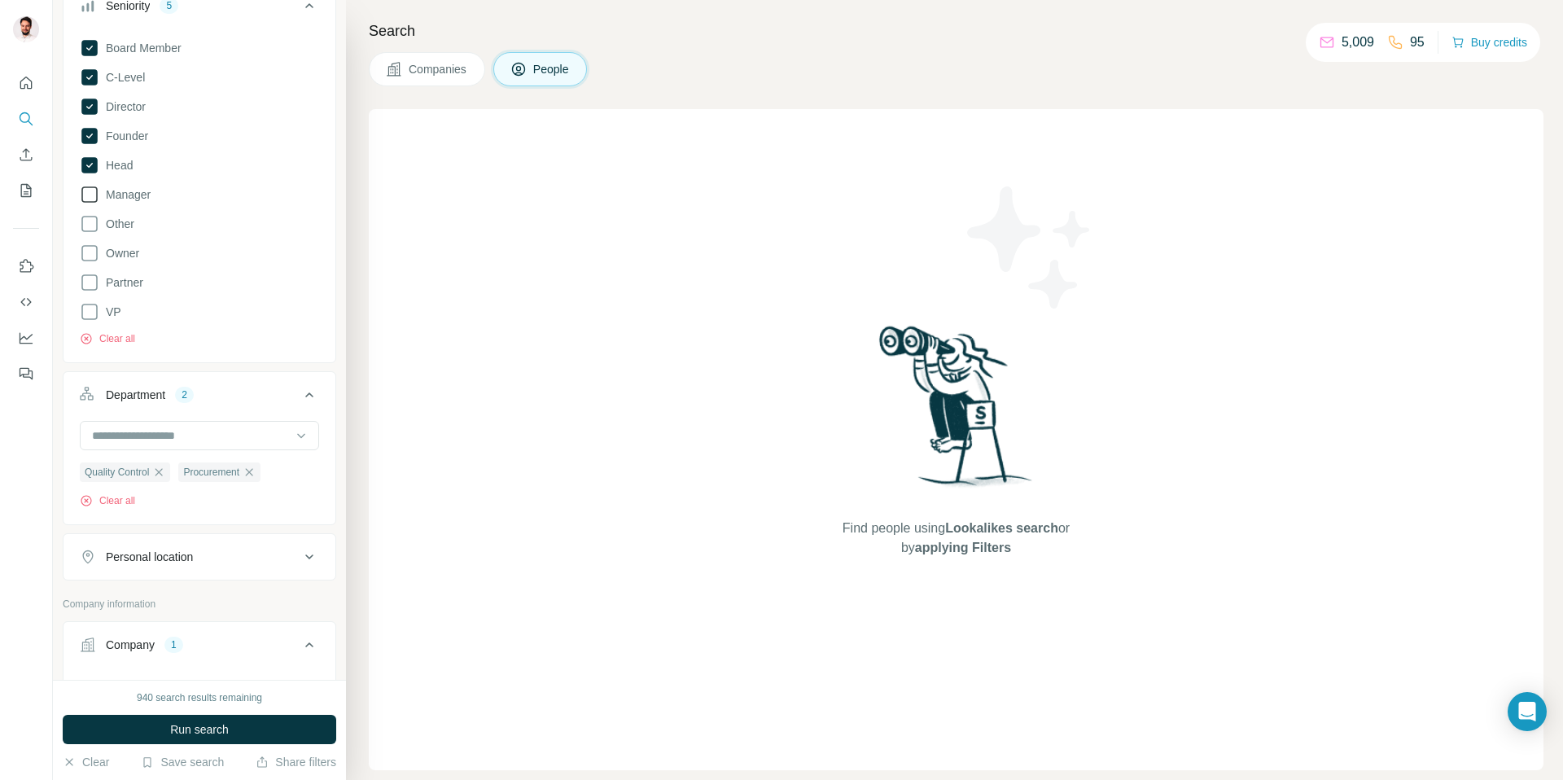
click at [92, 195] on icon at bounding box center [90, 195] width 20 height 20
click at [214, 733] on span "Run search" at bounding box center [199, 729] width 59 height 16
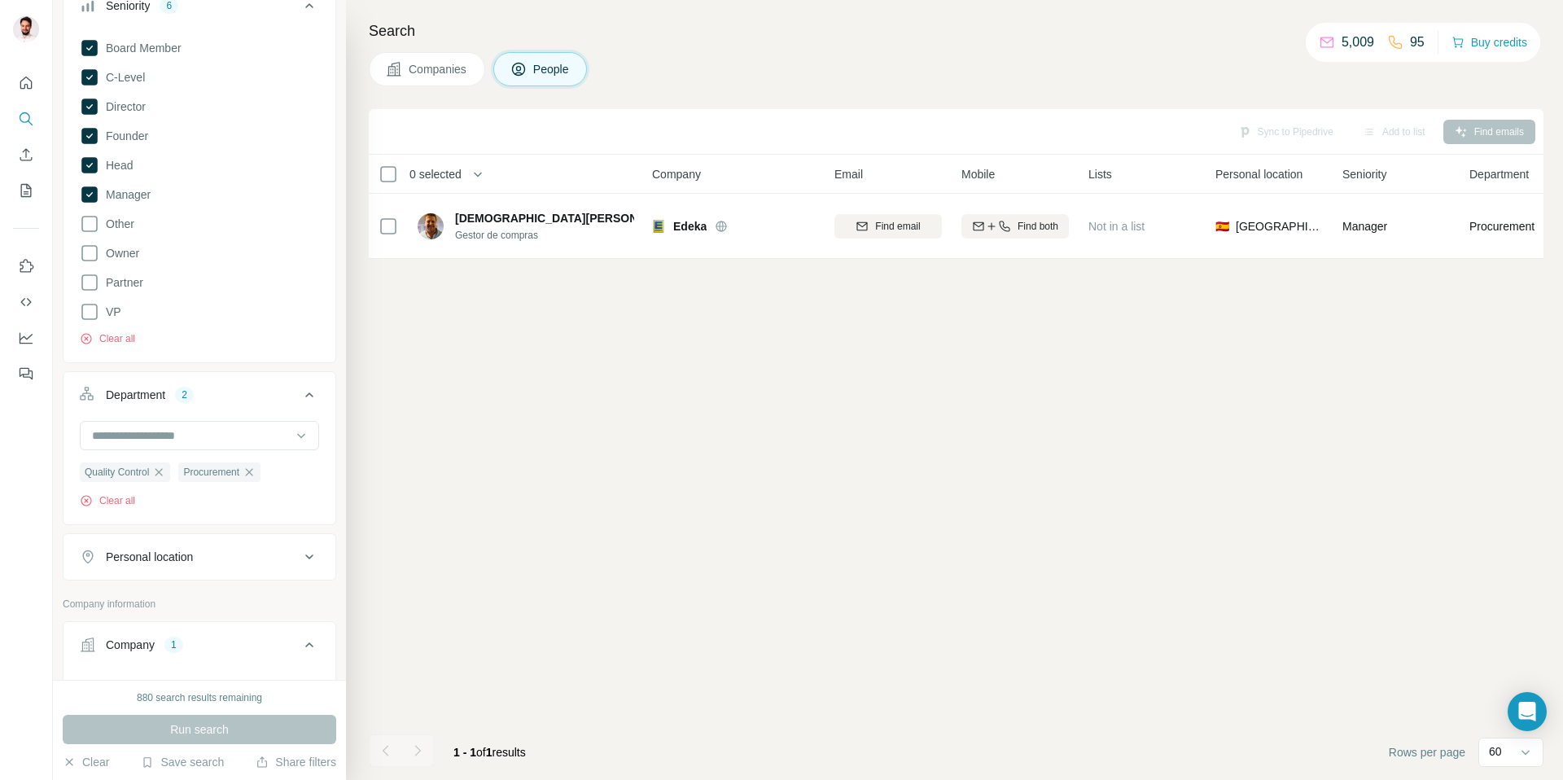
click at [165, 474] on icon "button" at bounding box center [158, 472] width 13 height 13
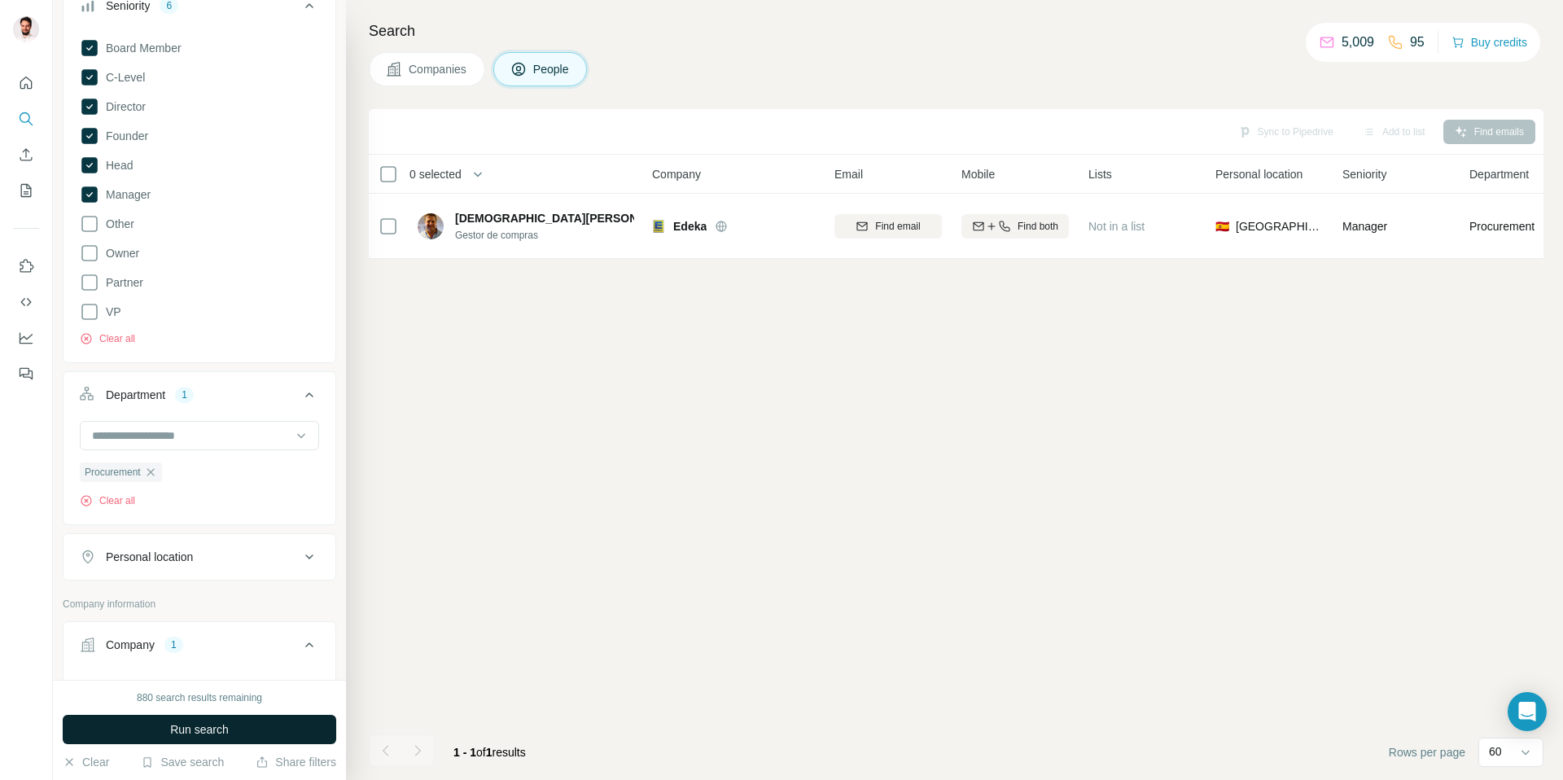
click at [173, 732] on span "Run search" at bounding box center [199, 729] width 59 height 16
click at [156, 472] on icon "button" at bounding box center [150, 472] width 13 height 13
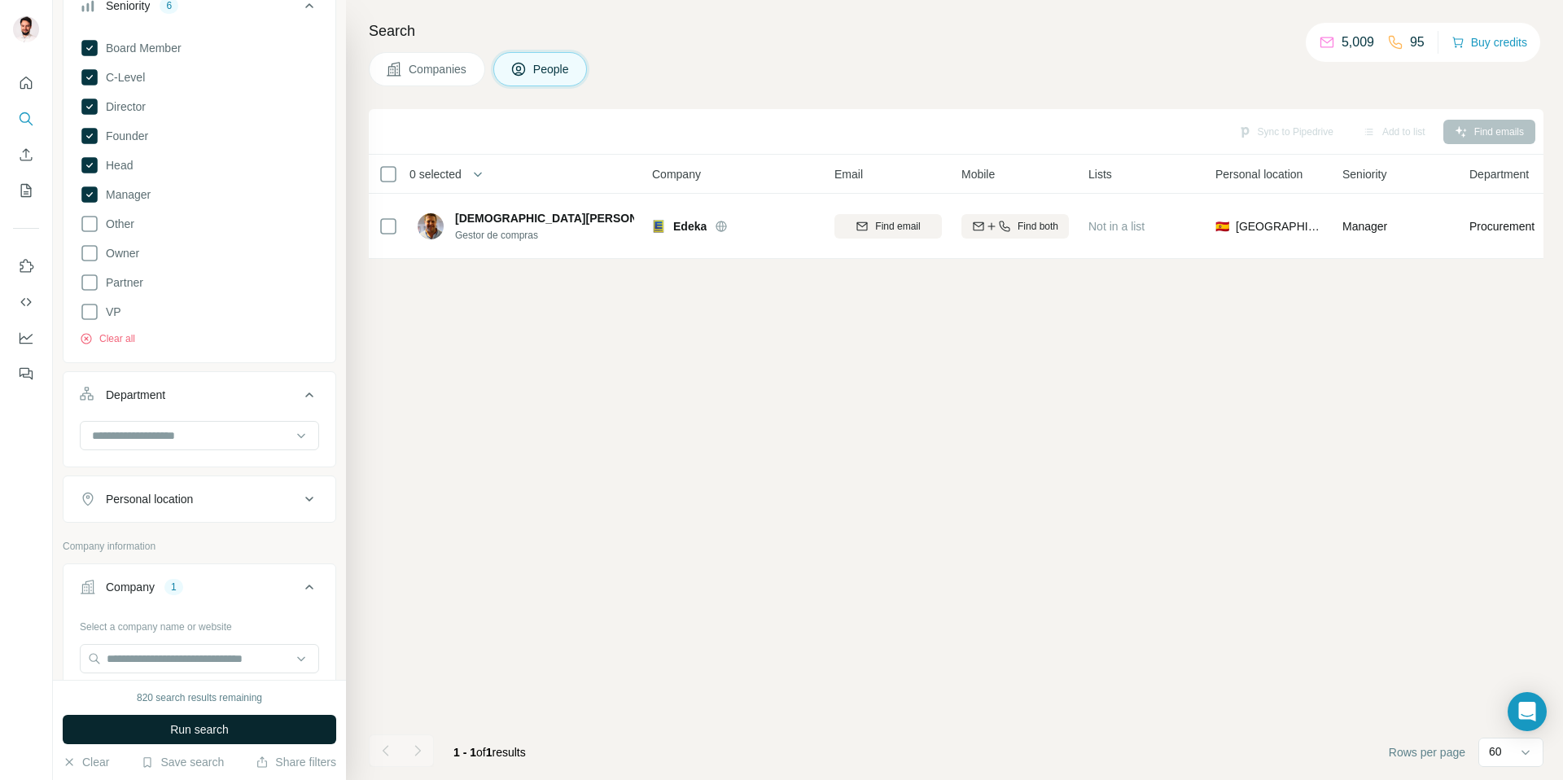
click at [177, 734] on span "Run search" at bounding box center [199, 729] width 59 height 16
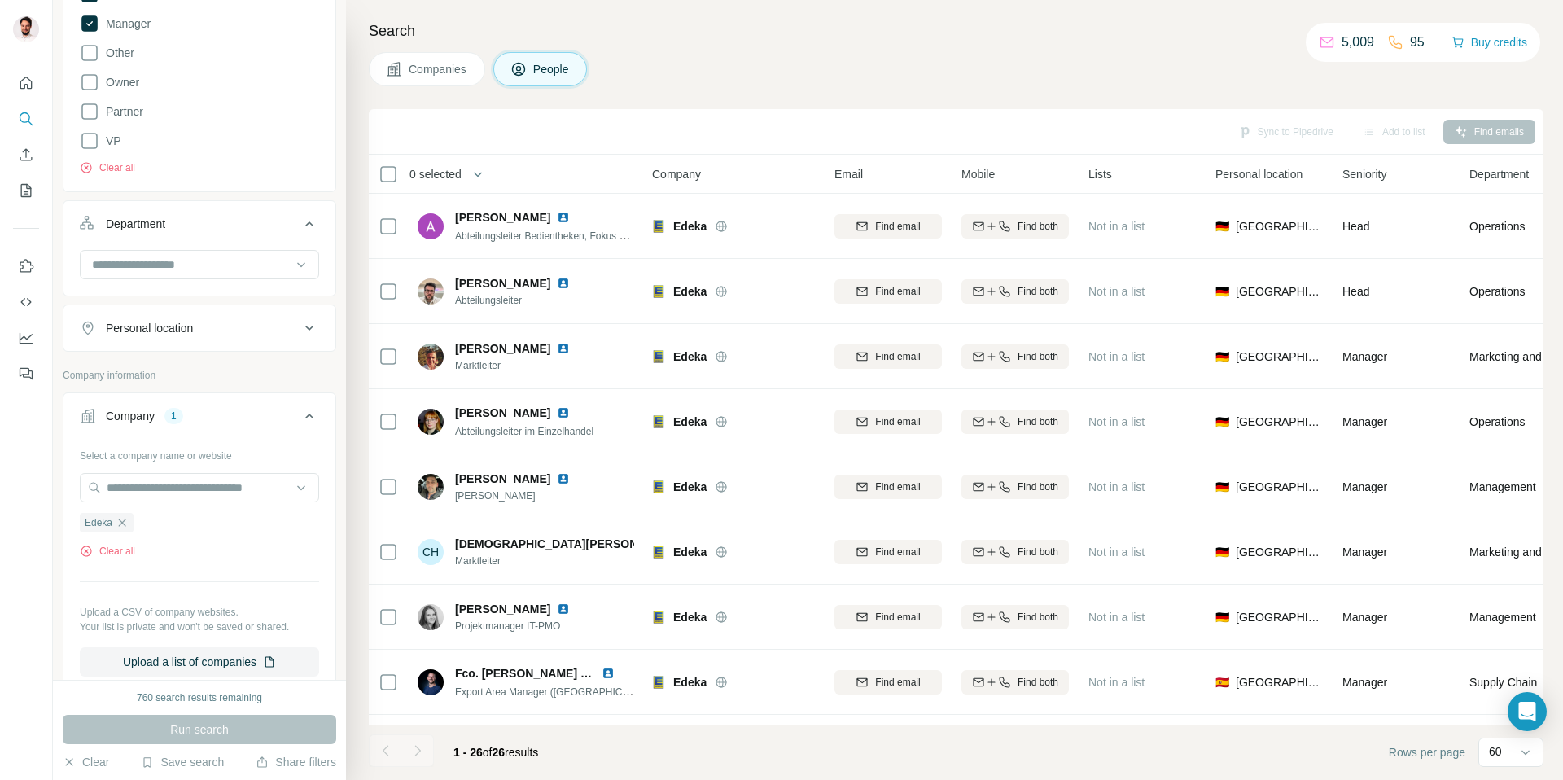
scroll to position [428, 0]
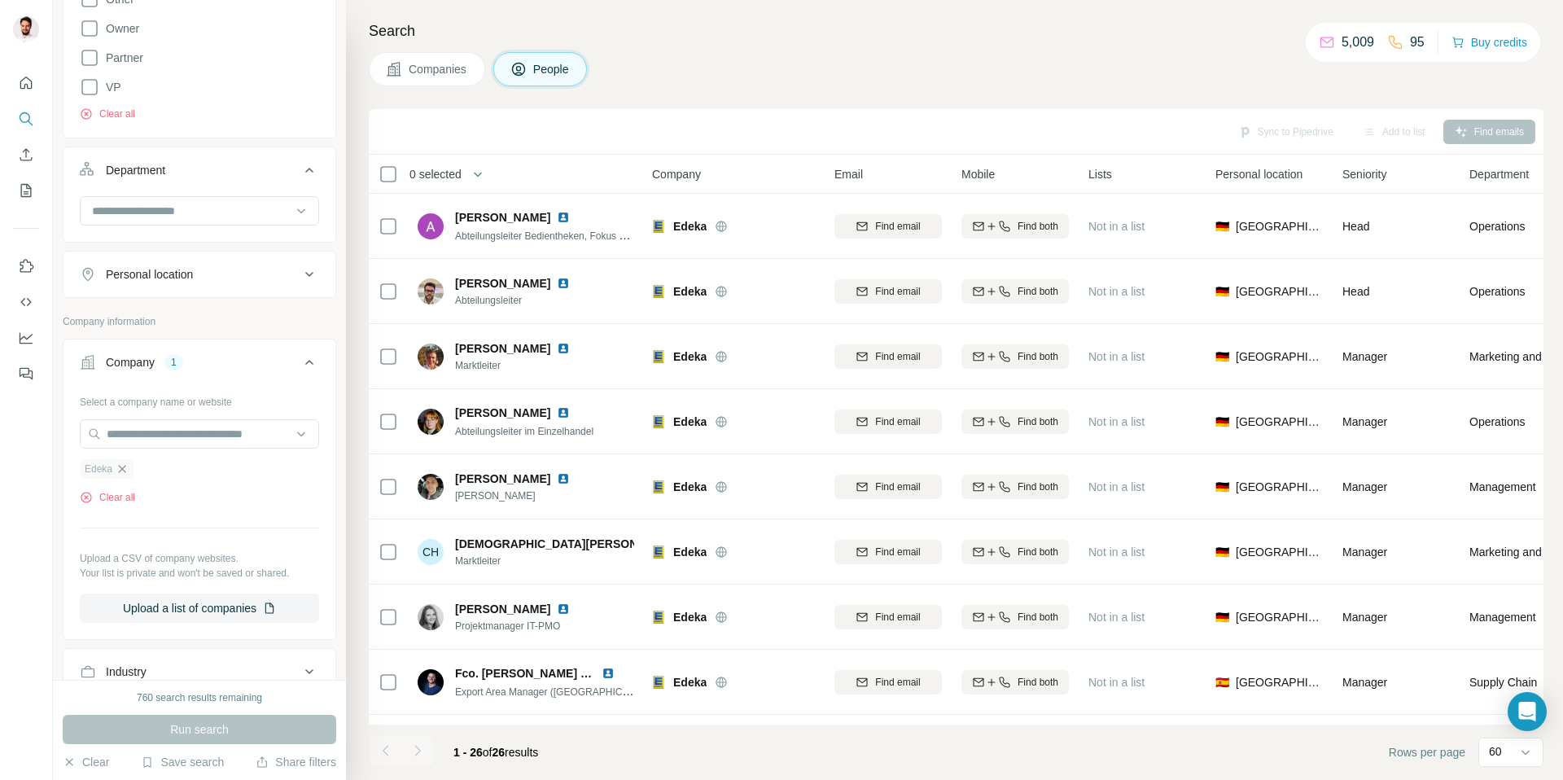
click at [121, 468] on icon "button" at bounding box center [122, 468] width 7 height 7
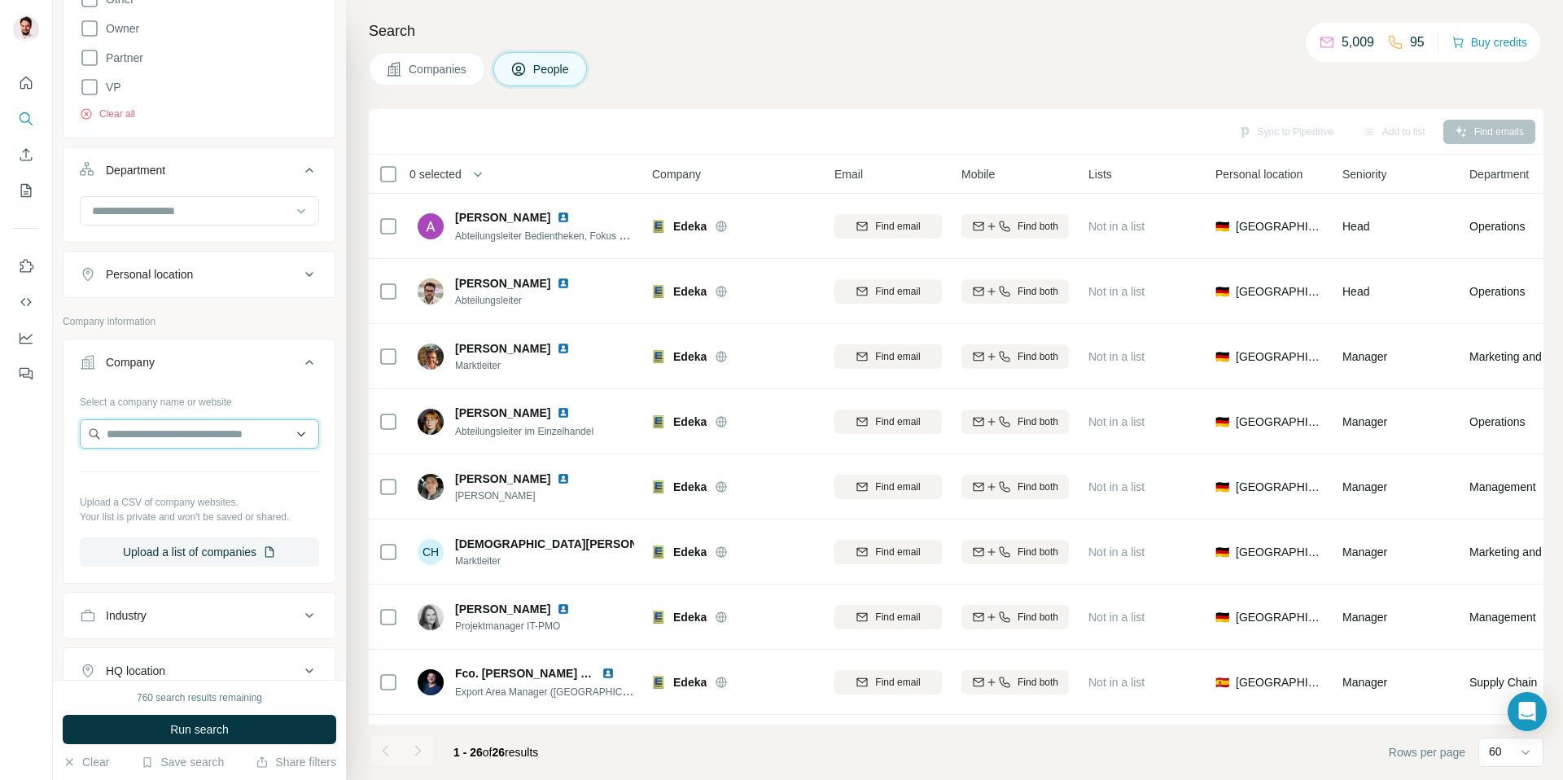
drag, startPoint x: 146, startPoint y: 434, endPoint x: 186, endPoint y: 434, distance: 39.9
click at [146, 434] on input "text" at bounding box center [199, 433] width 239 height 29
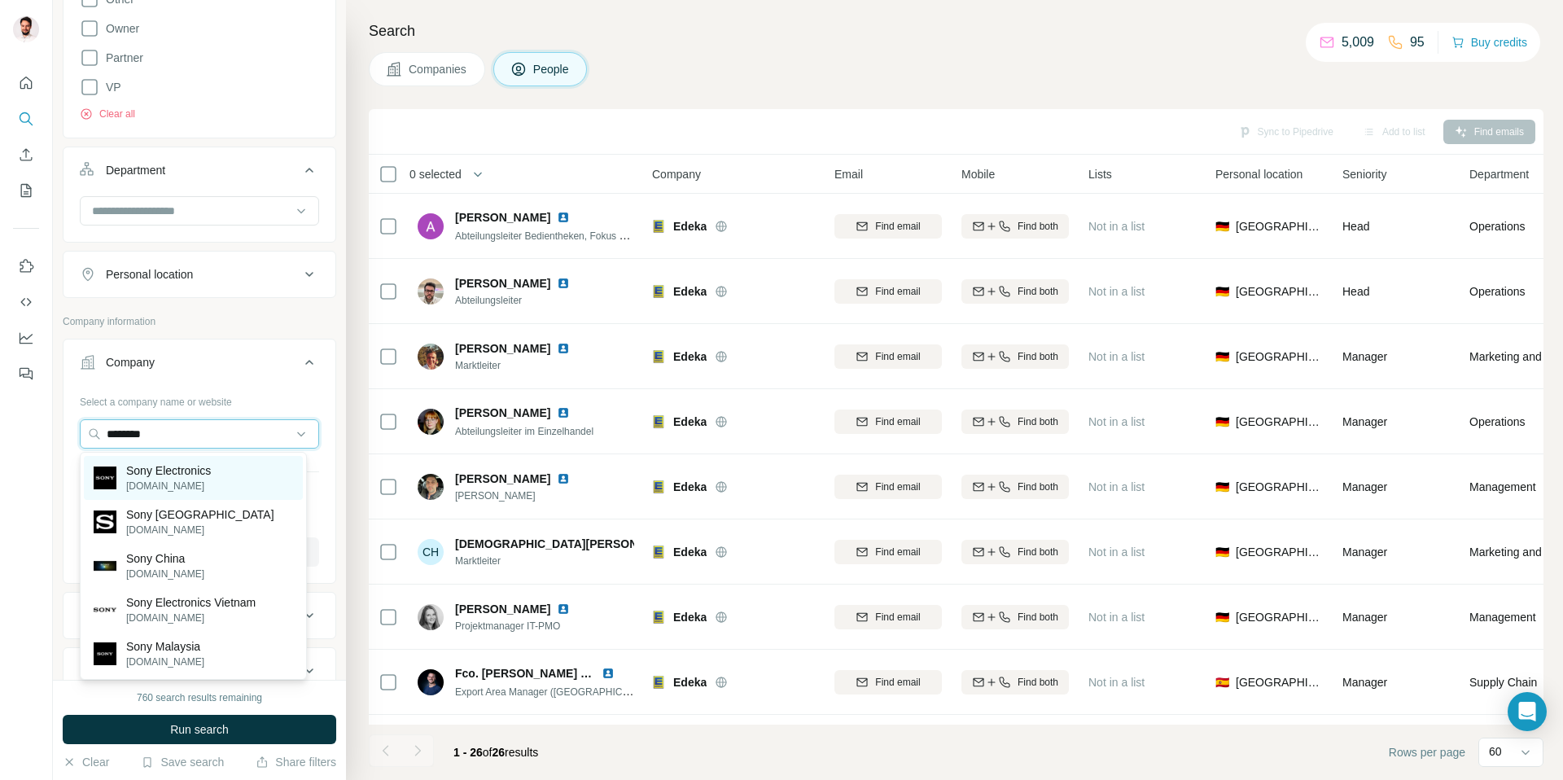
type input "********"
click at [177, 476] on p "Sony Electronics" at bounding box center [168, 470] width 85 height 16
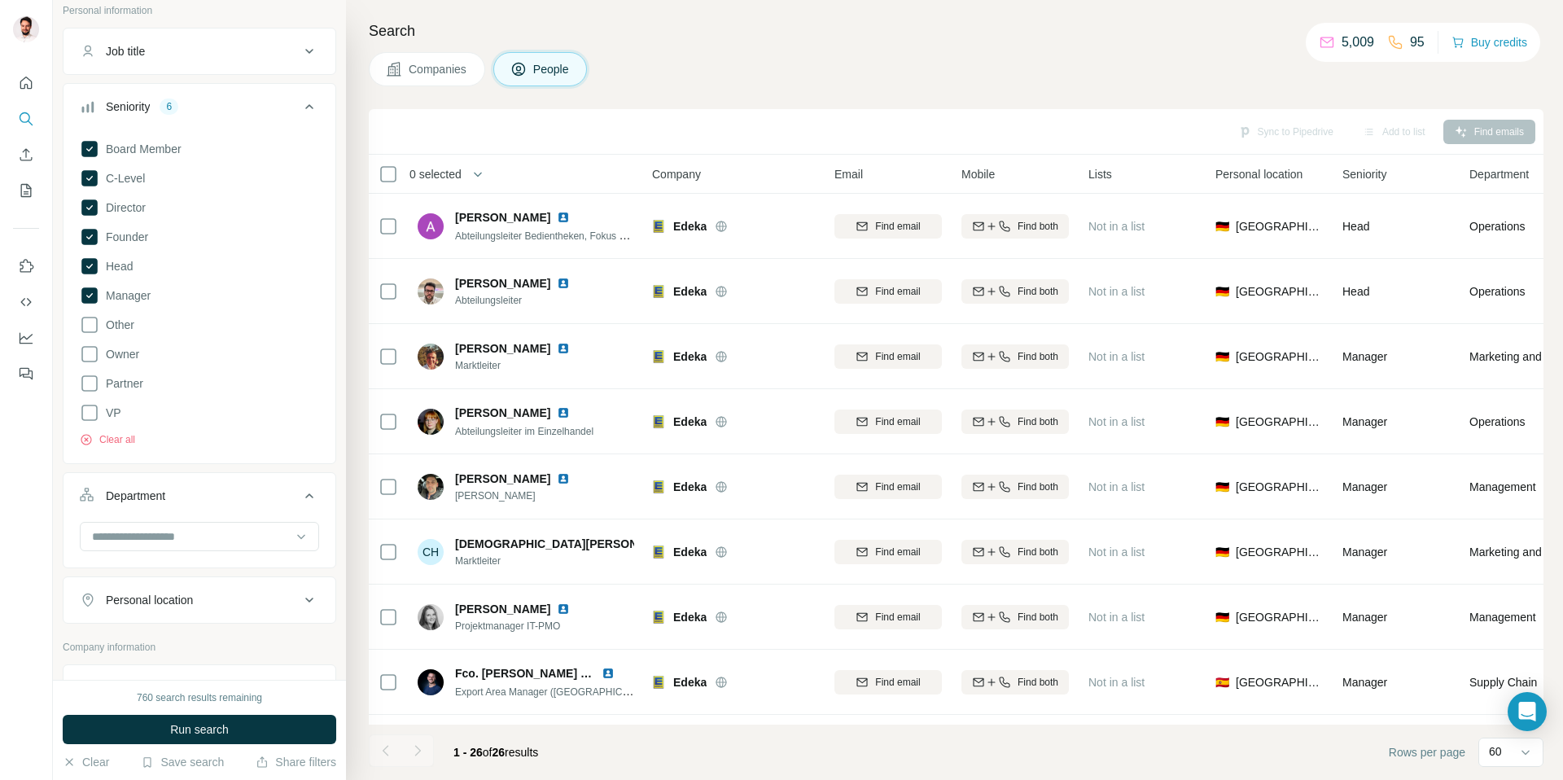
scroll to position [107, 0]
click at [179, 525] on input at bounding box center [190, 533] width 201 height 18
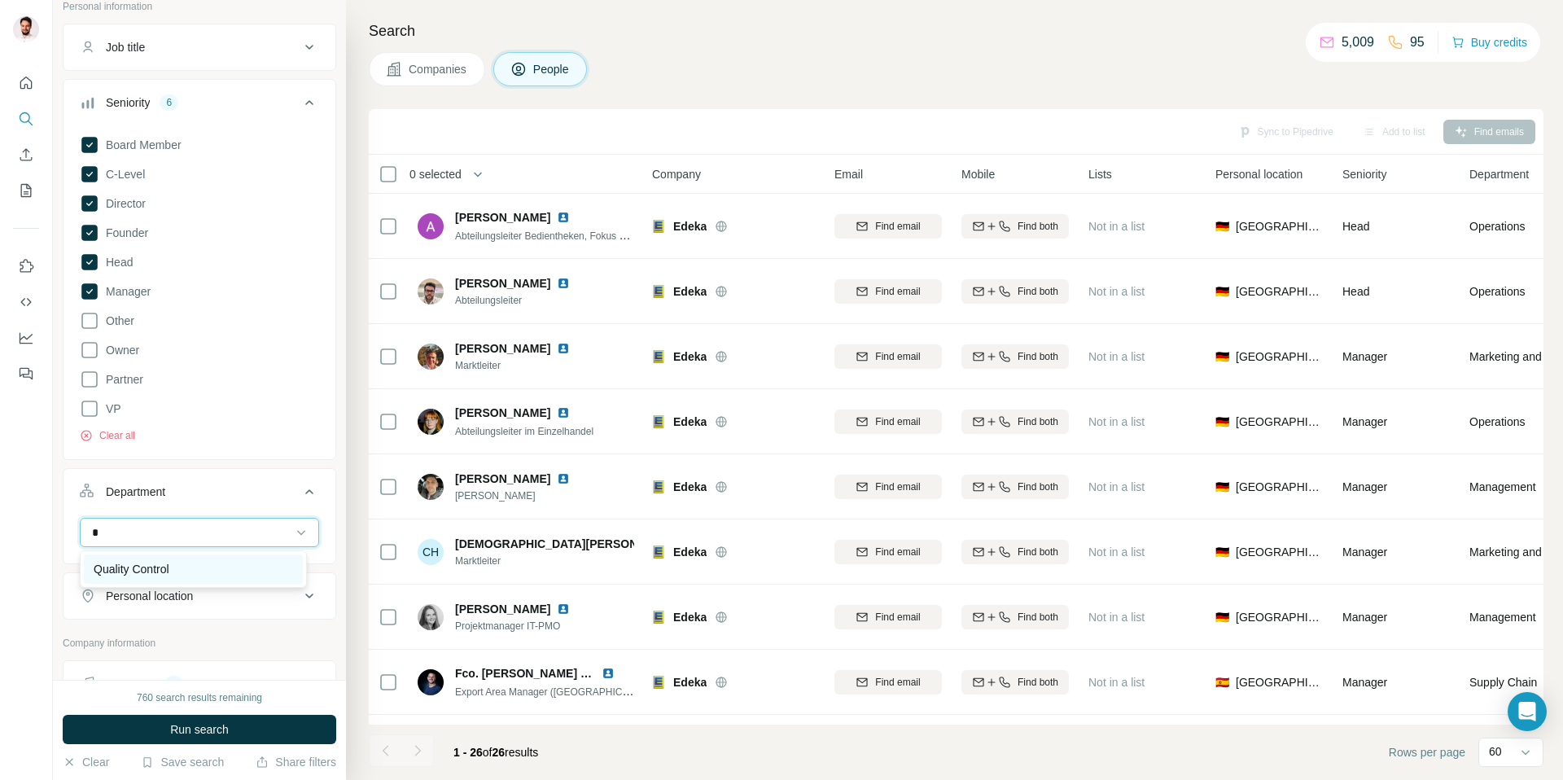
type input "*"
click at [162, 559] on div "Quality Control" at bounding box center [193, 568] width 219 height 29
click at [176, 534] on input at bounding box center [190, 533] width 201 height 18
type input "**"
click at [156, 597] on p "Procurement" at bounding box center [126, 598] width 65 height 16
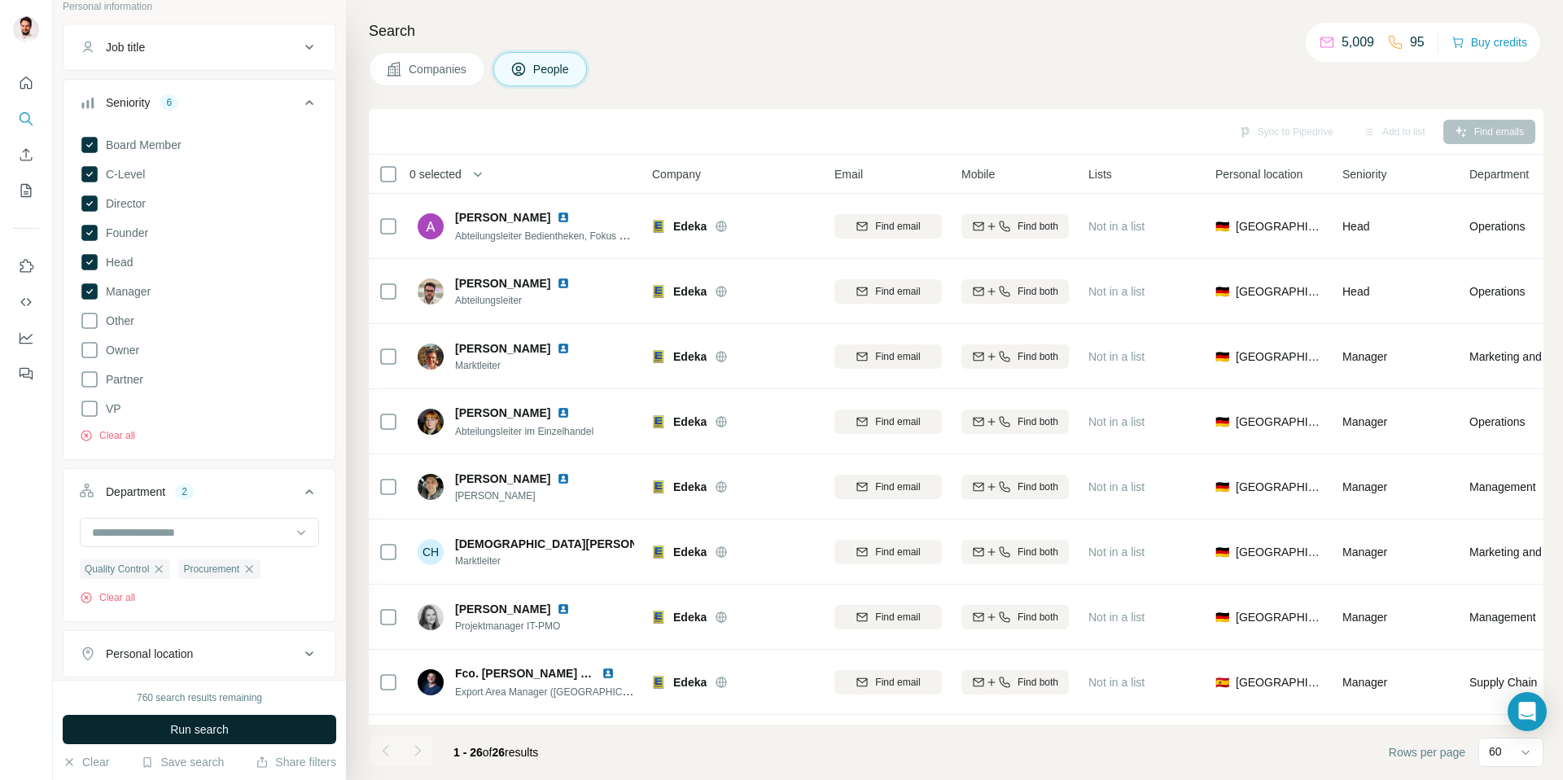
click at [192, 730] on span "Run search" at bounding box center [199, 729] width 59 height 16
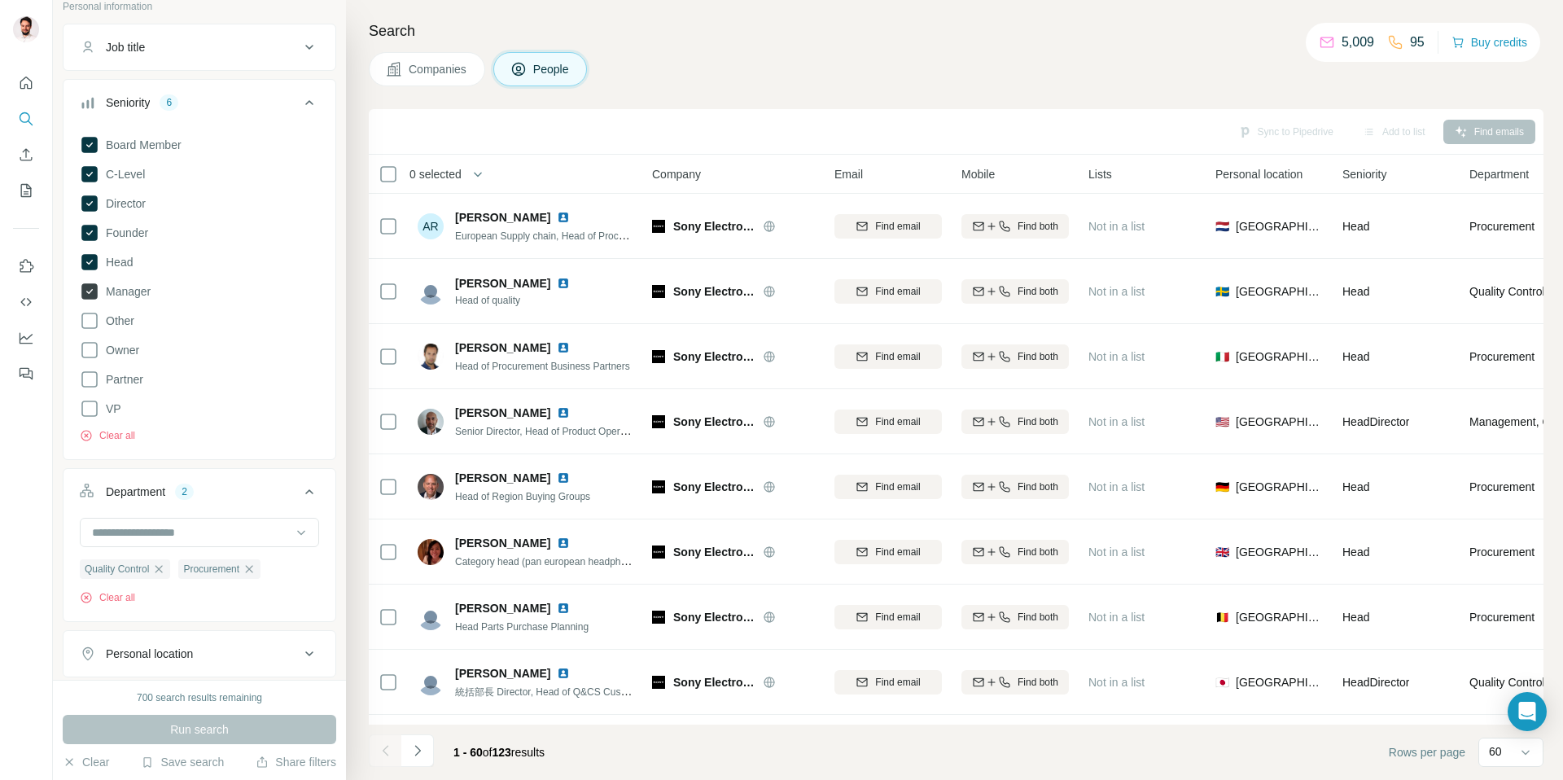
click at [87, 290] on icon at bounding box center [89, 291] width 16 height 16
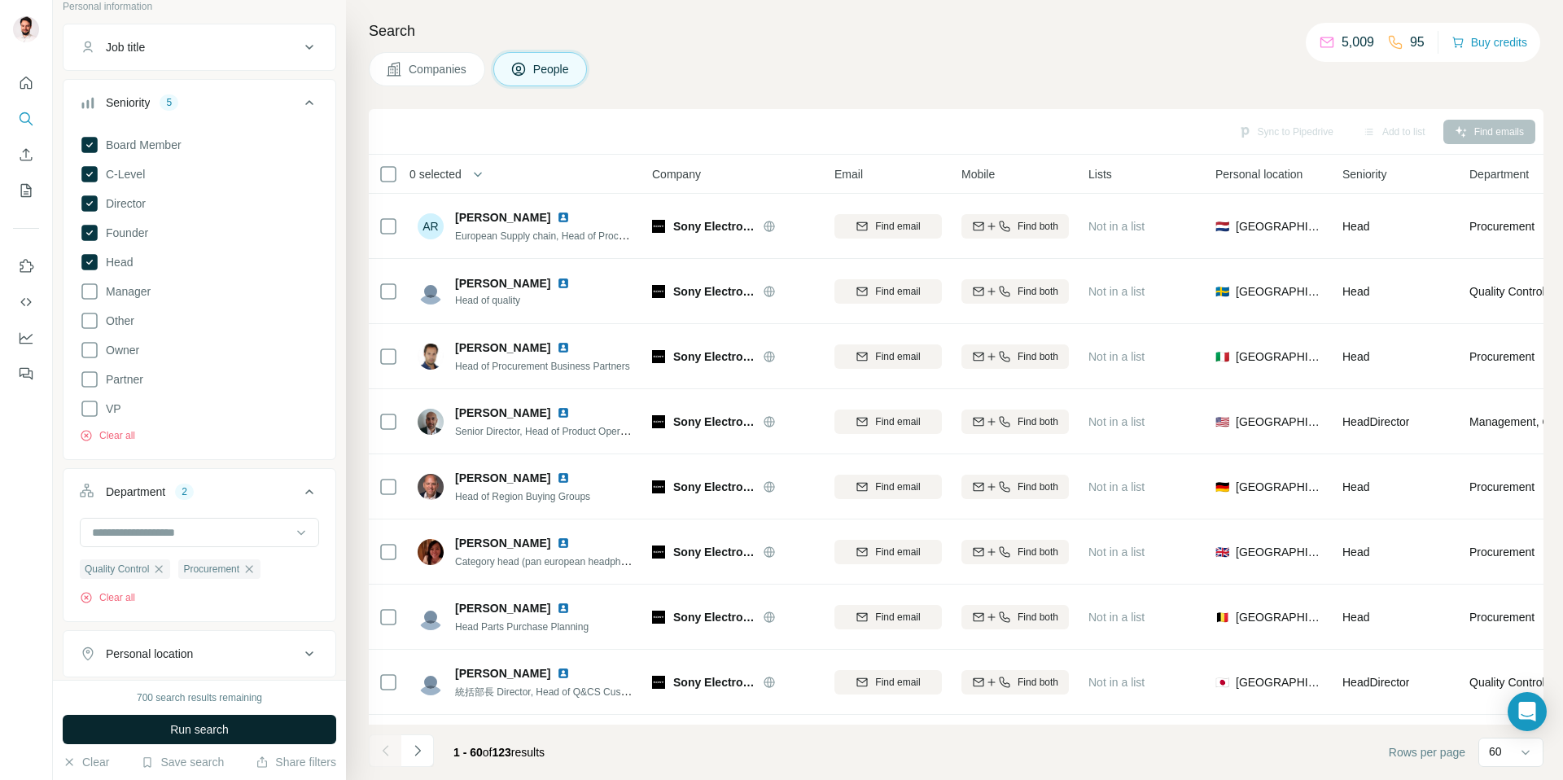
click at [221, 732] on span "Run search" at bounding box center [199, 729] width 59 height 16
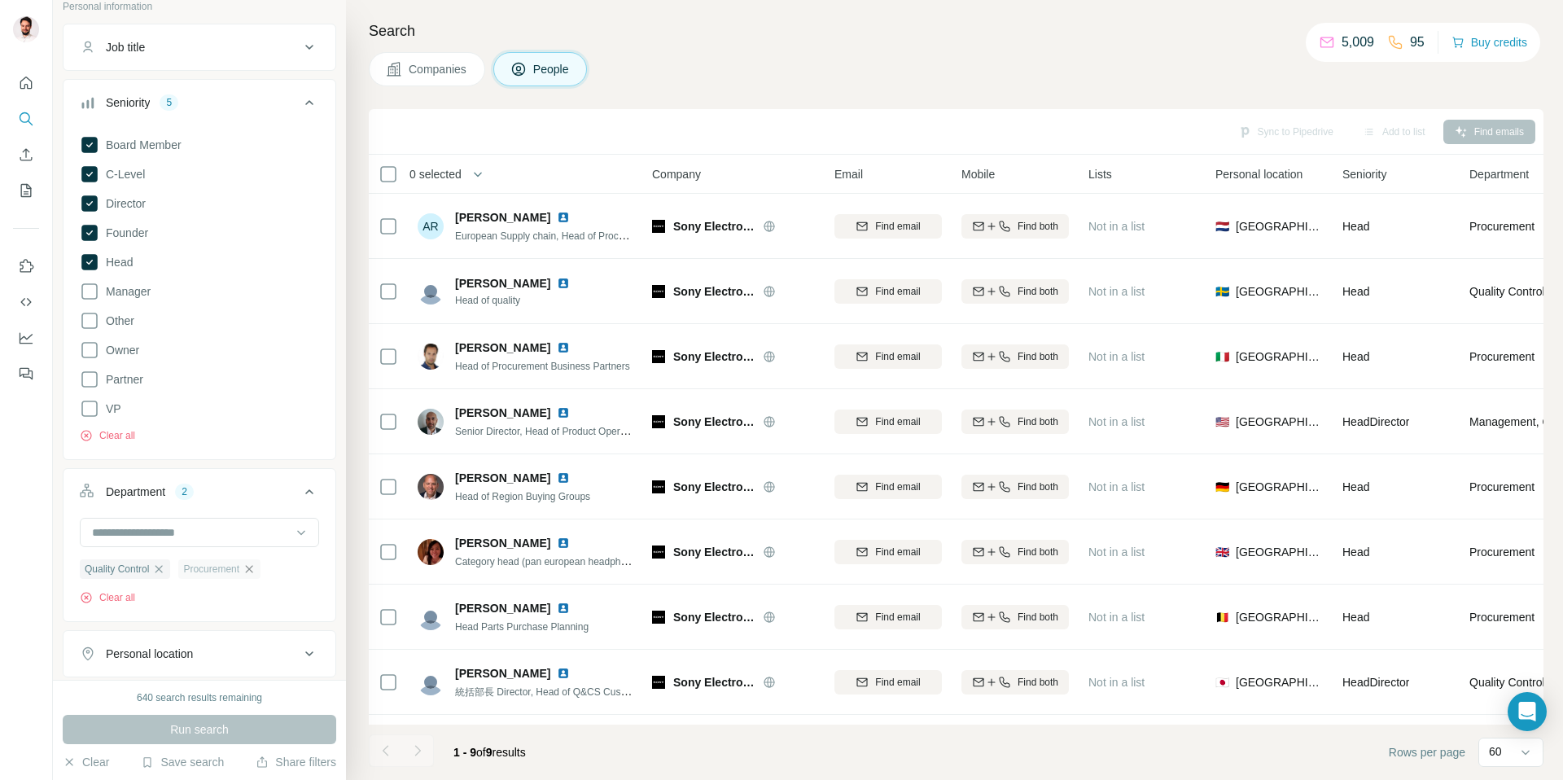
click at [256, 572] on icon "button" at bounding box center [249, 569] width 13 height 13
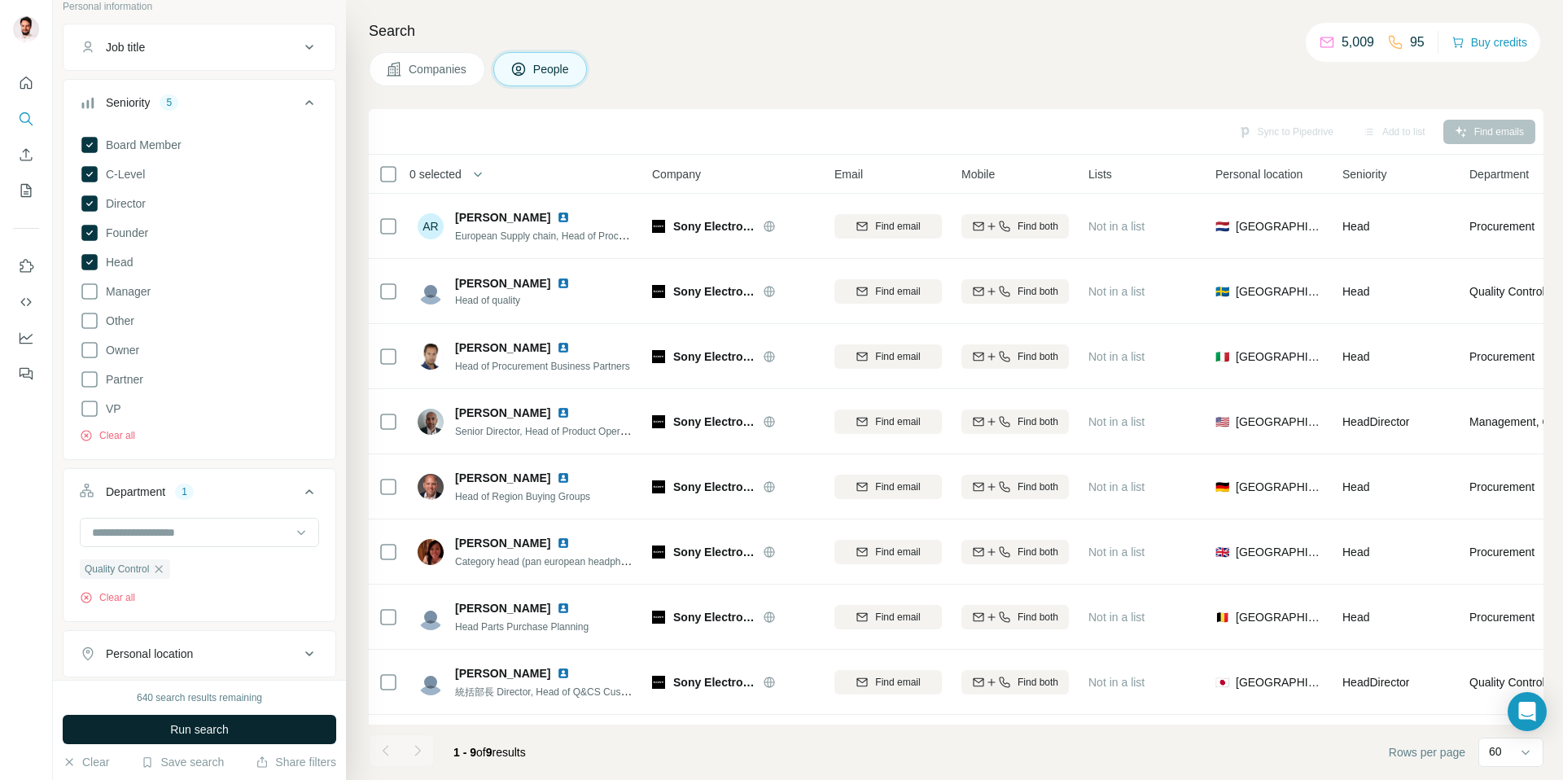
click at [211, 730] on span "Run search" at bounding box center [199, 729] width 59 height 16
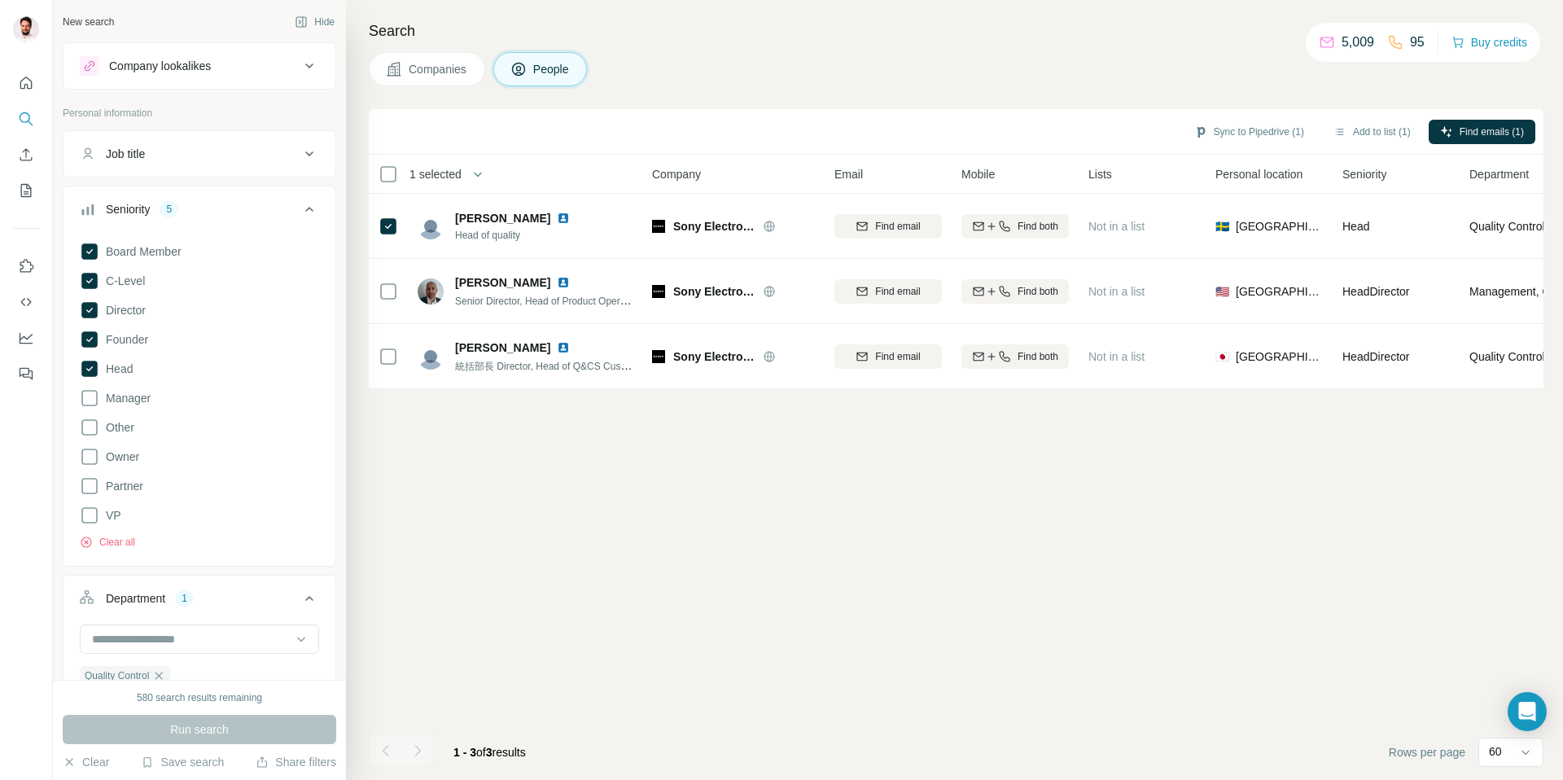
click at [1142, 62] on div "Companies People" at bounding box center [956, 69] width 1175 height 34
click at [399, 176] on div "3 selected" at bounding box center [430, 174] width 64 height 16
click at [663, 622] on div "Sync to Pipedrive (3) Add to list (3) Find emails (3) 3 selected People Company…" at bounding box center [956, 444] width 1175 height 671
click at [305, 208] on icon at bounding box center [309, 209] width 8 height 5
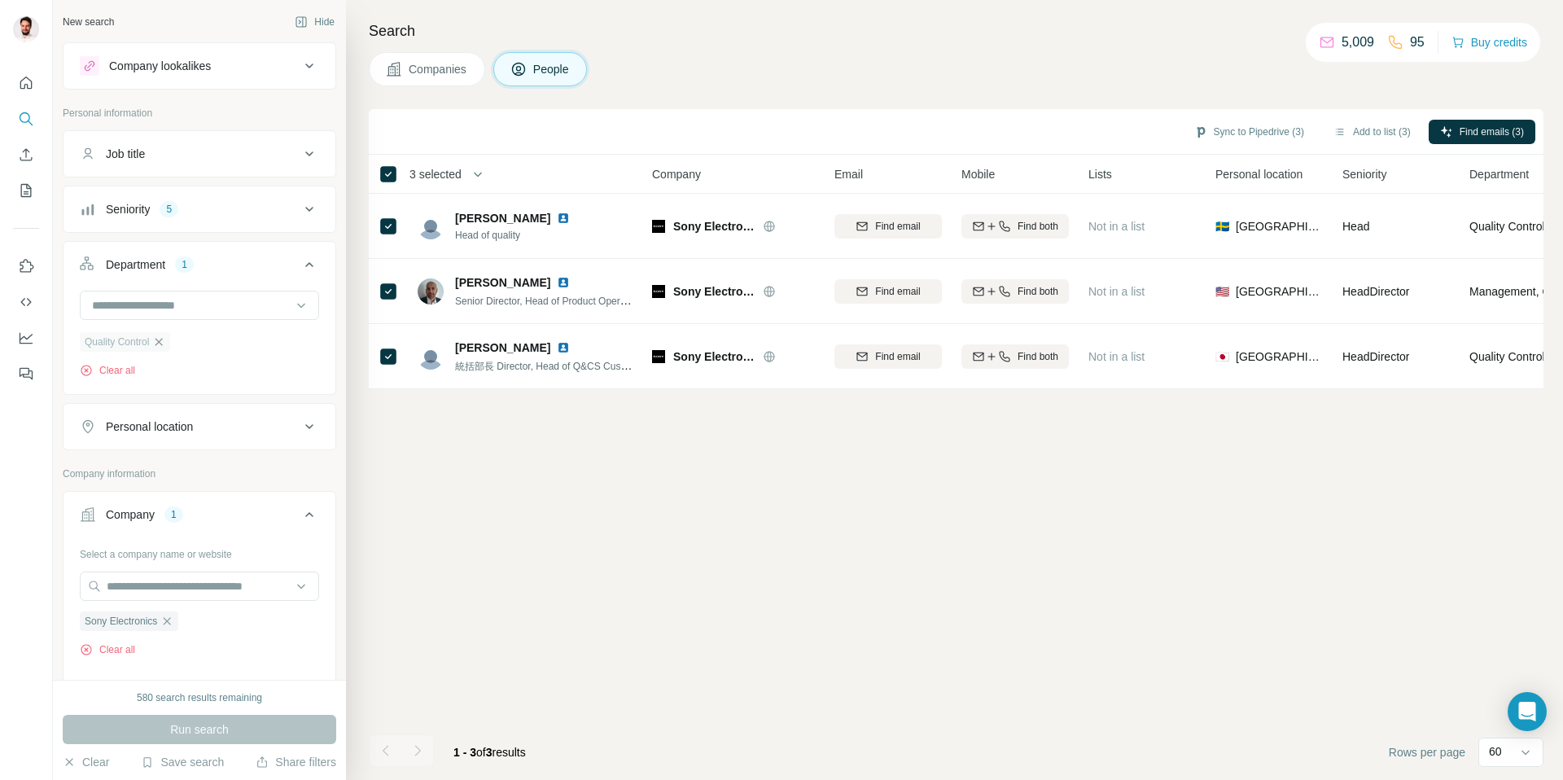
click at [164, 340] on icon "button" at bounding box center [158, 341] width 13 height 13
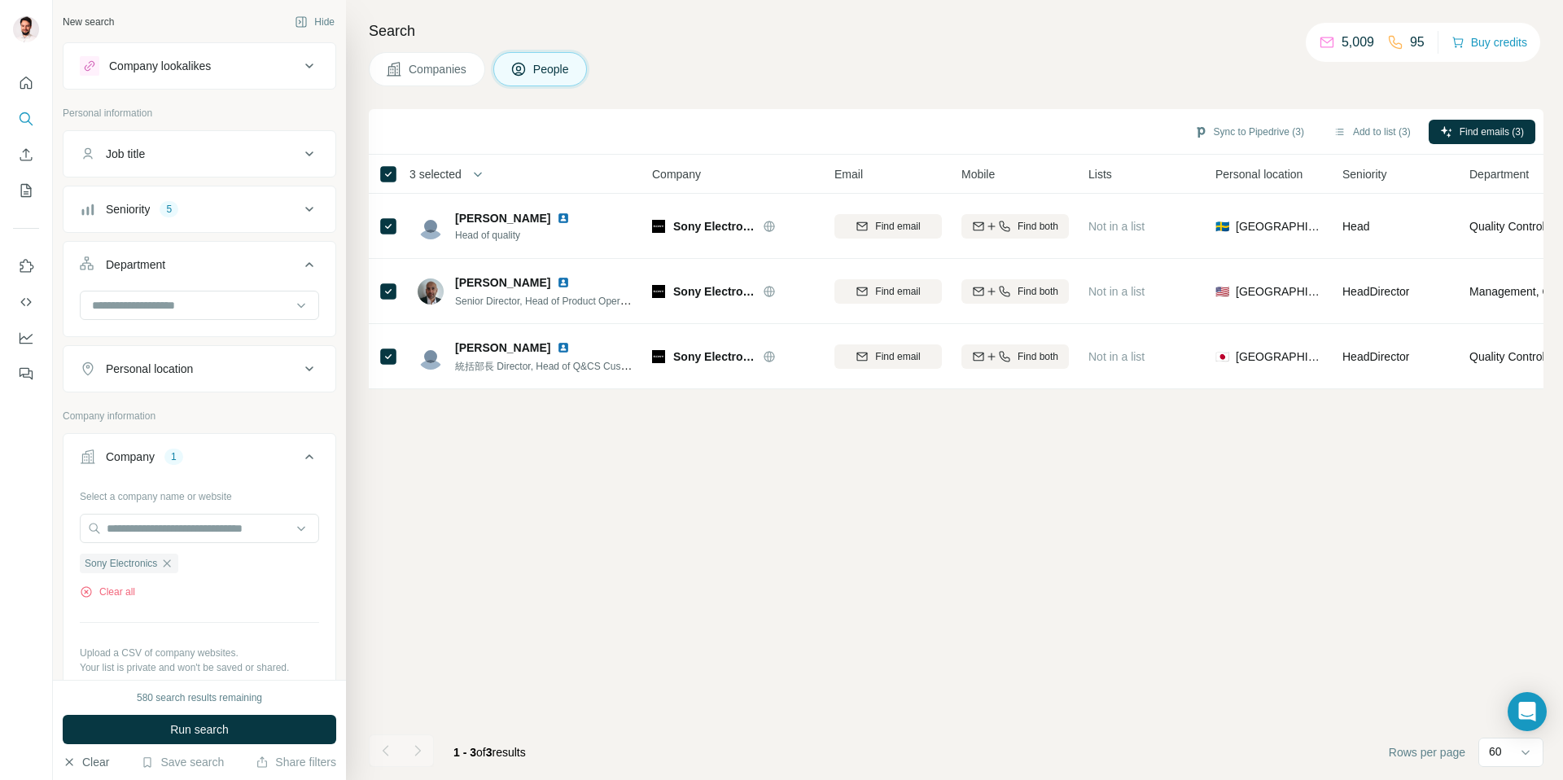
click at [100, 765] on button "Clear" at bounding box center [86, 762] width 46 height 16
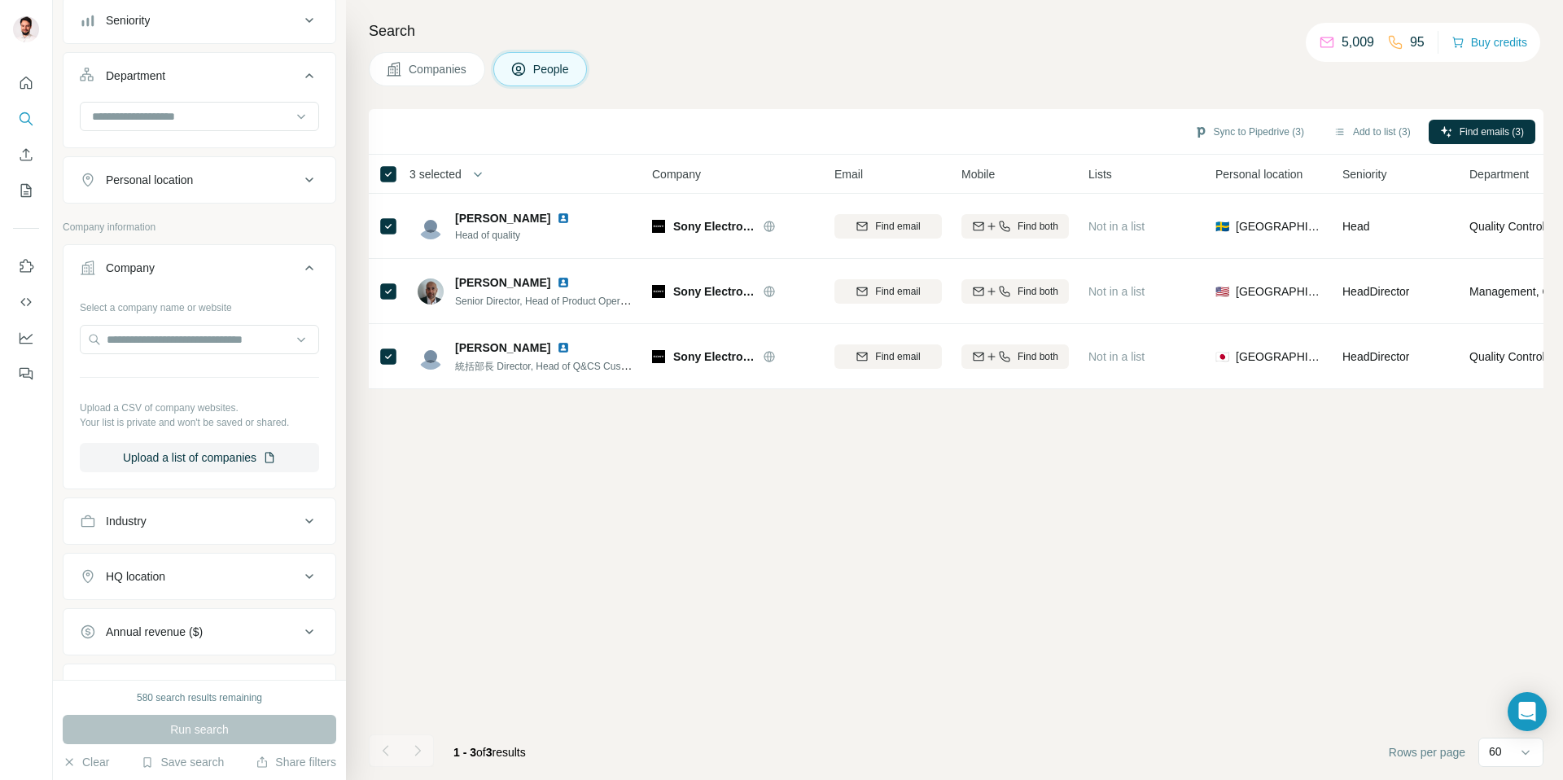
scroll to position [217, 0]
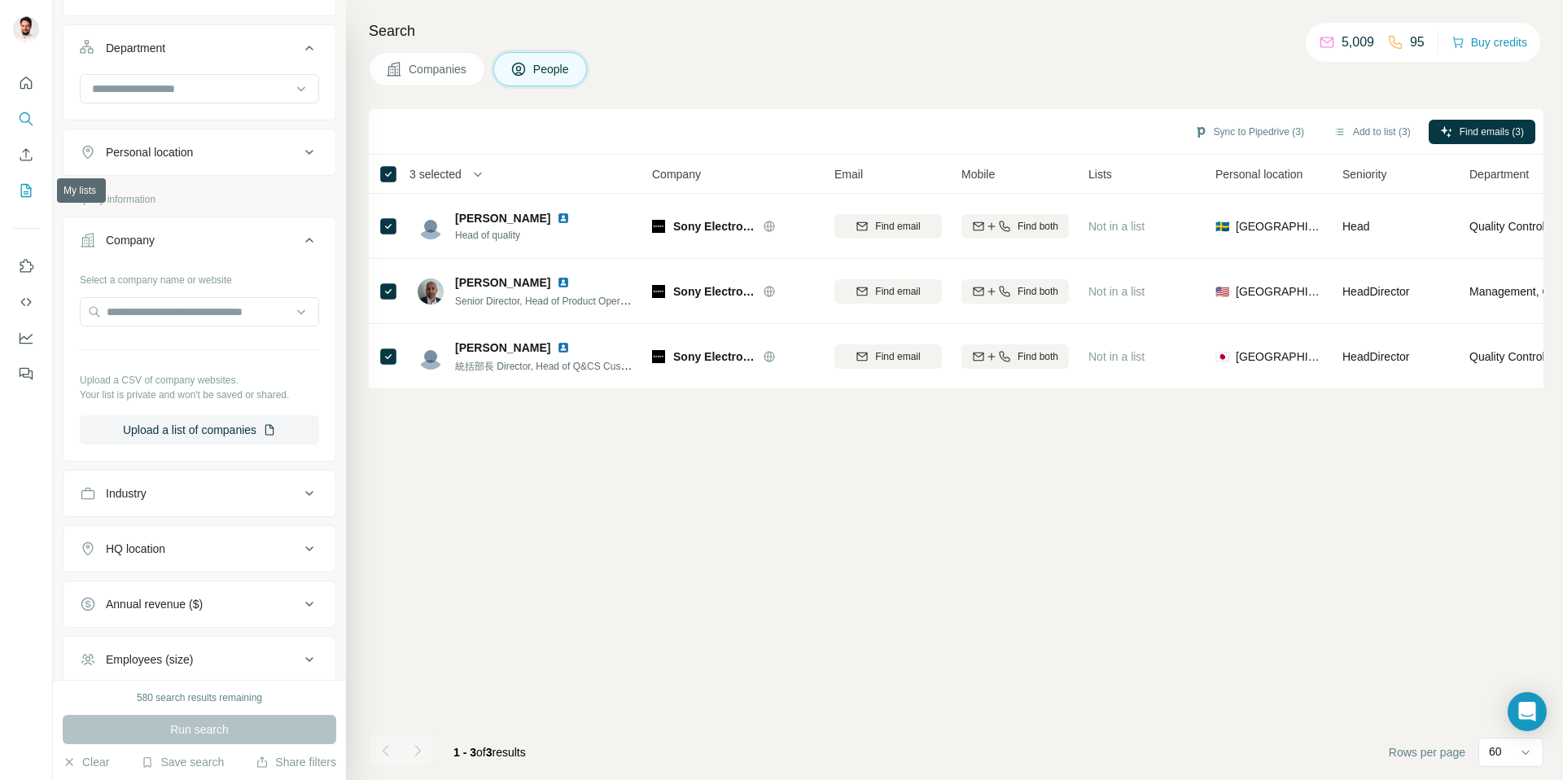
click at [30, 191] on icon "My lists" at bounding box center [26, 190] width 16 height 16
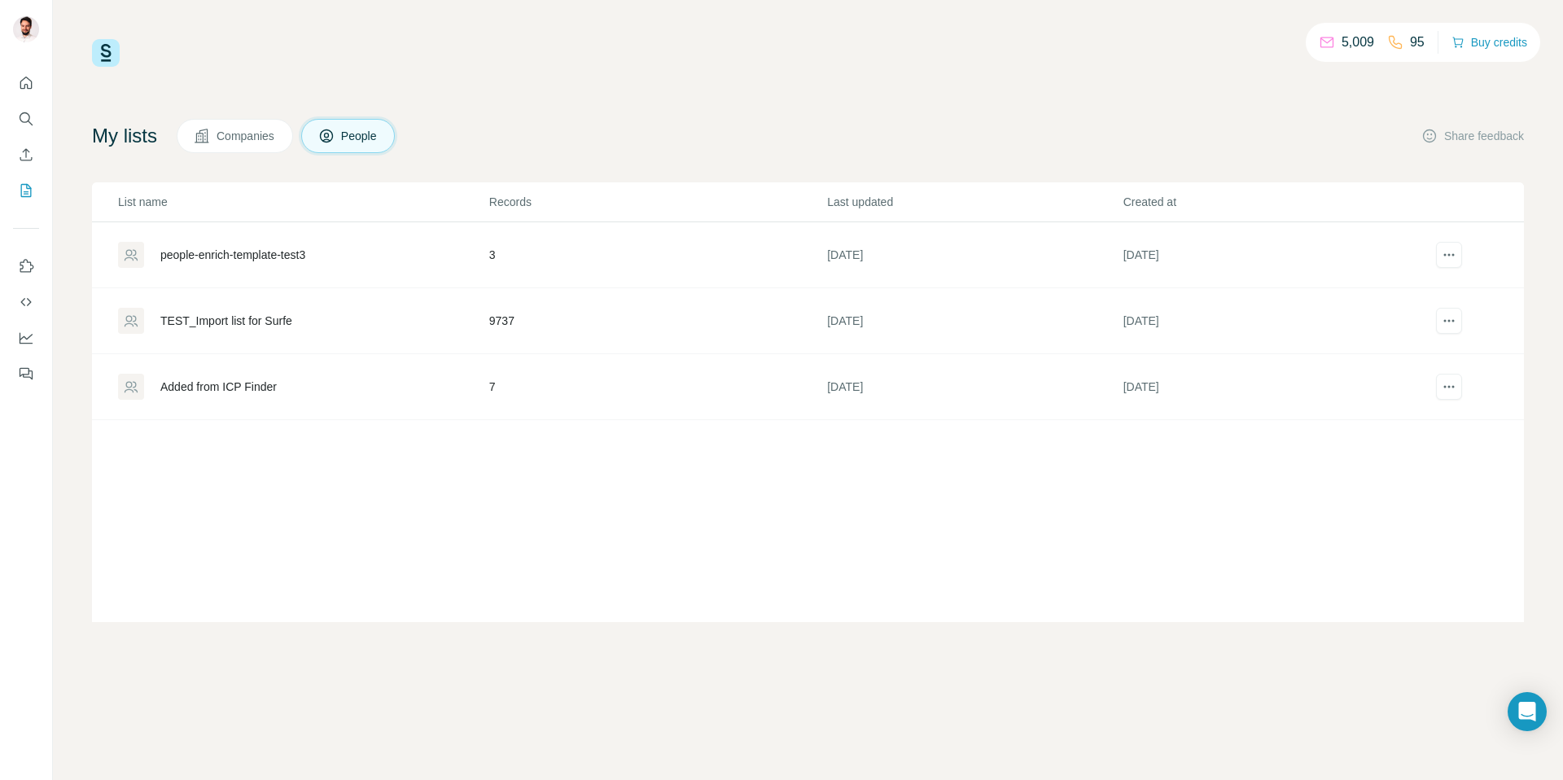
click at [237, 148] on button "Companies" at bounding box center [235, 136] width 116 height 34
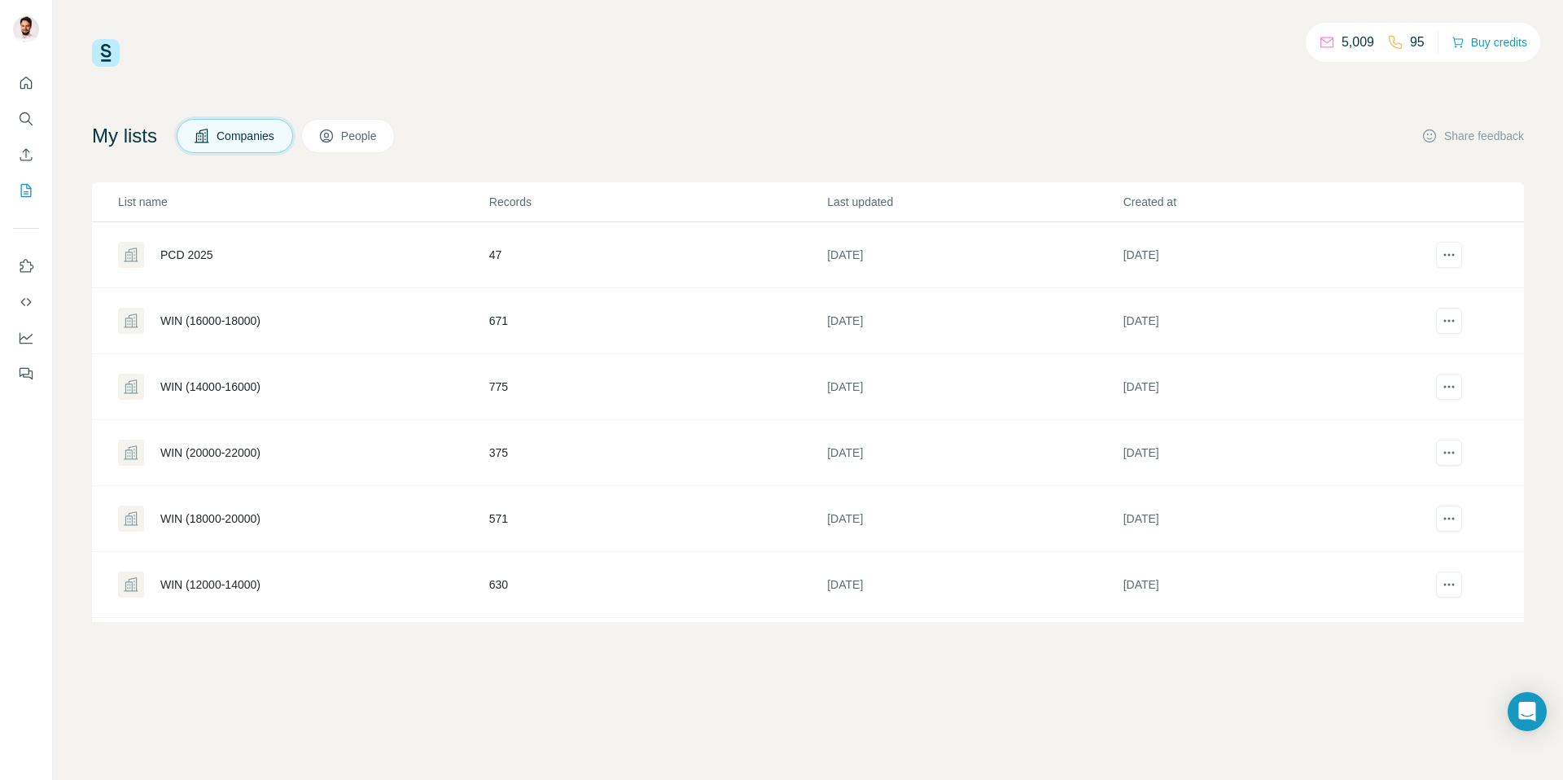
click at [192, 266] on div "PCD 2025" at bounding box center [303, 255] width 370 height 26
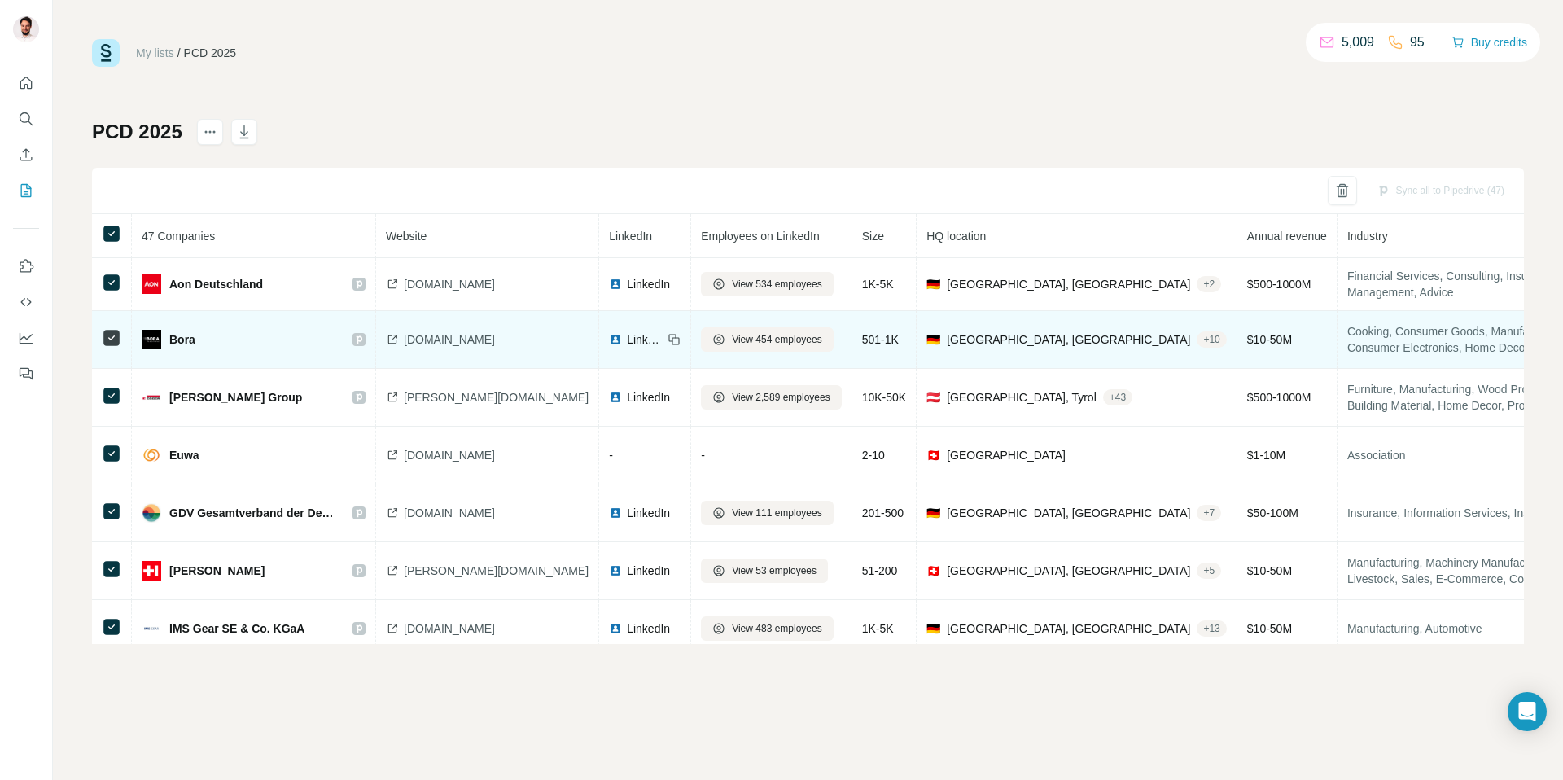
scroll to position [22, 0]
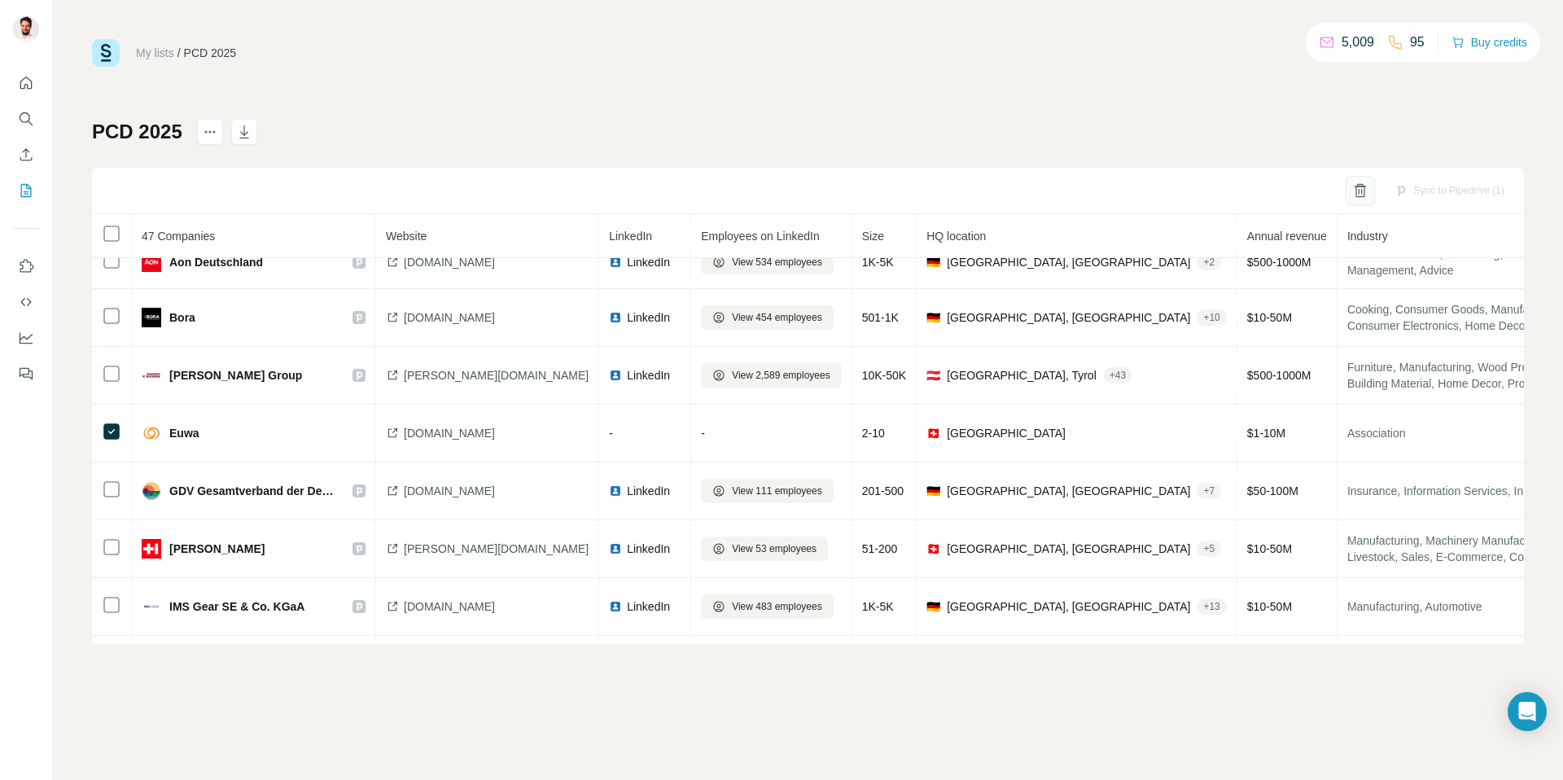
click at [1363, 186] on button "button" at bounding box center [1360, 190] width 29 height 29
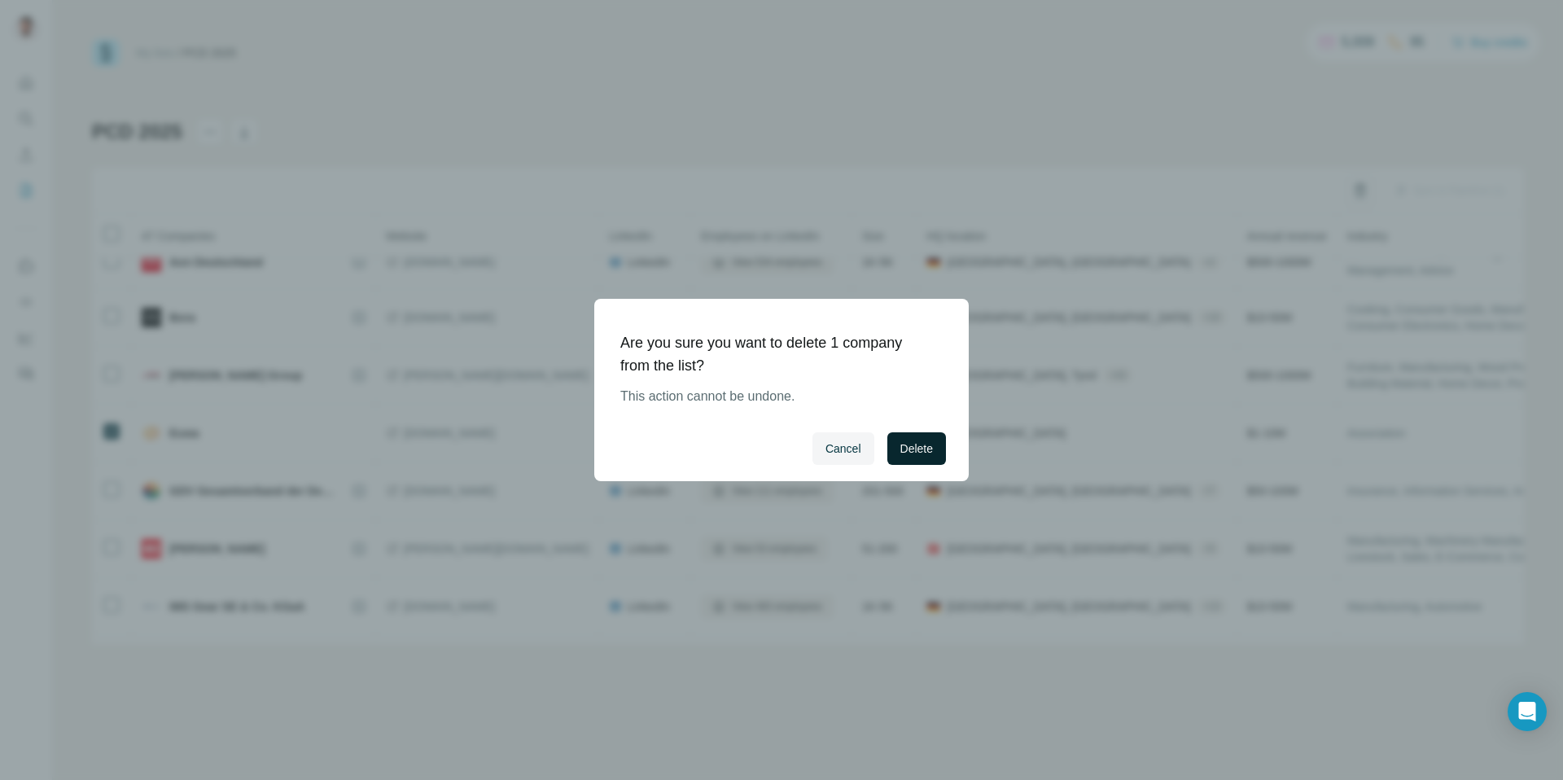
click at [920, 448] on span "Delete" at bounding box center [917, 448] width 33 height 16
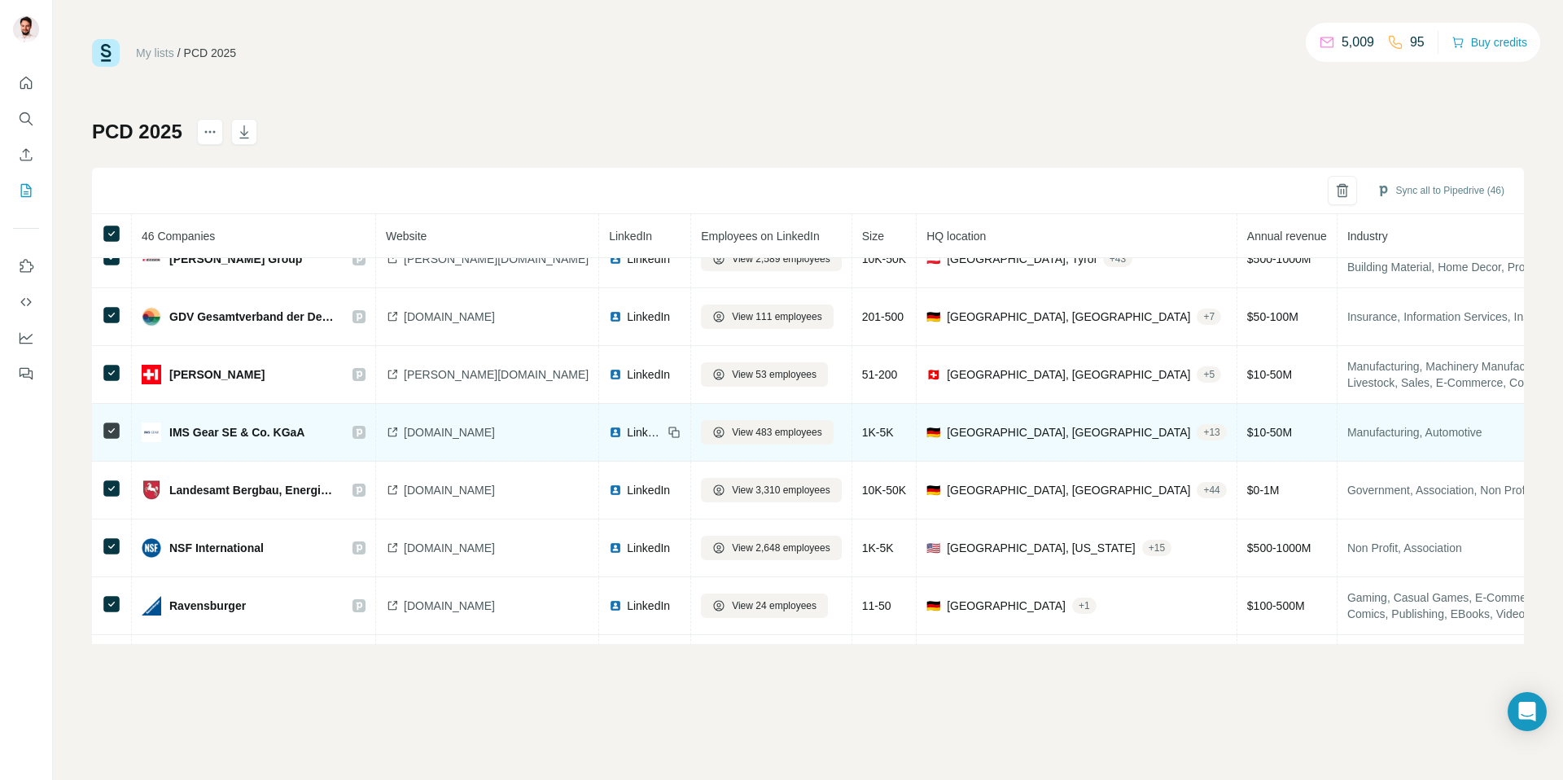
scroll to position [196, 0]
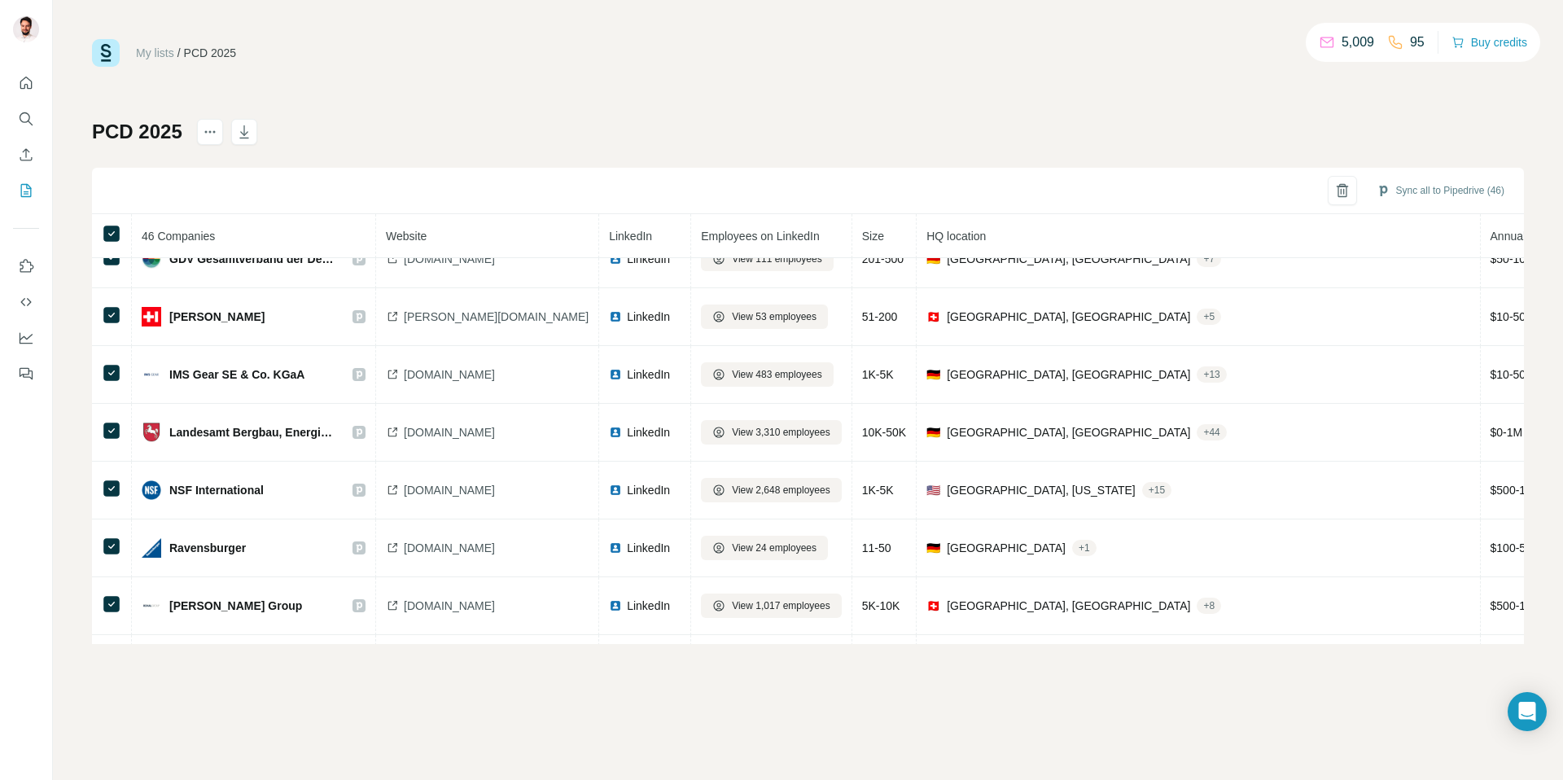
click at [502, 166] on div "PCD 2025 Sync all to Pipedrive (46) 46 Companies Website LinkedIn Employees on …" at bounding box center [808, 381] width 1432 height 525
click at [29, 118] on icon "Search" at bounding box center [25, 117] width 11 height 11
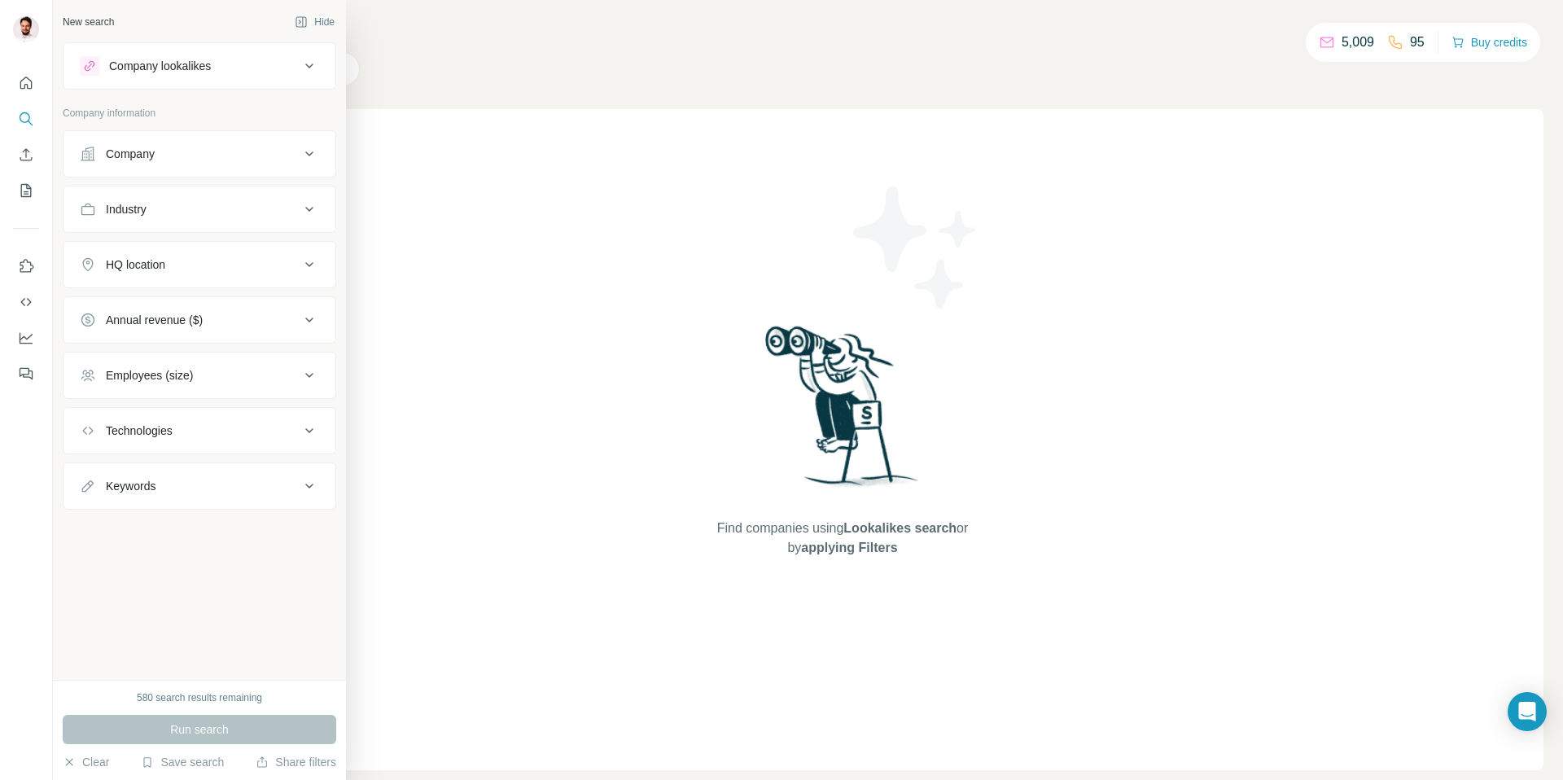
click at [169, 158] on div "Company" at bounding box center [190, 154] width 220 height 16
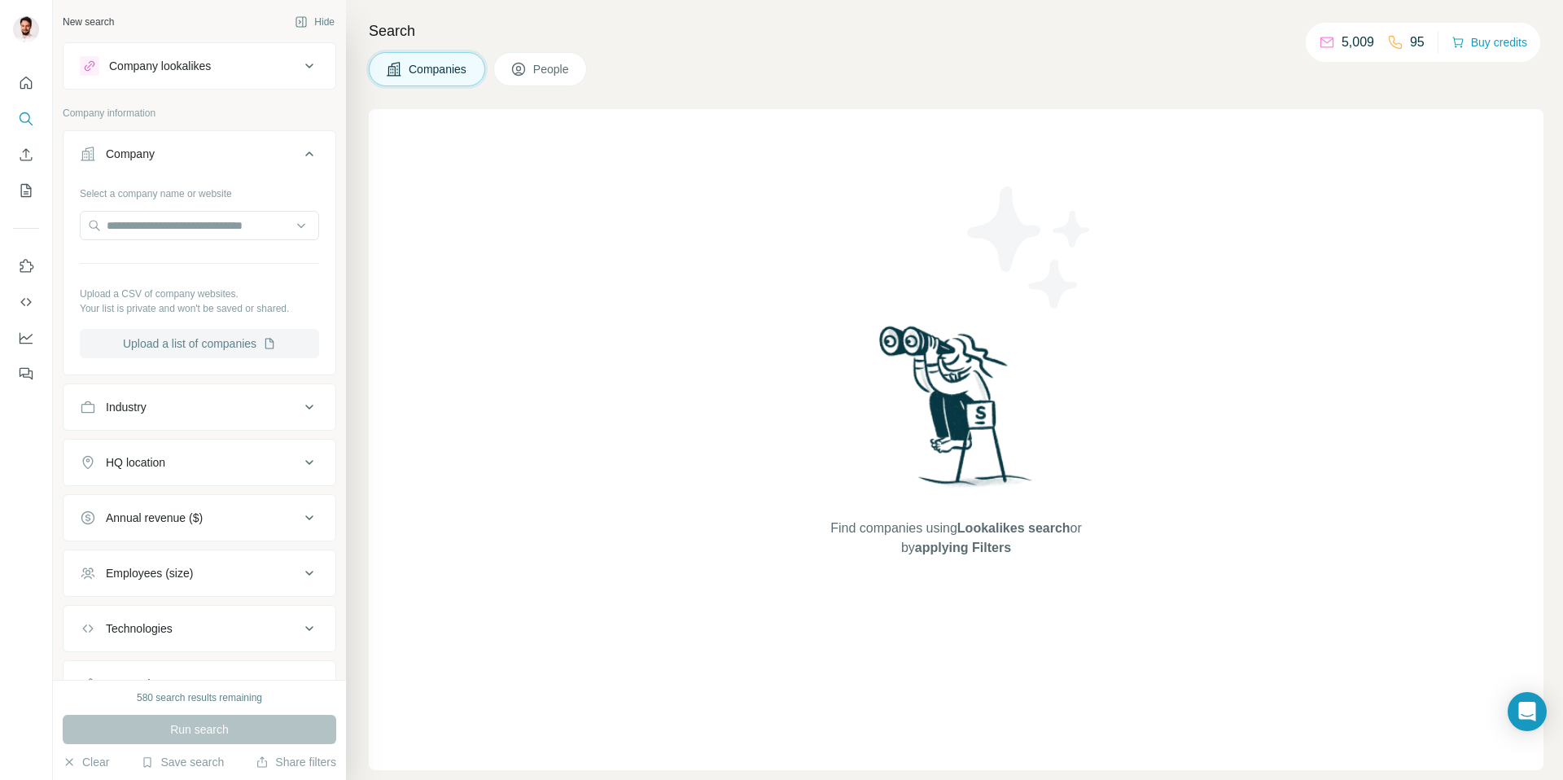
click at [200, 347] on button "Upload a list of companies" at bounding box center [199, 343] width 239 height 29
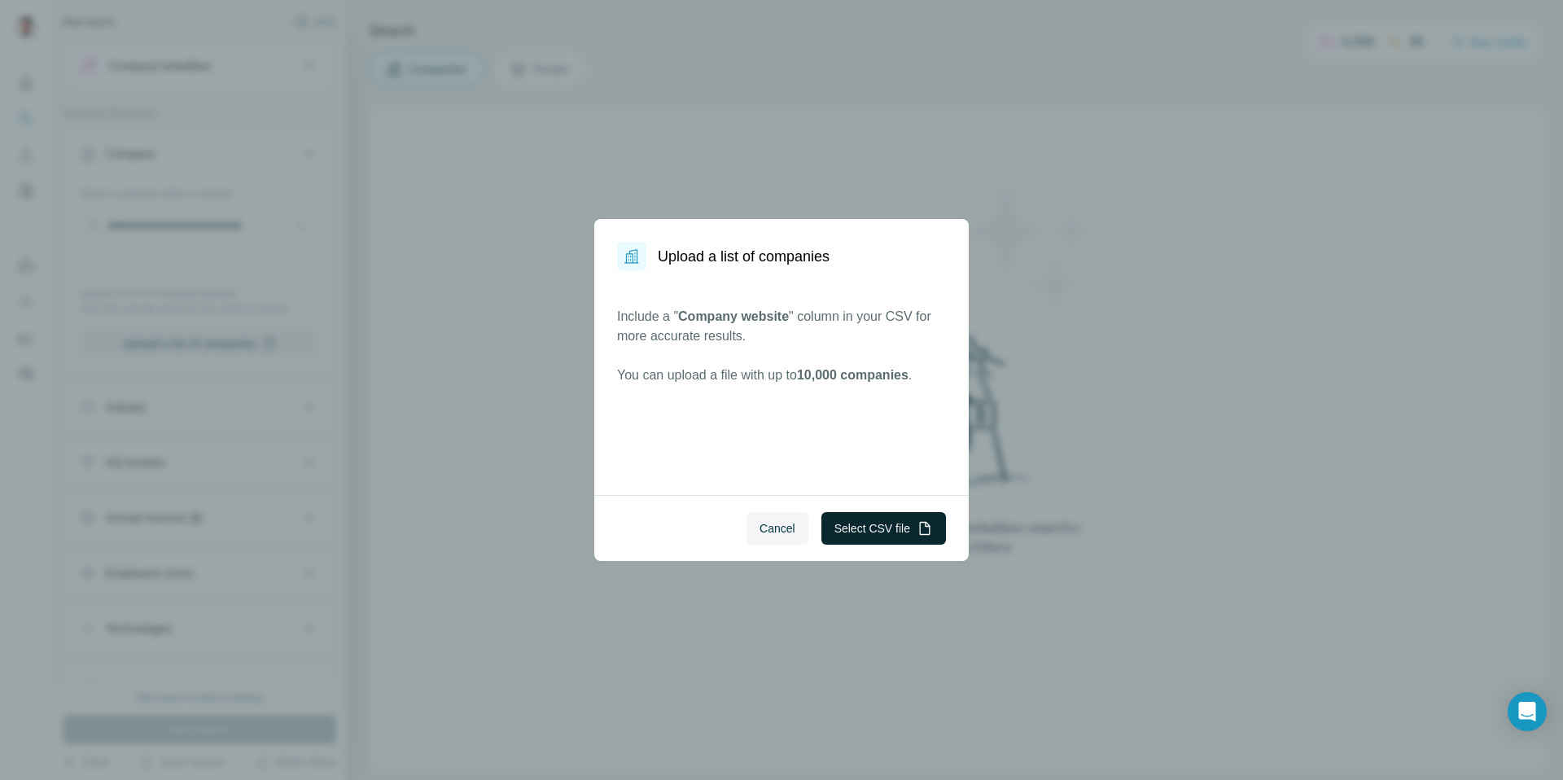
click at [874, 512] on button "Select CSV file" at bounding box center [884, 528] width 125 height 33
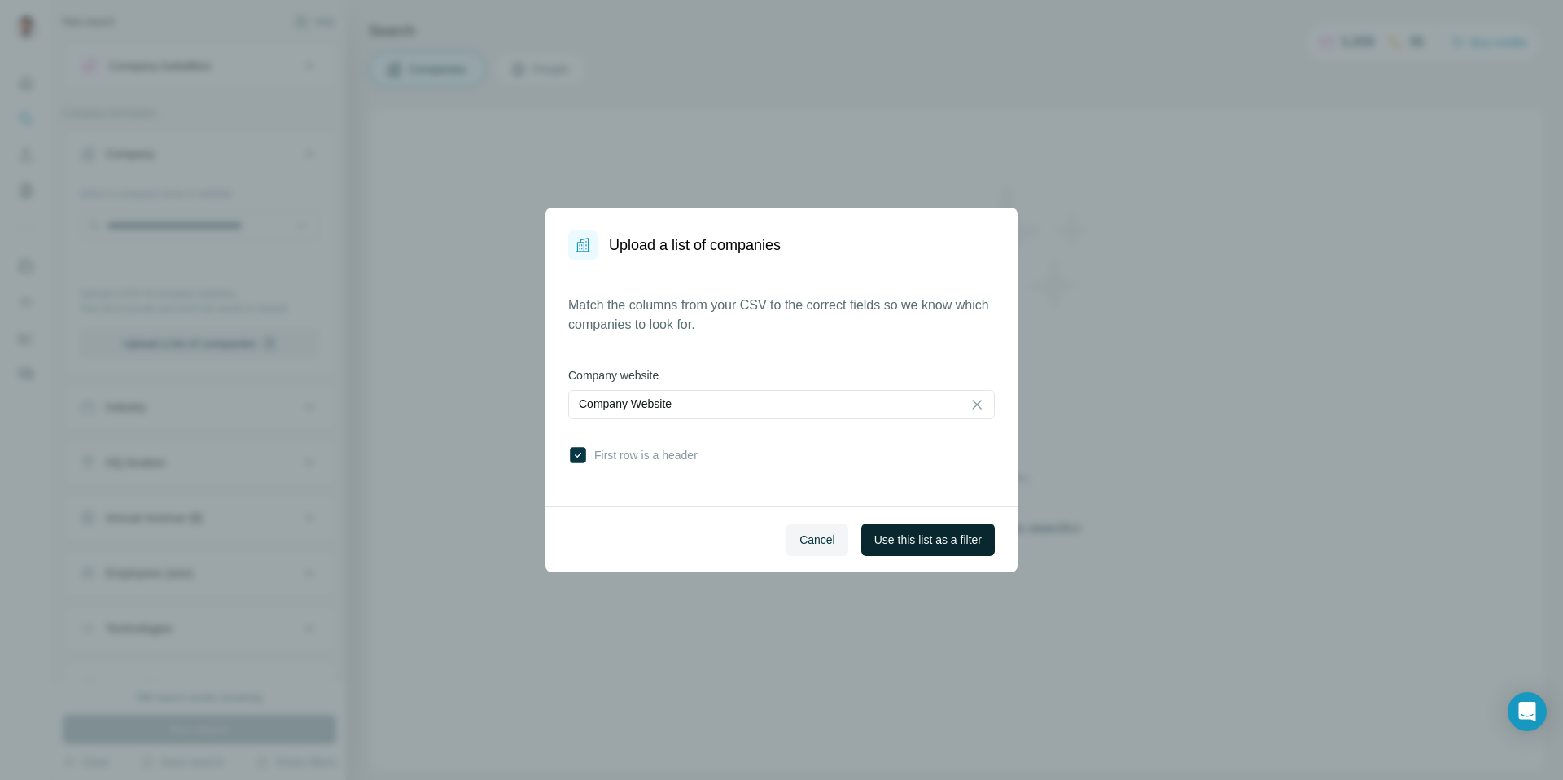
click at [931, 537] on span "Use this list as a filter" at bounding box center [927, 540] width 107 height 16
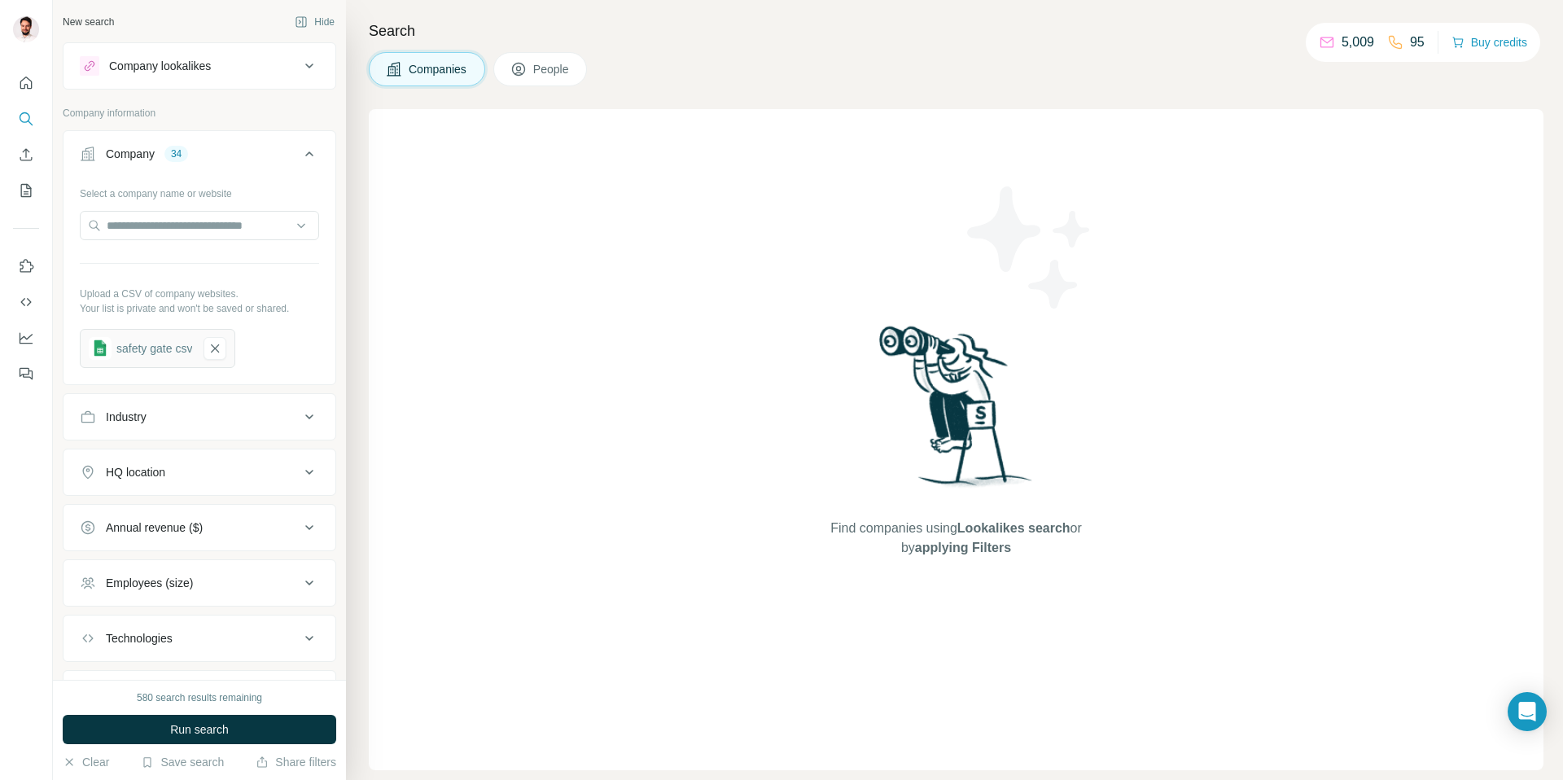
click at [248, 721] on button "Run search" at bounding box center [200, 729] width 274 height 29
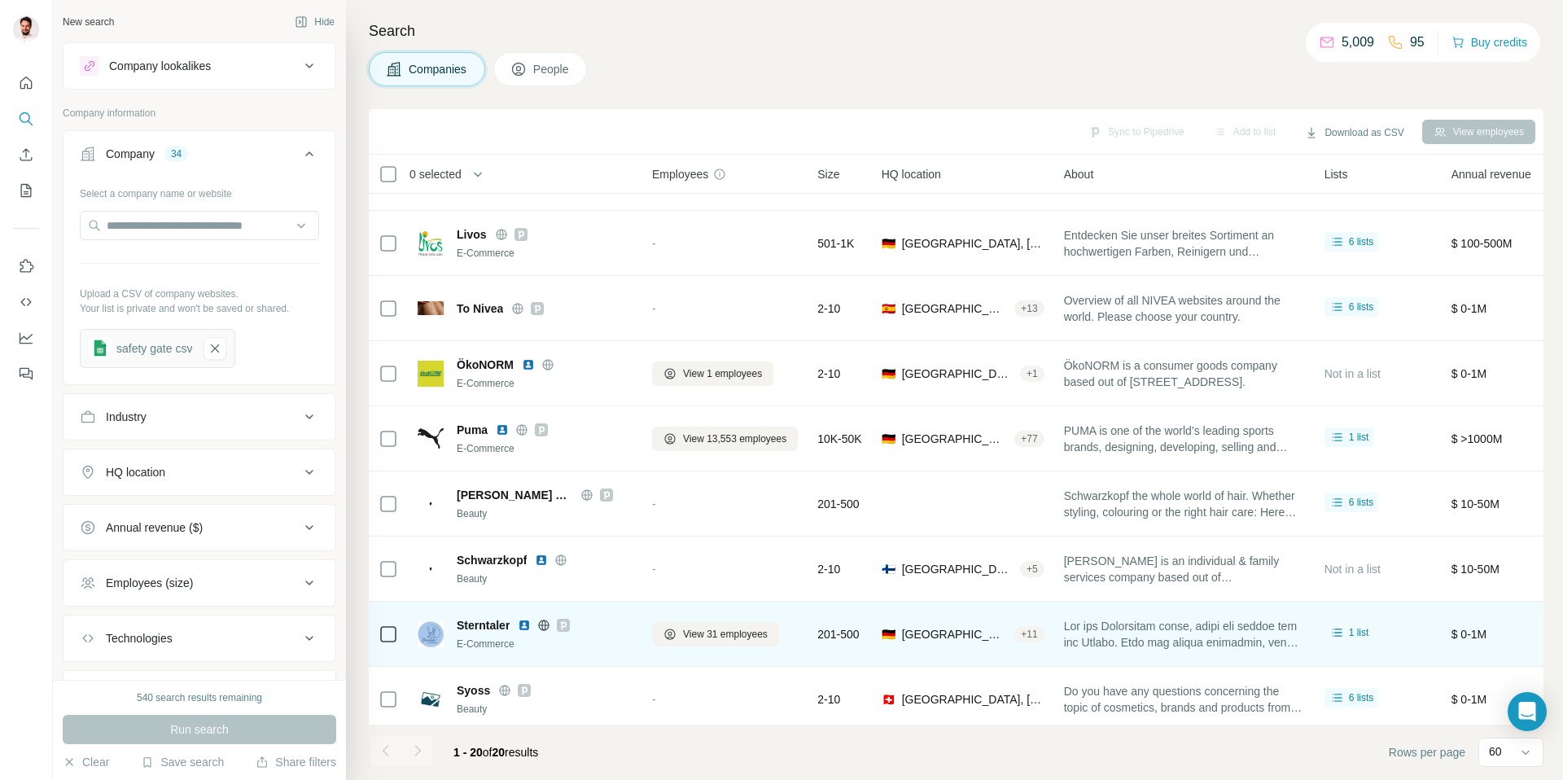
scroll to position [605, 0]
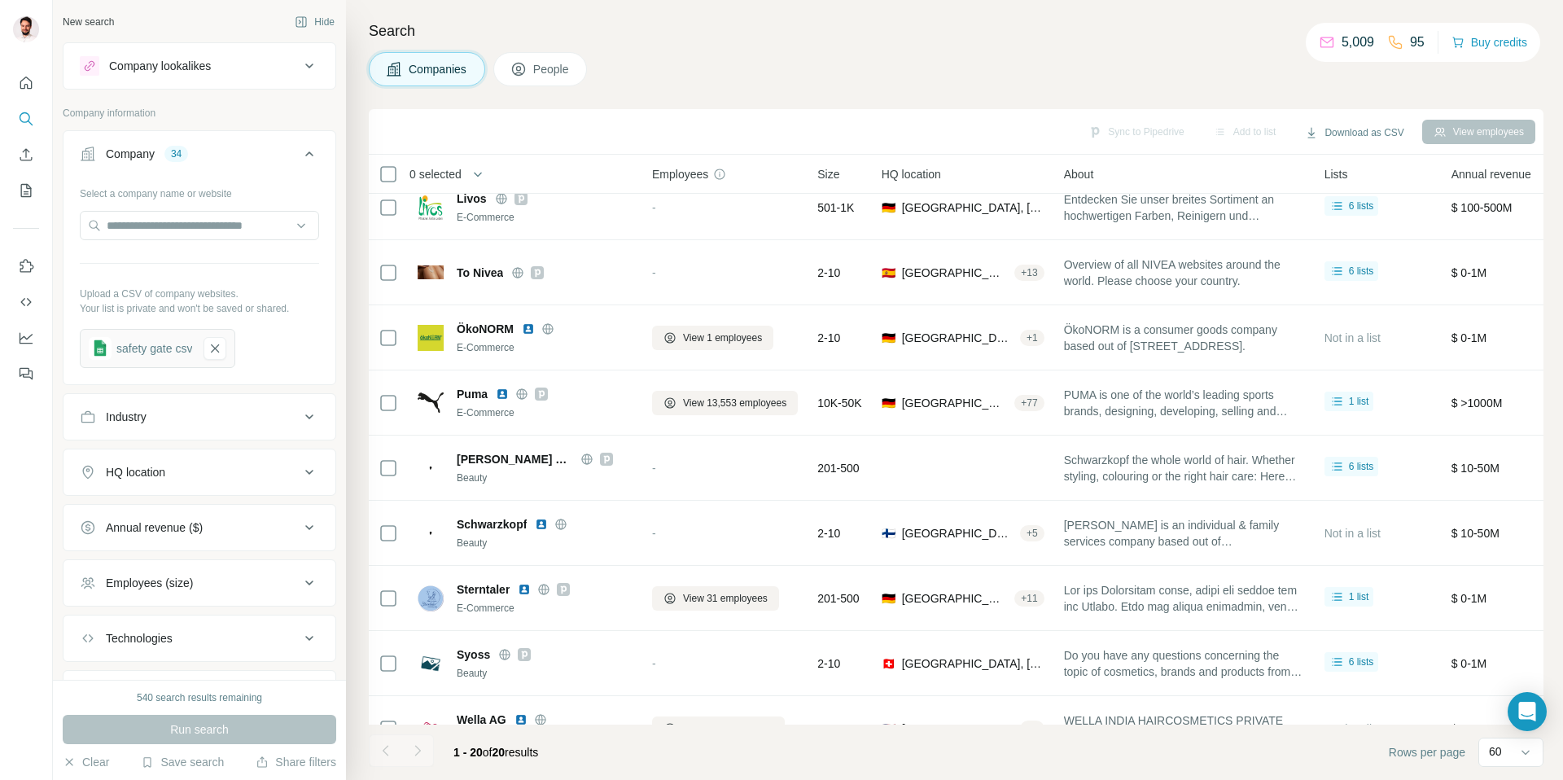
click at [525, 77] on button "People" at bounding box center [540, 69] width 94 height 34
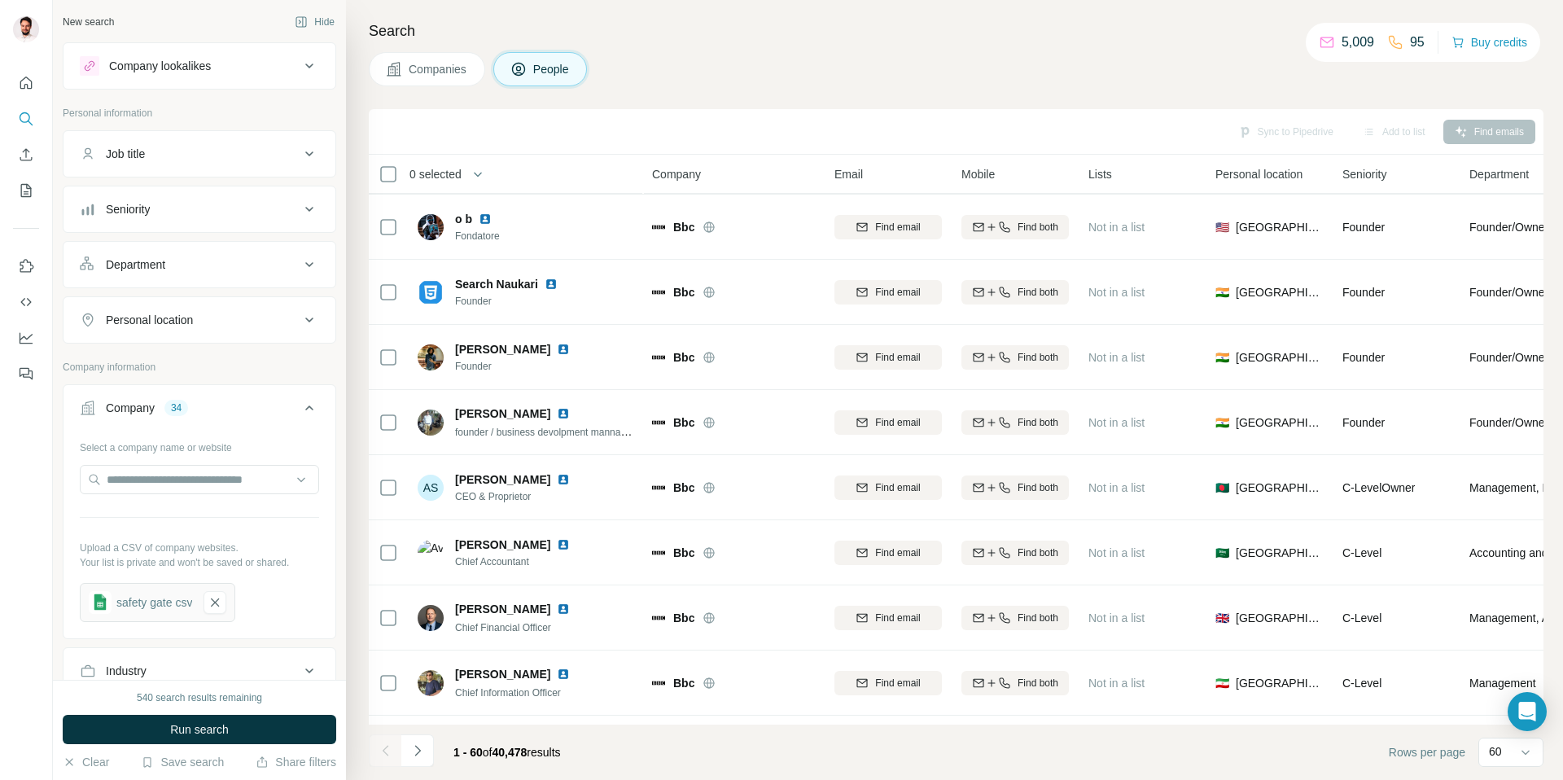
scroll to position [605, 0]
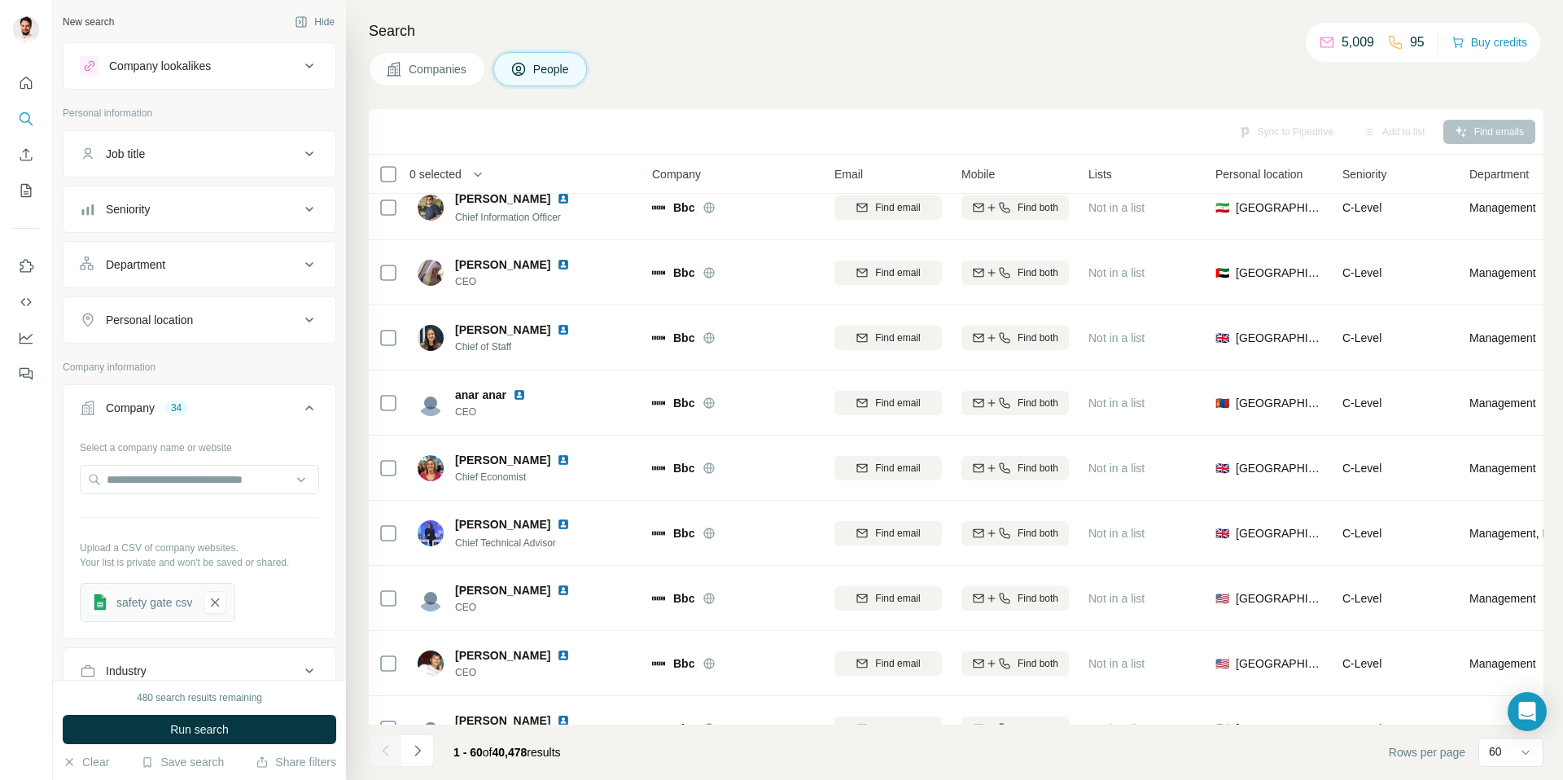
click at [230, 213] on div "Seniority" at bounding box center [190, 209] width 220 height 16
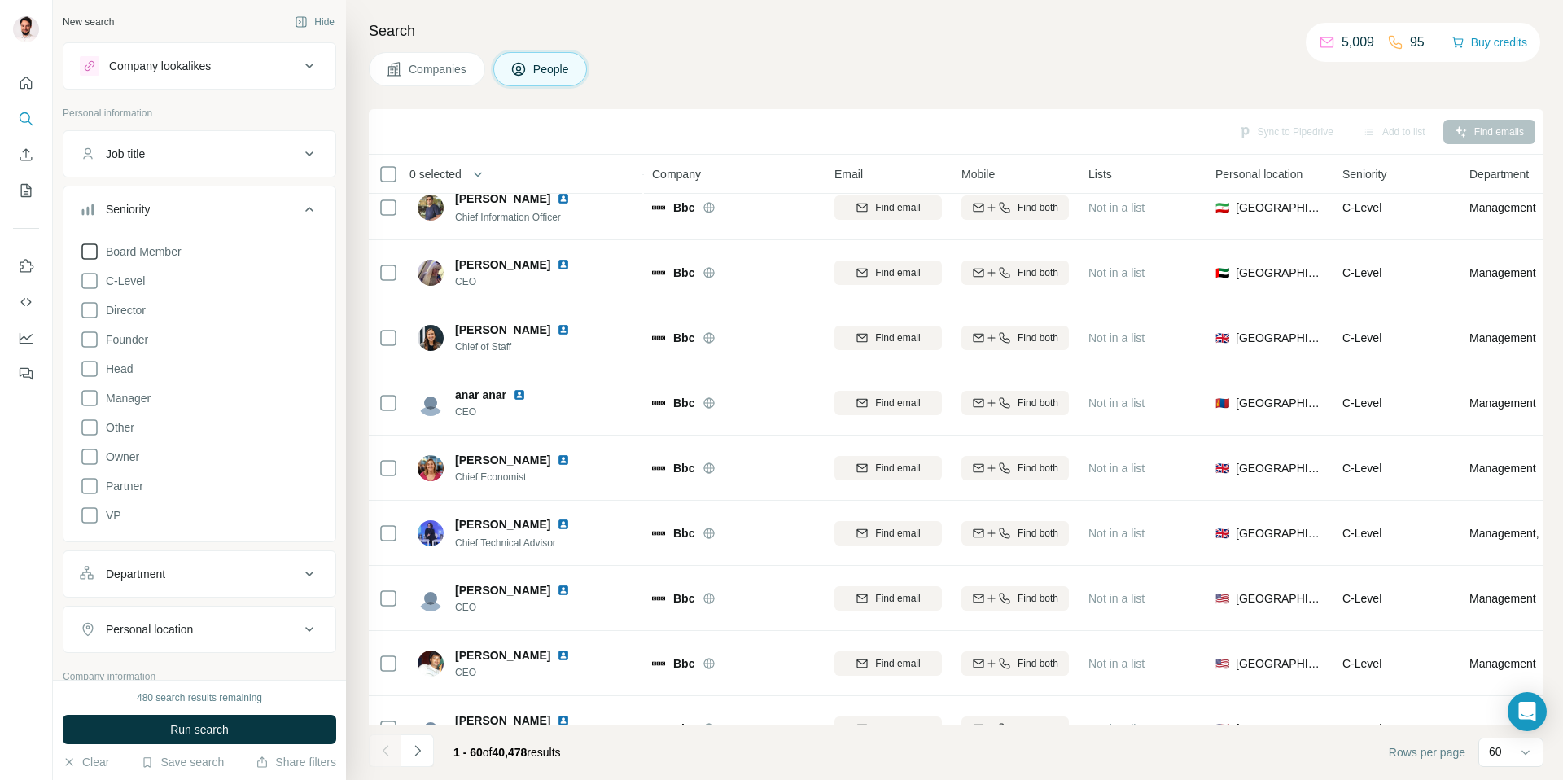
click at [152, 246] on span "Board Member" at bounding box center [140, 251] width 82 height 16
click at [133, 276] on span "C-Level" at bounding box center [122, 281] width 46 height 16
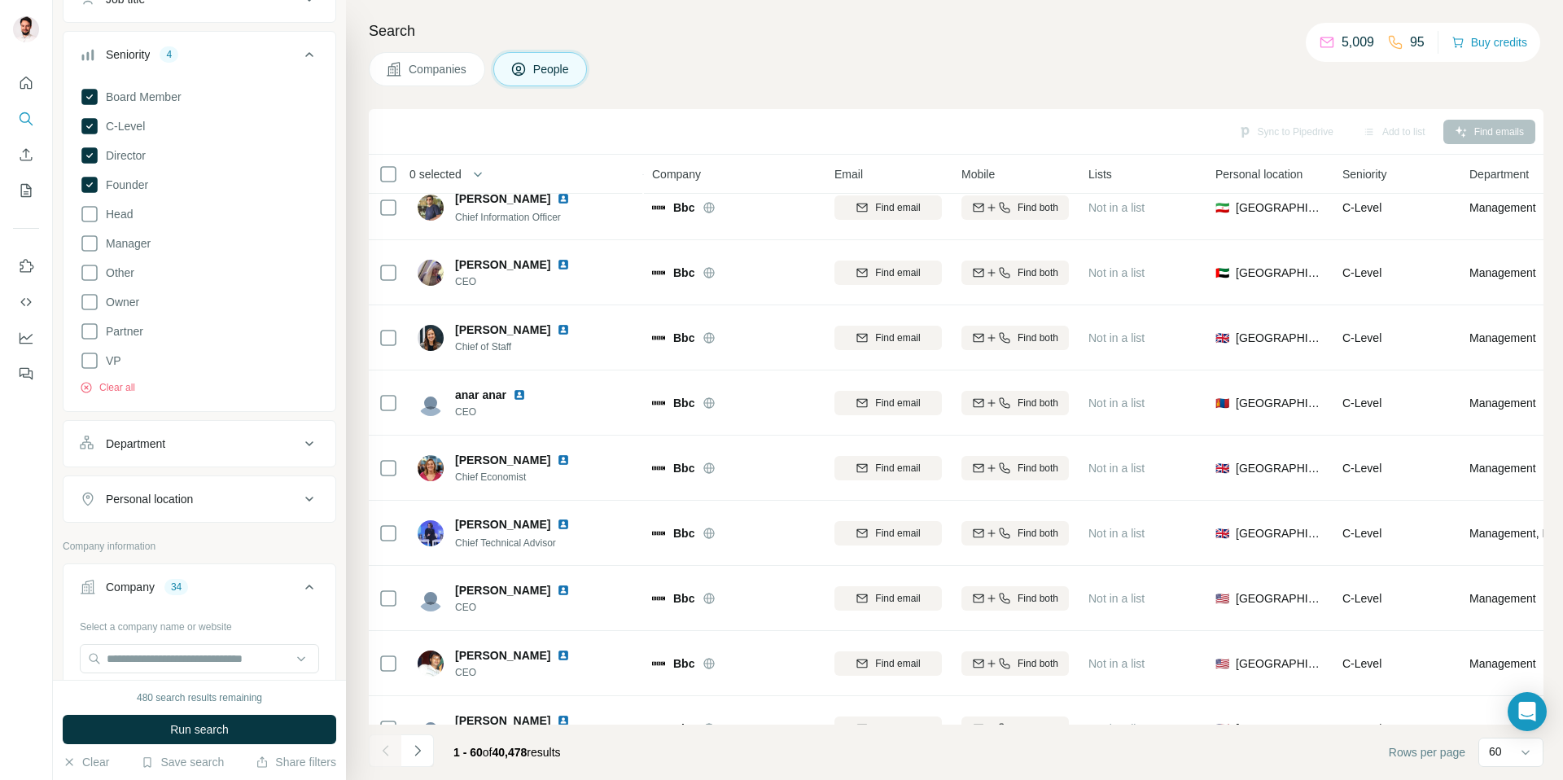
scroll to position [177, 0]
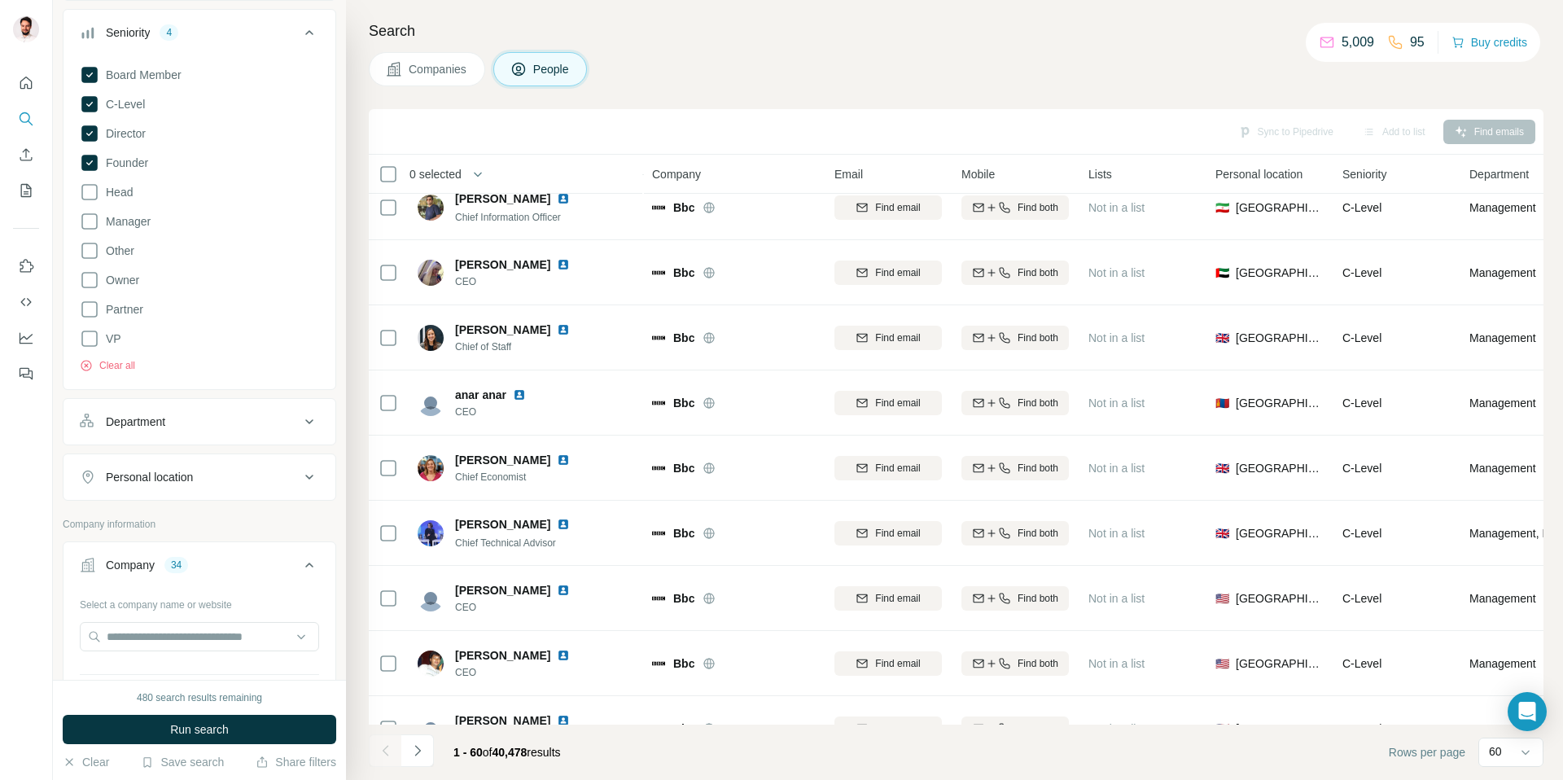
click at [188, 399] on div "Department" at bounding box center [200, 421] width 274 height 47
click at [180, 422] on div "Department" at bounding box center [190, 422] width 220 height 16
click at [186, 469] on input at bounding box center [190, 463] width 201 height 18
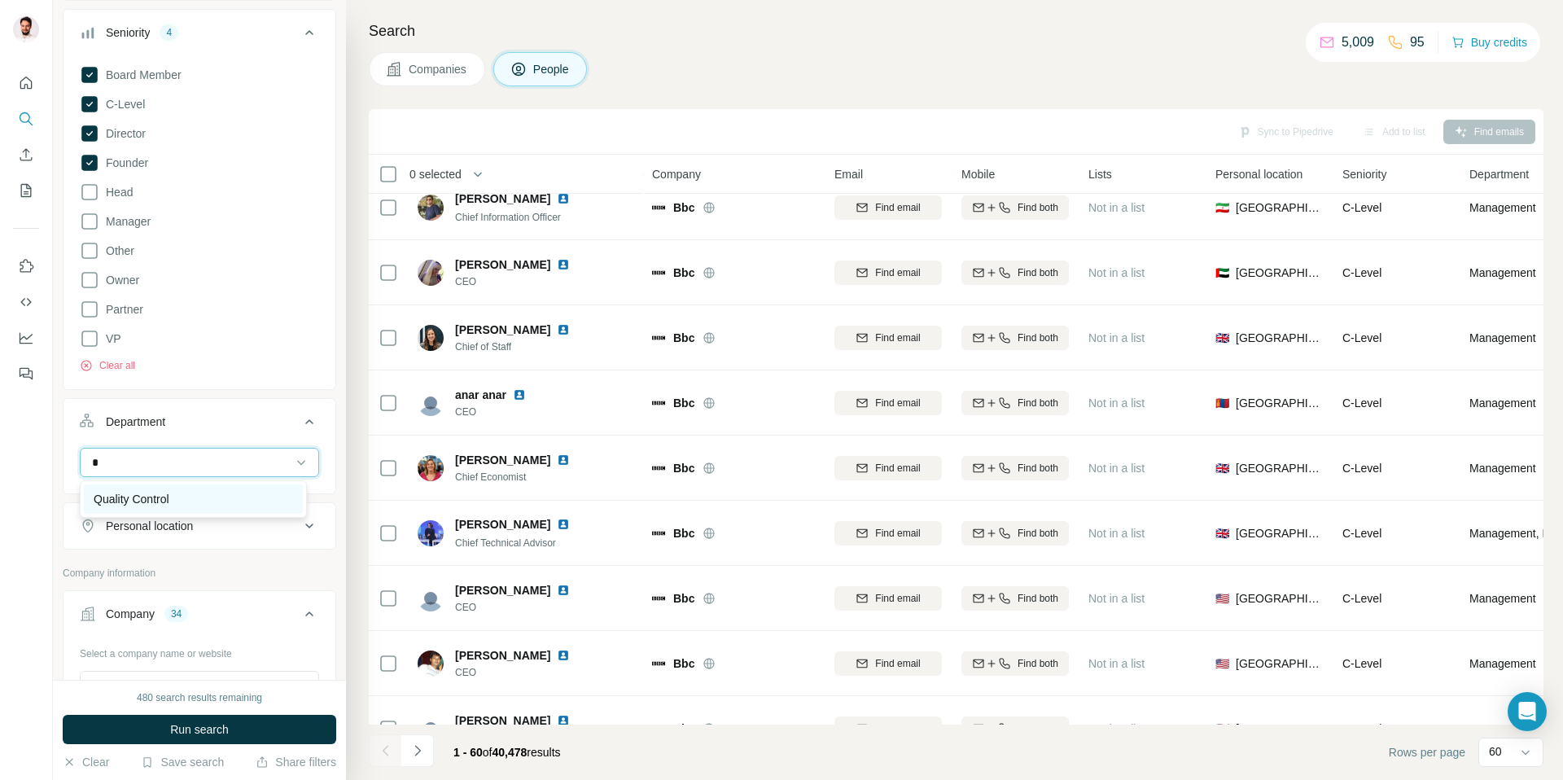
type input "*"
click at [165, 498] on p "Quality Control" at bounding box center [132, 499] width 76 height 16
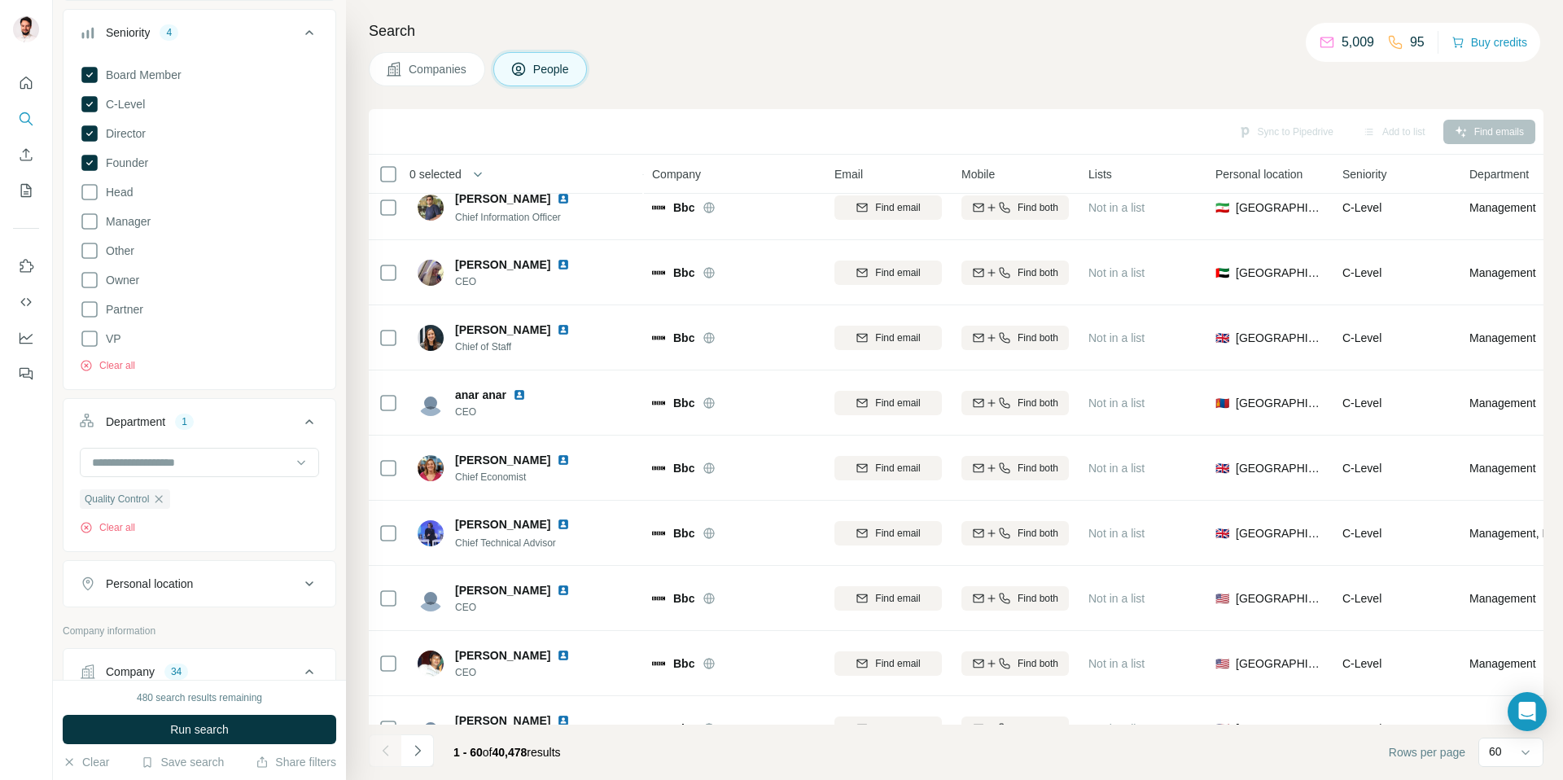
click at [215, 491] on ul "Quality Control" at bounding box center [199, 499] width 239 height 20
click at [221, 458] on input at bounding box center [190, 463] width 201 height 18
type input "***"
click at [138, 502] on p "Procurement" at bounding box center [126, 499] width 65 height 16
click at [196, 727] on span "Run search" at bounding box center [199, 729] width 59 height 16
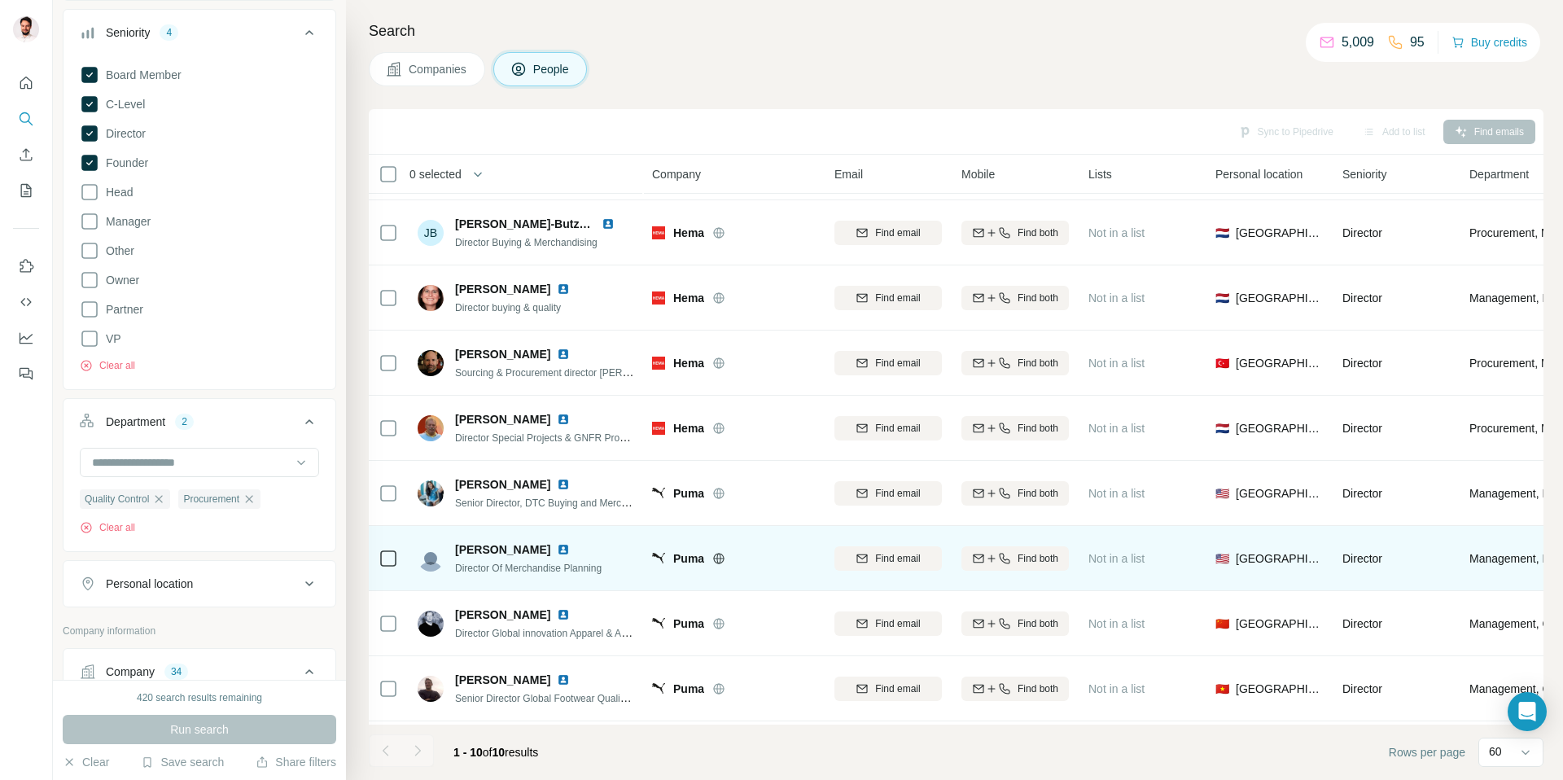
scroll to position [129, 0]
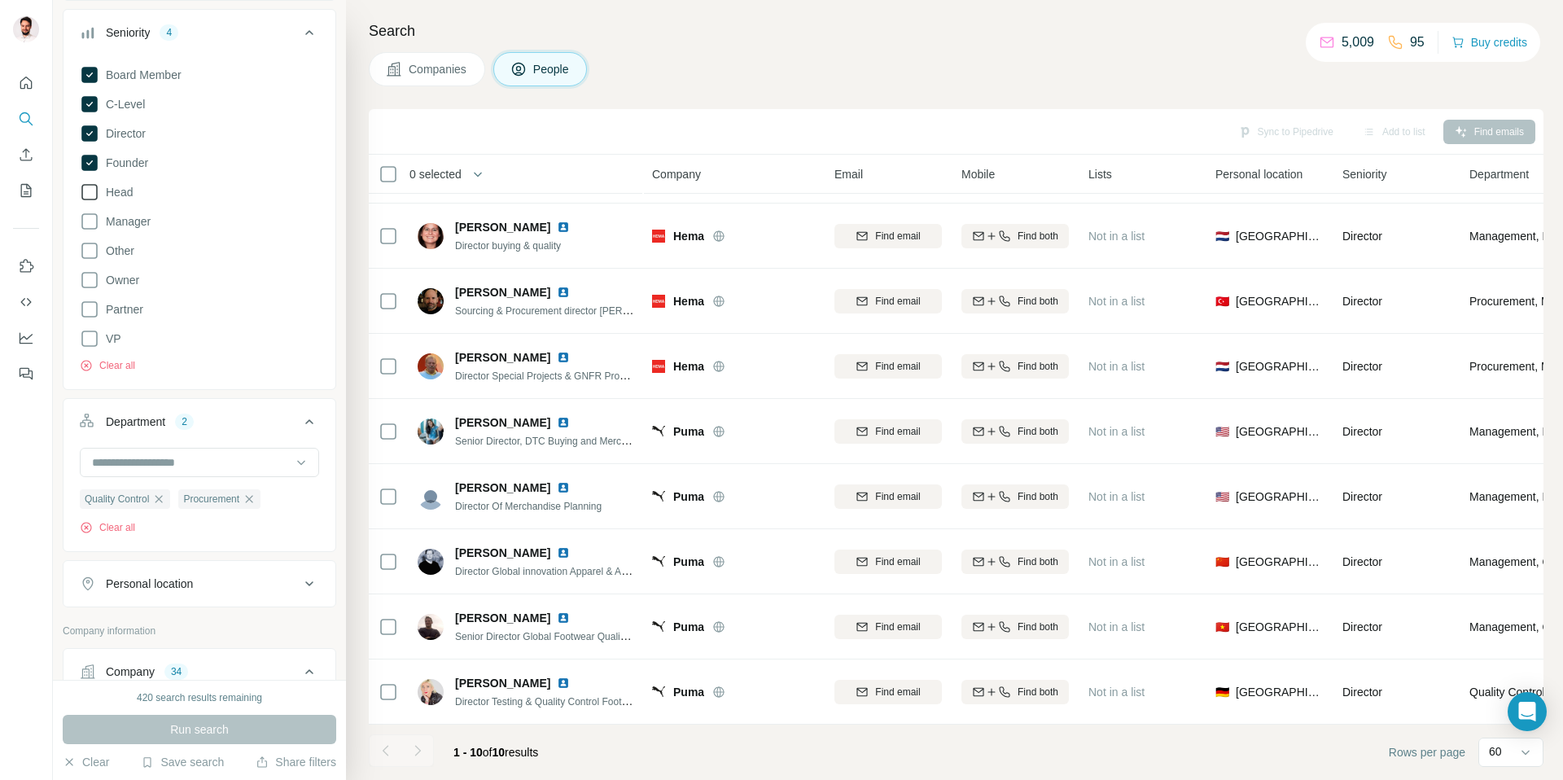
click at [90, 195] on icon at bounding box center [90, 192] width 20 height 20
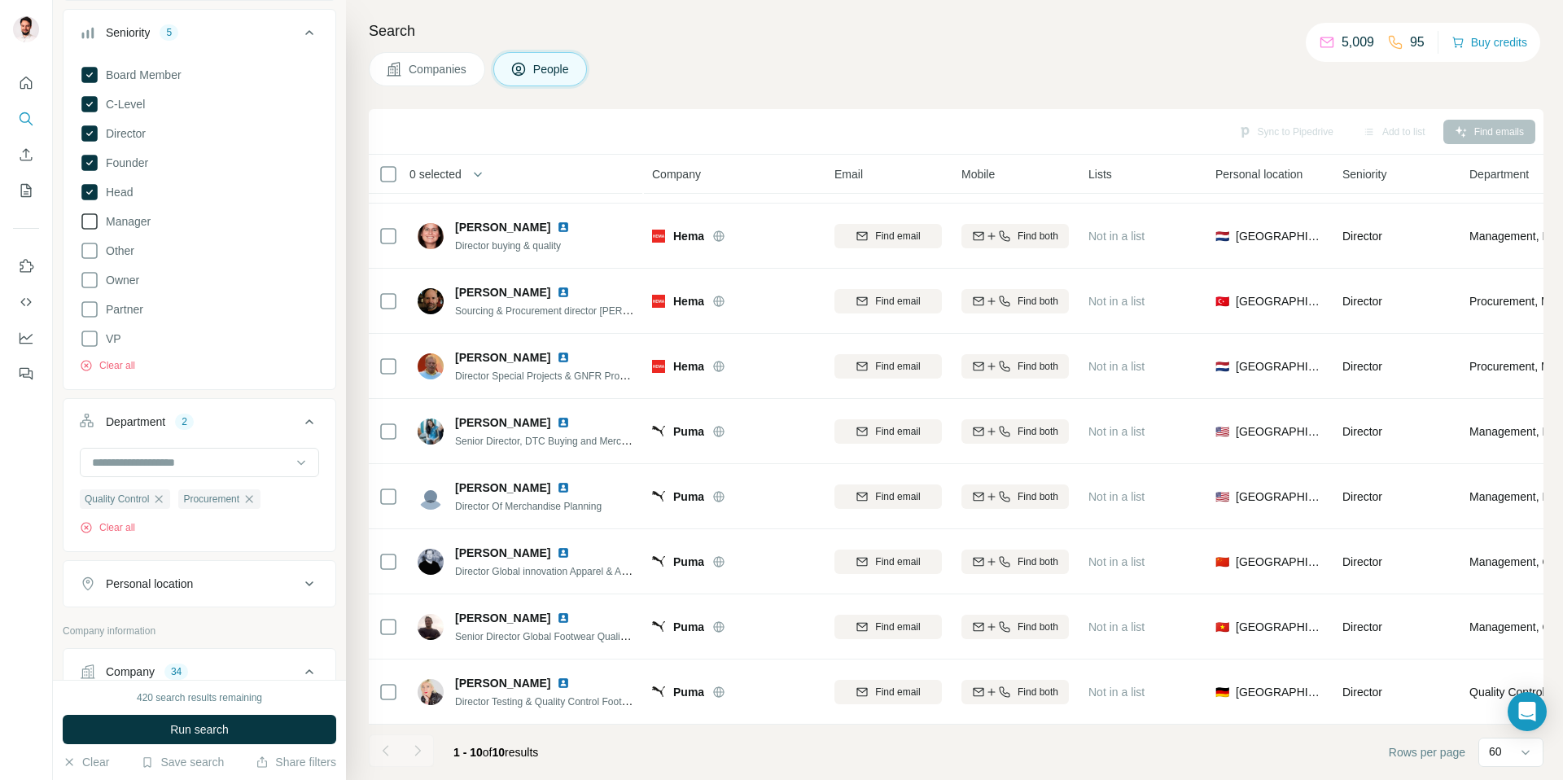
click at [98, 227] on icon at bounding box center [90, 222] width 20 height 20
click at [220, 733] on span "Run search" at bounding box center [199, 729] width 59 height 16
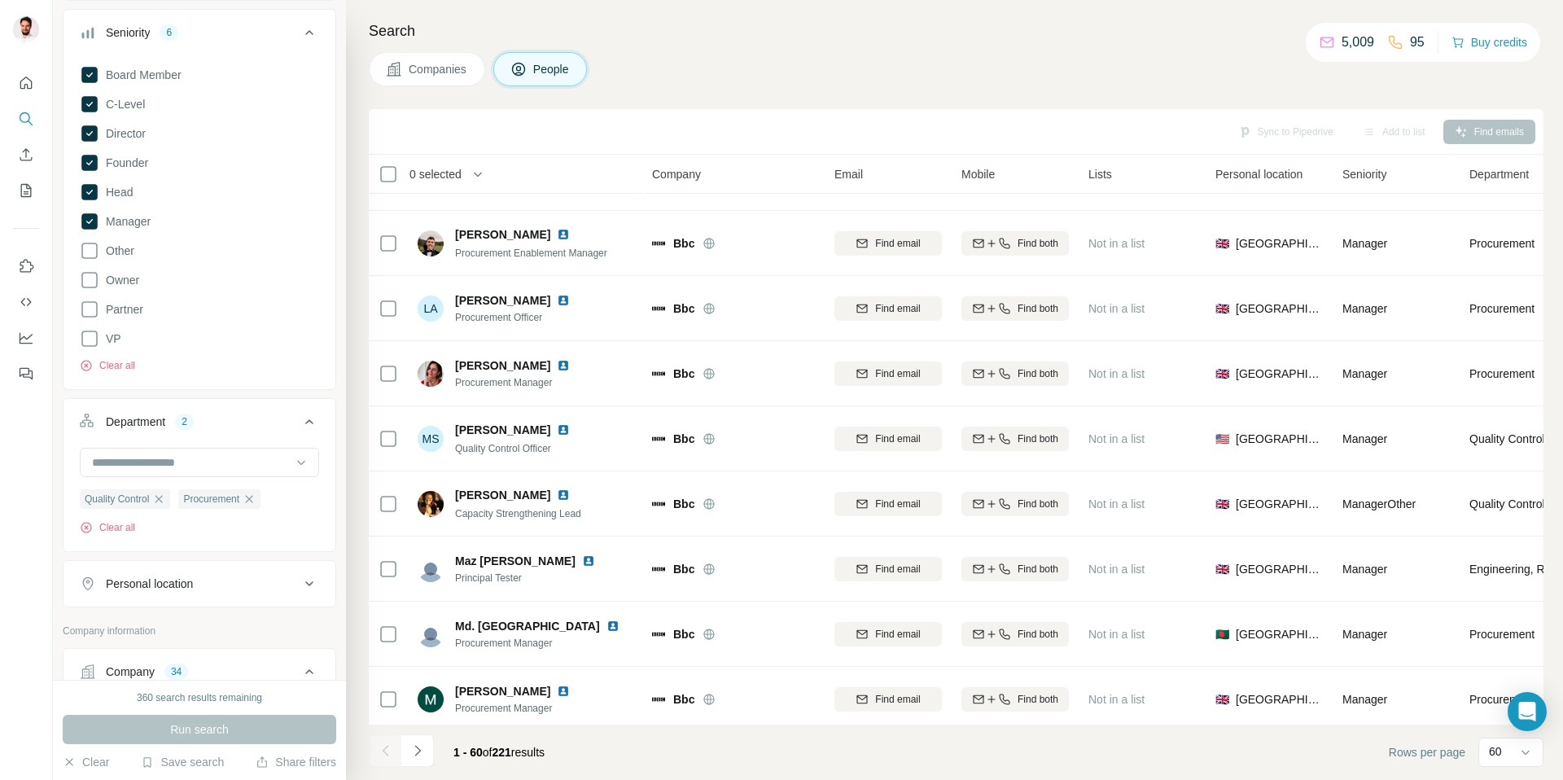
scroll to position [3386, 0]
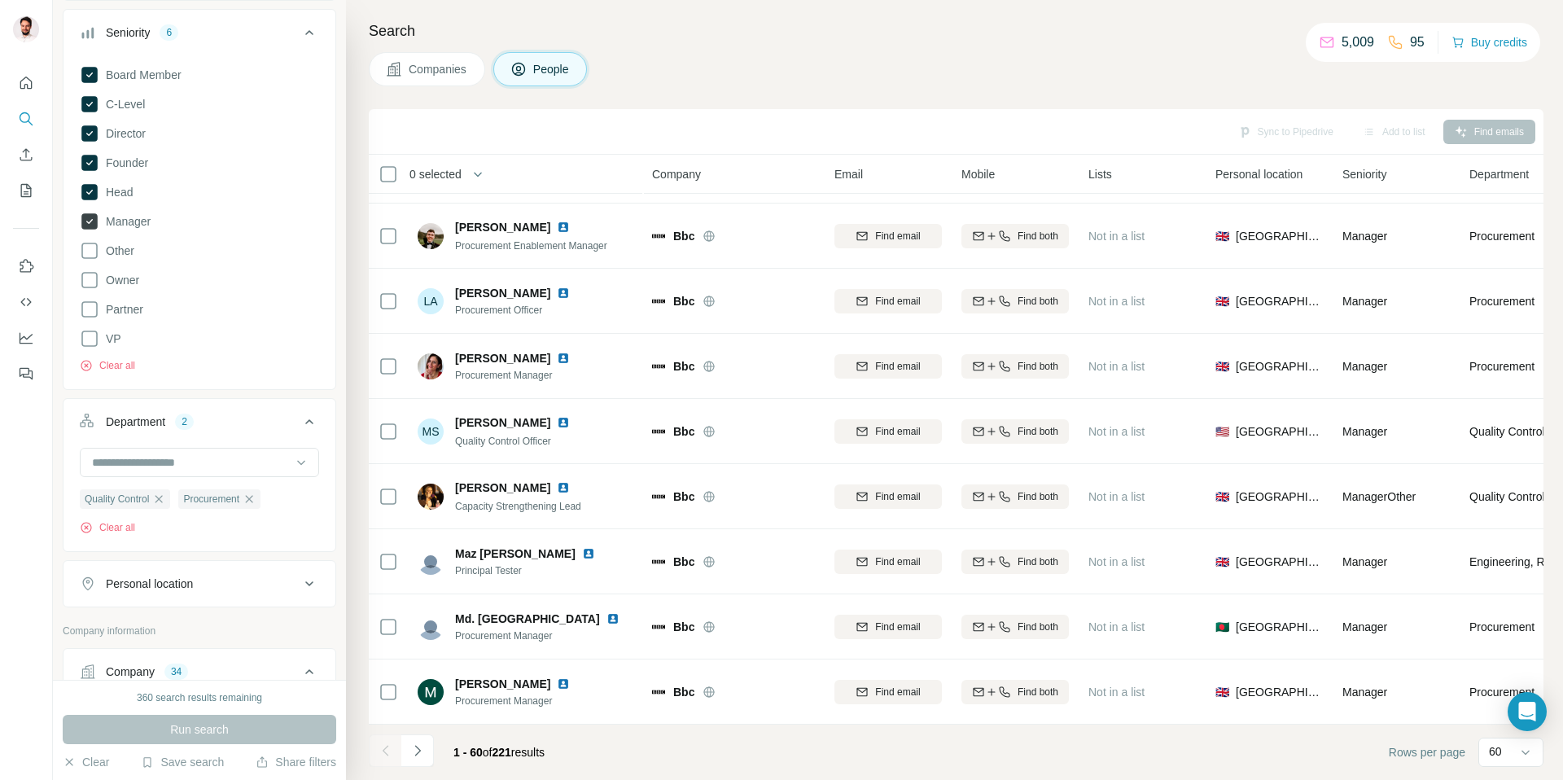
click at [88, 221] on icon at bounding box center [89, 221] width 16 height 16
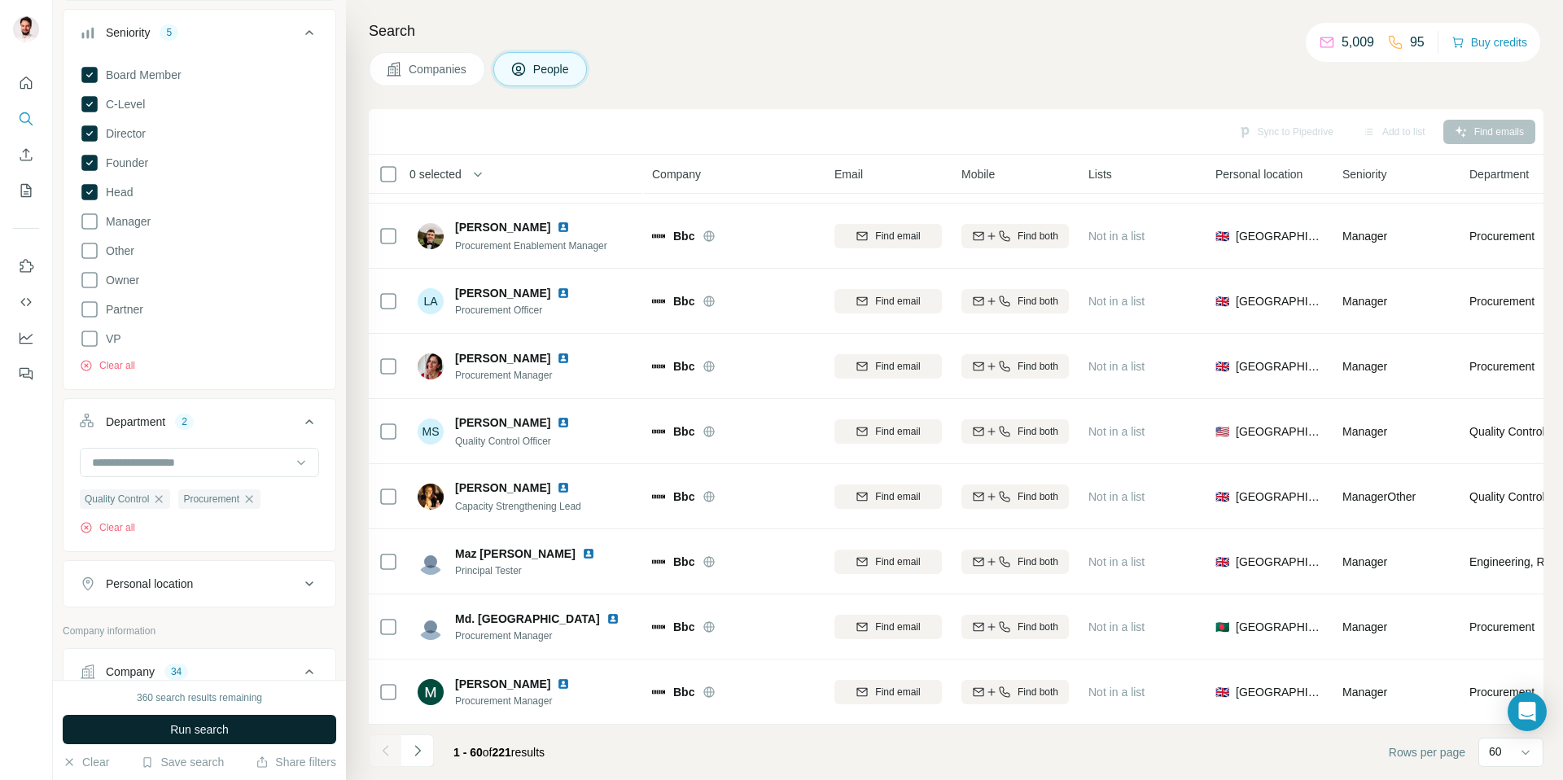
click at [236, 730] on button "Run search" at bounding box center [200, 729] width 274 height 29
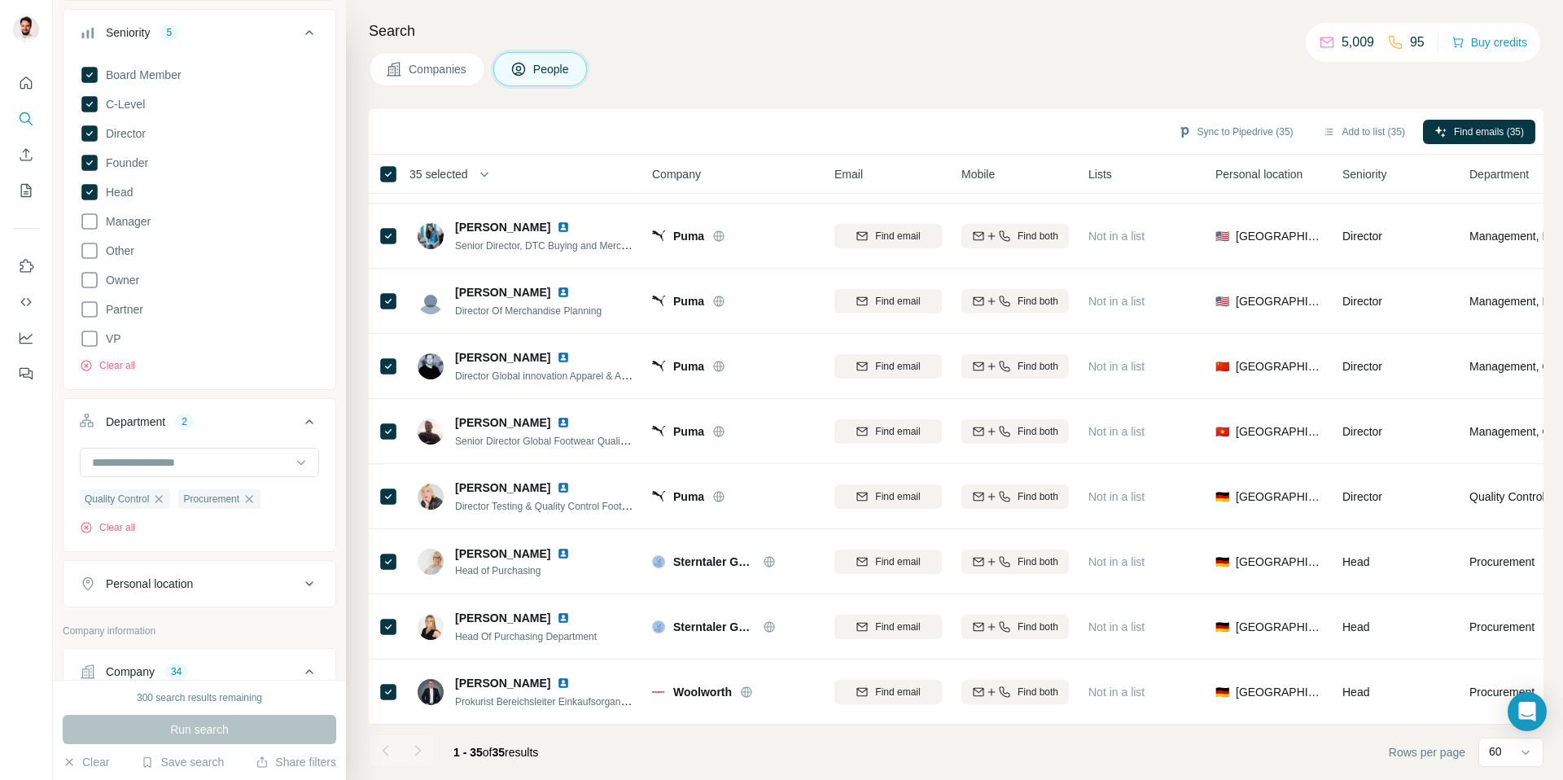
scroll to position [1758, 0]
click at [24, 330] on icon "Dashboard" at bounding box center [26, 338] width 16 height 16
click at [31, 335] on icon "Dashboard" at bounding box center [26, 337] width 13 height 7
